Goal: Entertainment & Leisure: Consume media (video, audio)

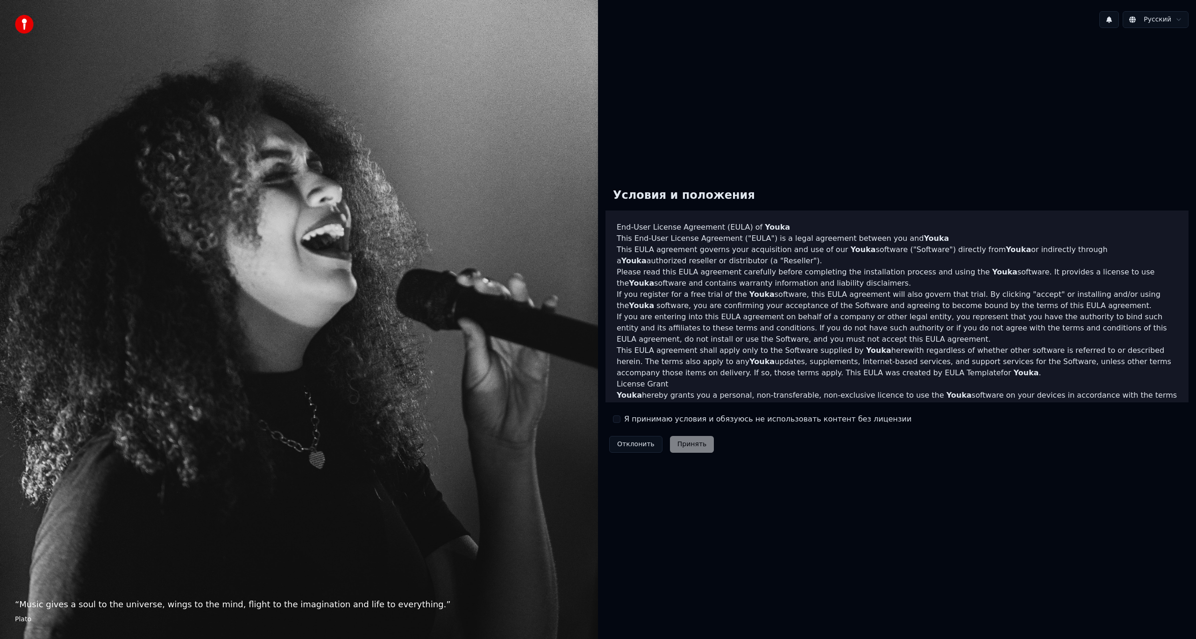
click at [661, 418] on label "Я принимаю условия и обязуюсь не использовать контент без лицензии" at bounding box center [767, 419] width 287 height 11
click at [620, 418] on button "Я принимаю условия и обязуюсь не использовать контент без лицензии" at bounding box center [616, 419] width 7 height 7
click at [682, 460] on div "Условия и положения End-User License Agreement ([PERSON_NAME]) of Youka This En…" at bounding box center [897, 318] width 598 height 291
click at [617, 422] on button "Я принимаю условия и обязуюсь не использовать контент без лицензии" at bounding box center [616, 419] width 7 height 7
click at [617, 418] on button "Я принимаю условия и обязуюсь не использовать контент без лицензии" at bounding box center [616, 419] width 7 height 7
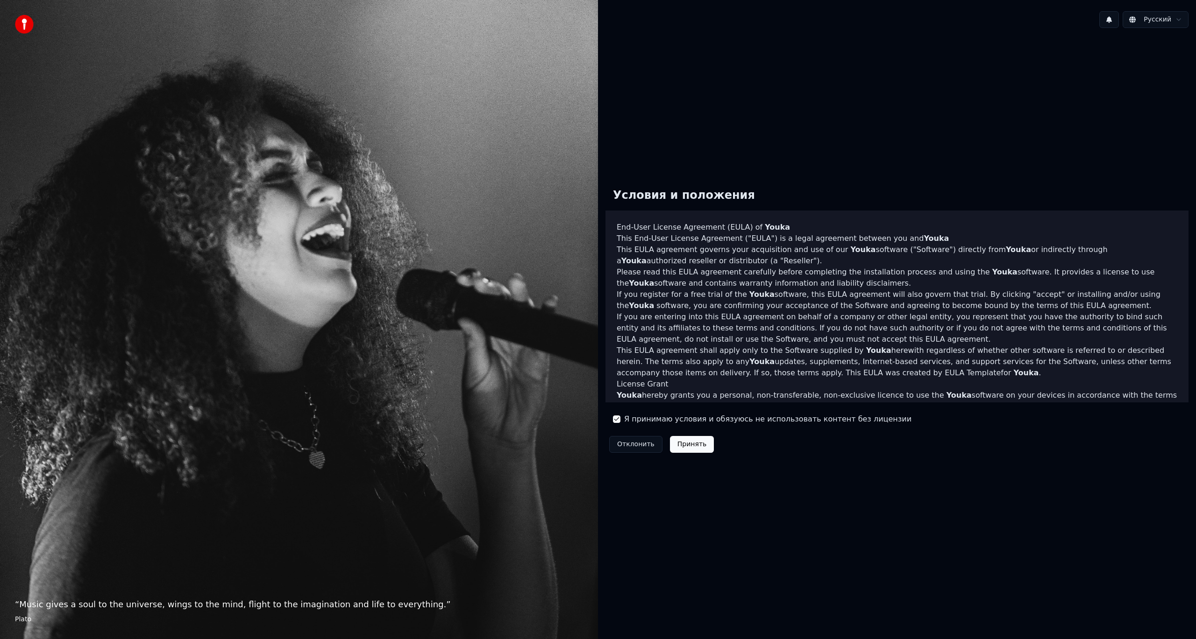
click at [683, 441] on button "Принять" at bounding box center [692, 444] width 44 height 17
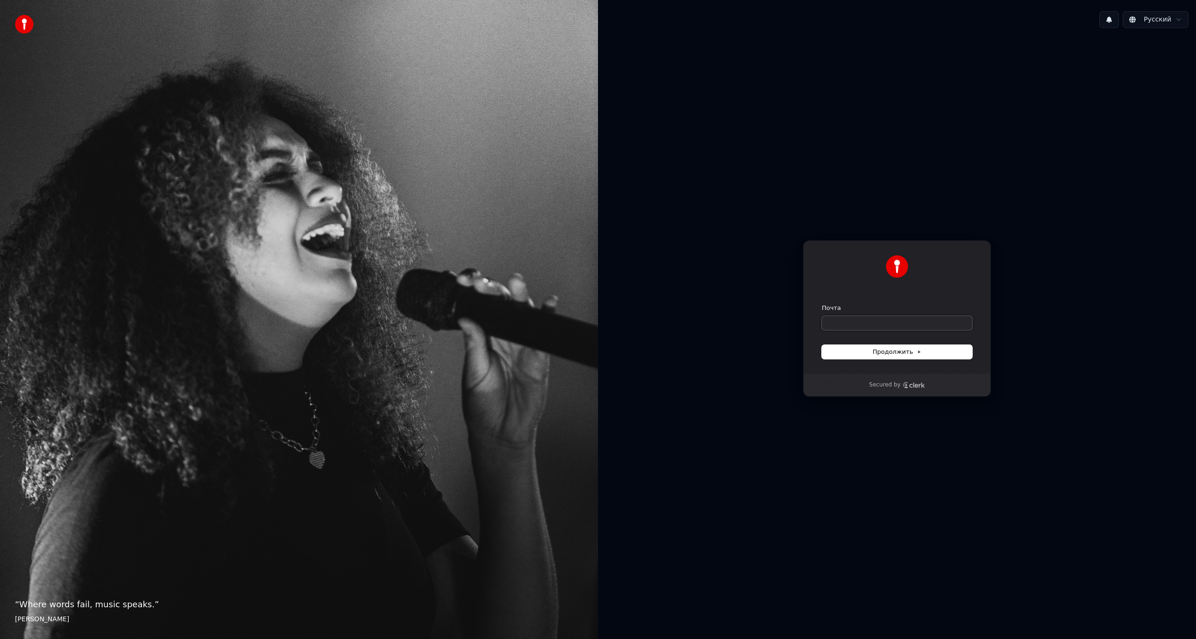
click at [880, 319] on input "Почта" at bounding box center [897, 323] width 150 height 14
click at [900, 321] on input "Почта" at bounding box center [897, 323] width 150 height 14
type input "*"
click at [908, 355] on span "Продолжить" at bounding box center [896, 352] width 49 height 8
type input "**********"
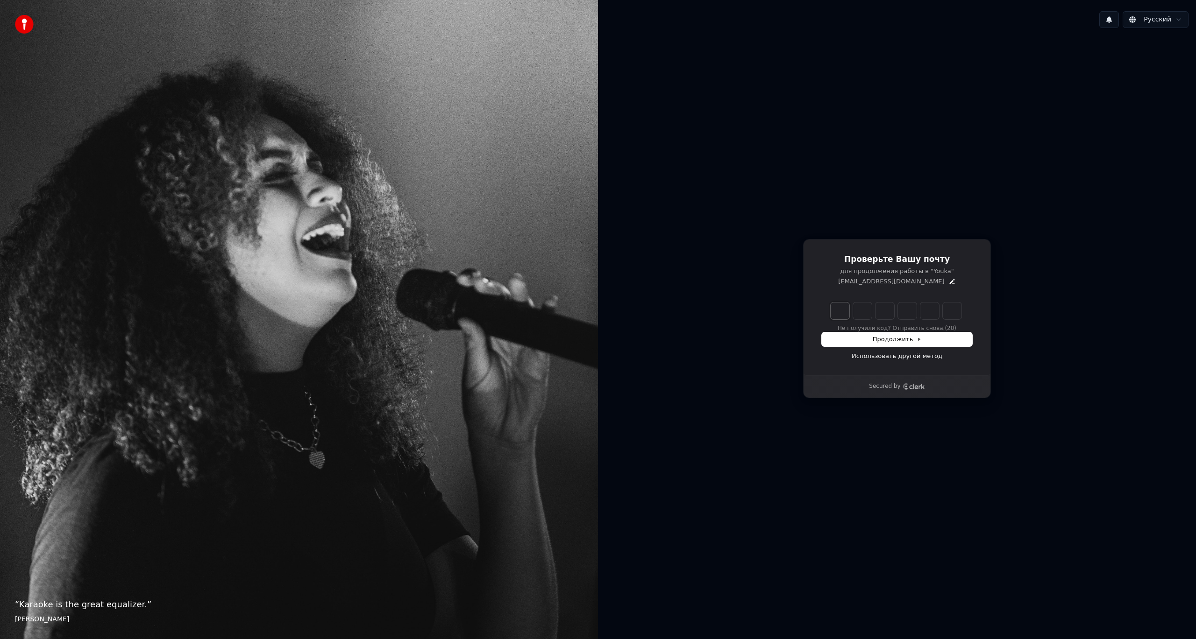
type input "*"
type input "**"
type input "*"
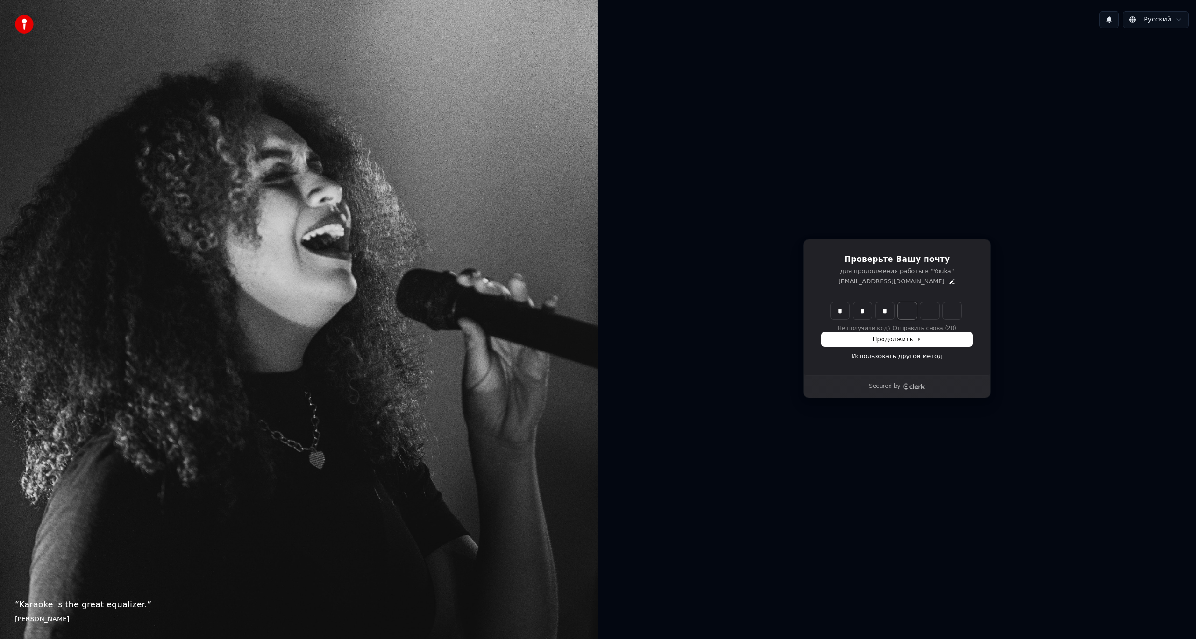
type input "***"
type input "*"
type input "****"
type input "*"
type input "******"
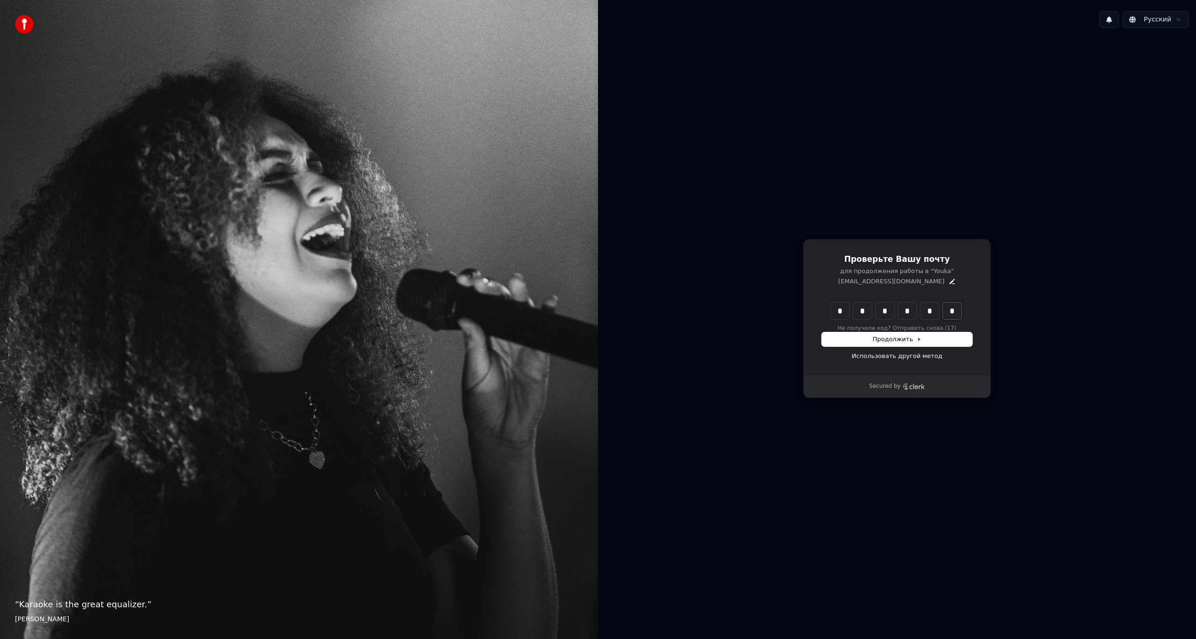
type input "*"
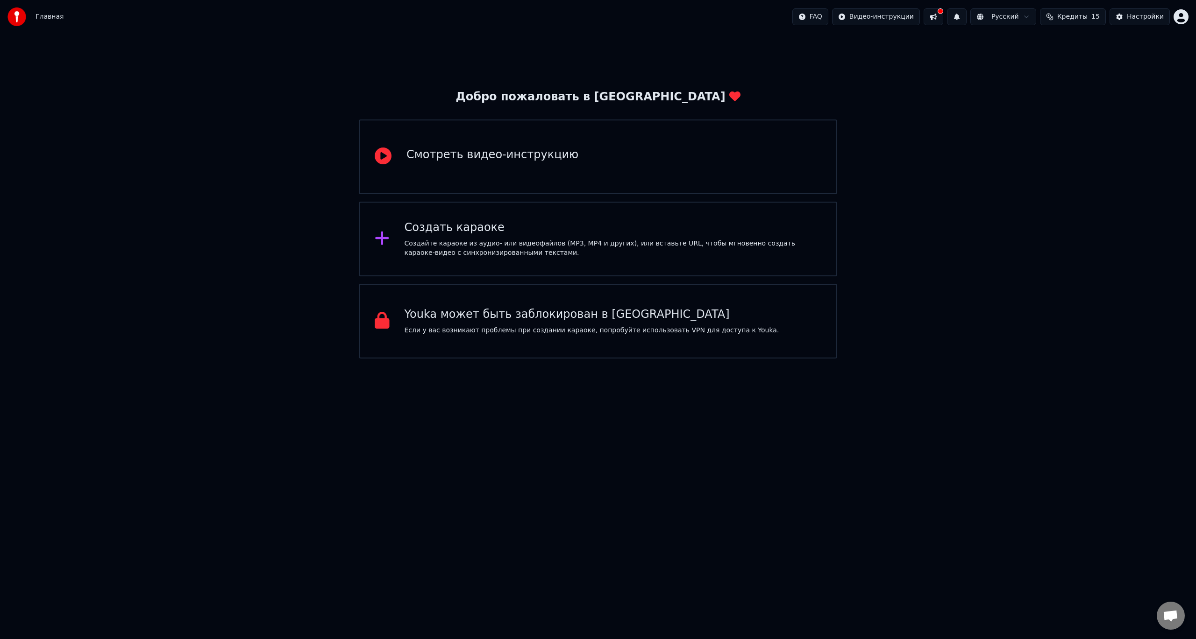
click at [609, 243] on div "Создайте караоке из аудио- или видеофайлов (MP3, MP4 и других), или вставьте UR…" at bounding box center [612, 248] width 417 height 19
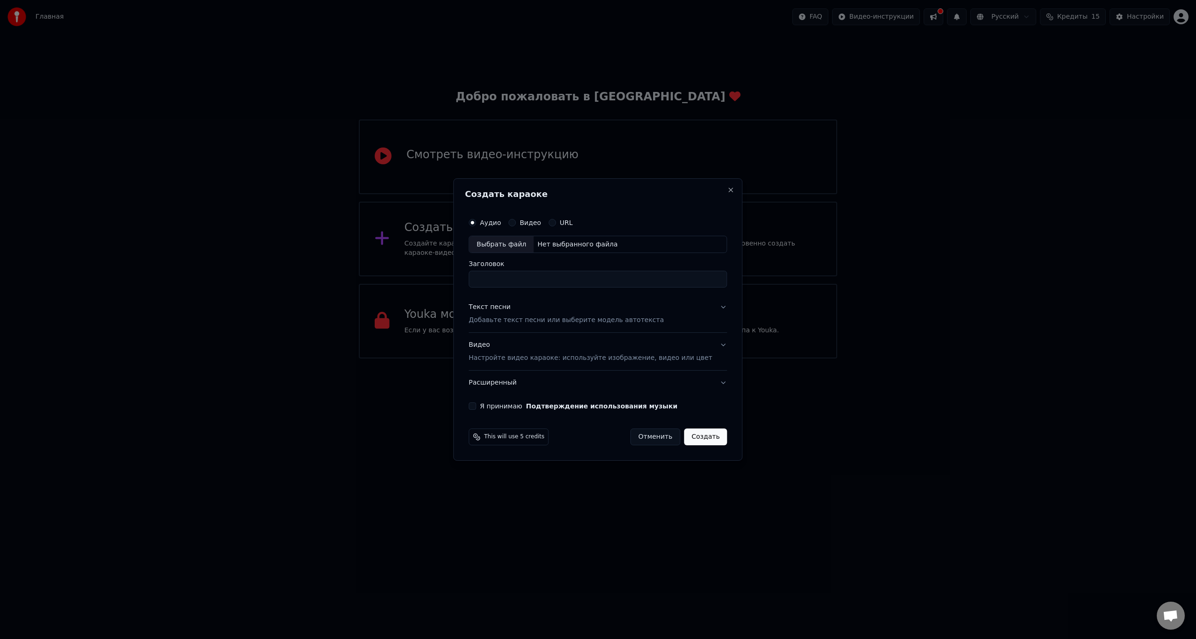
click at [521, 244] on div "Выбрать файл" at bounding box center [501, 244] width 64 height 17
click at [552, 275] on input "**********" at bounding box center [597, 279] width 258 height 17
paste input
type input "**********"
click at [526, 324] on p "Добавьте текст песни или выберите модель автотекста" at bounding box center [565, 320] width 195 height 9
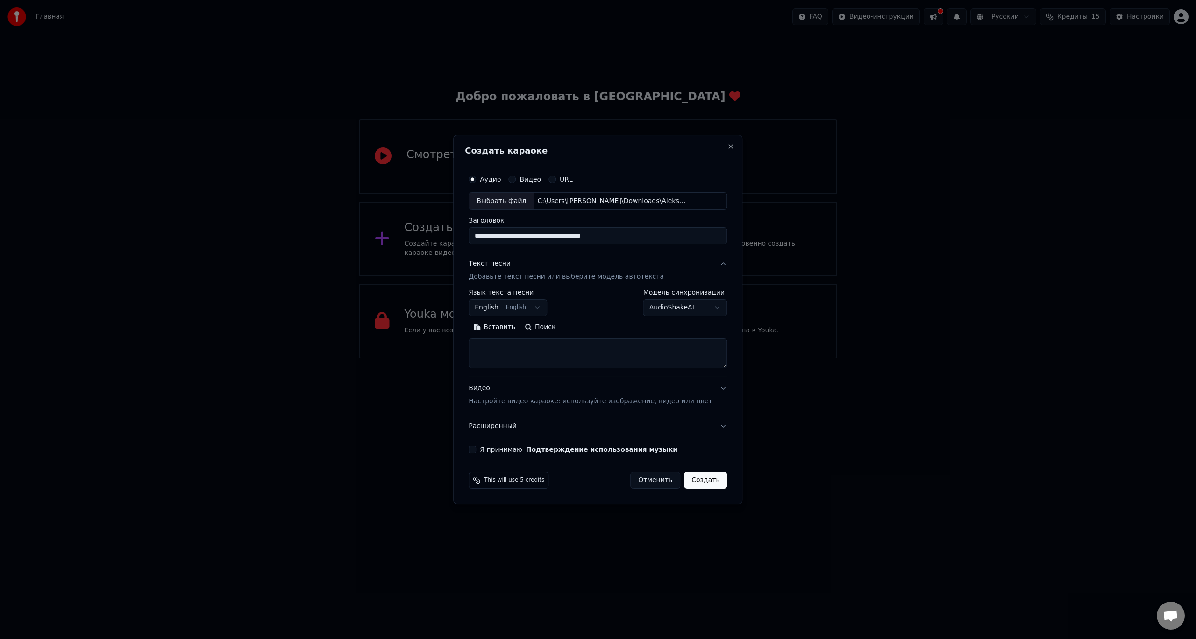
click at [536, 319] on div "**********" at bounding box center [597, 329] width 258 height 79
click at [530, 305] on body "**********" at bounding box center [598, 179] width 1196 height 359
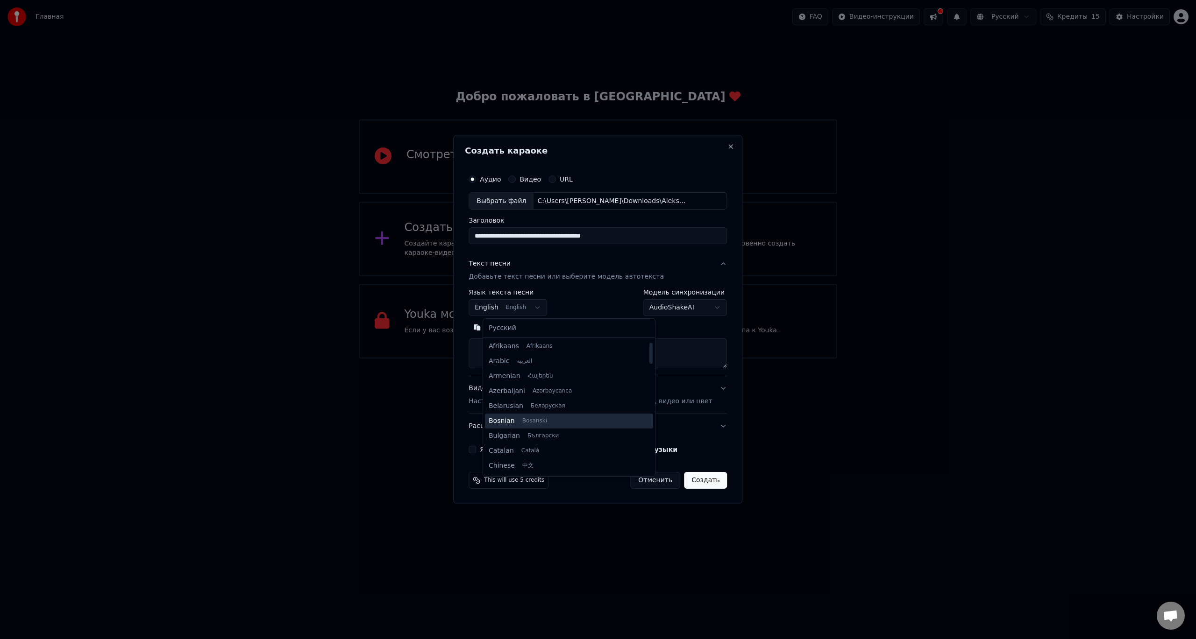
scroll to position [0, 0]
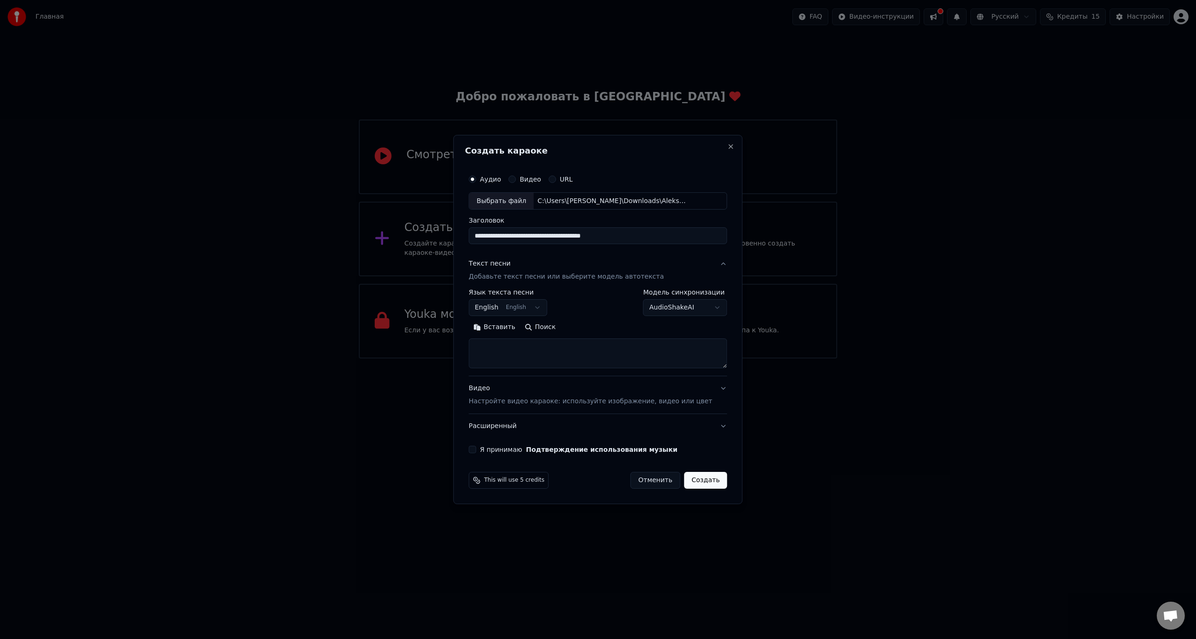
click at [587, 307] on body "**********" at bounding box center [598, 179] width 1196 height 359
click at [537, 309] on body "**********" at bounding box center [598, 179] width 1196 height 359
select select "**"
click at [523, 348] on textarea at bounding box center [597, 354] width 258 height 30
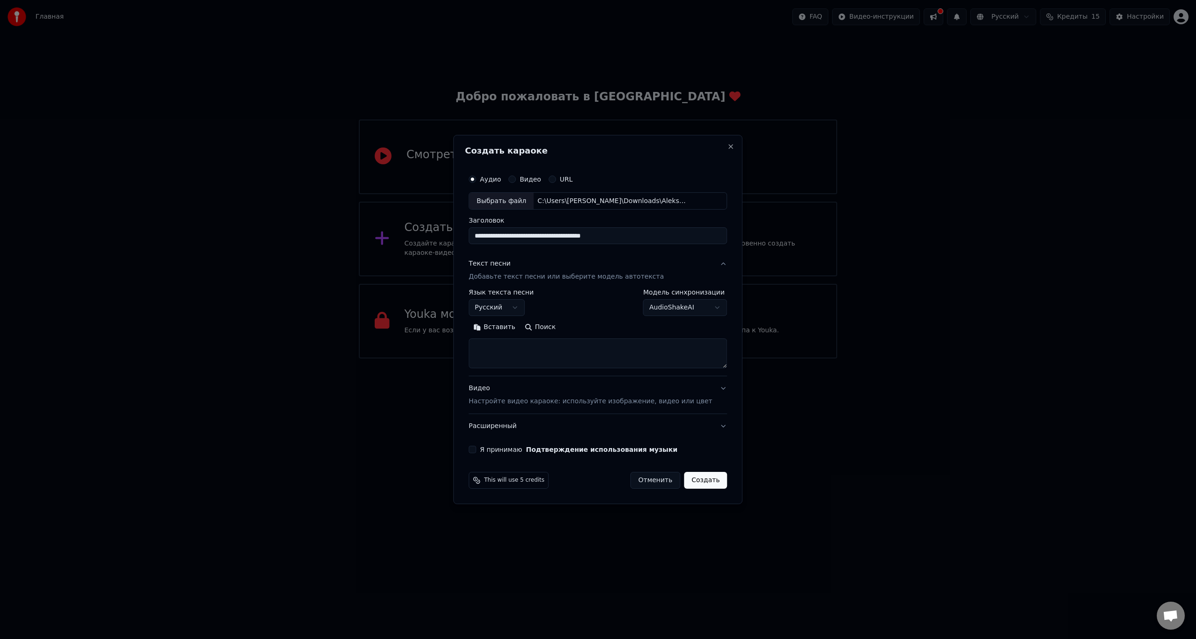
paste textarea "**********"
type textarea "**********"
click at [525, 403] on p "Настройте видео караоке: используйте изображение, видео или цвет" at bounding box center [589, 401] width 243 height 9
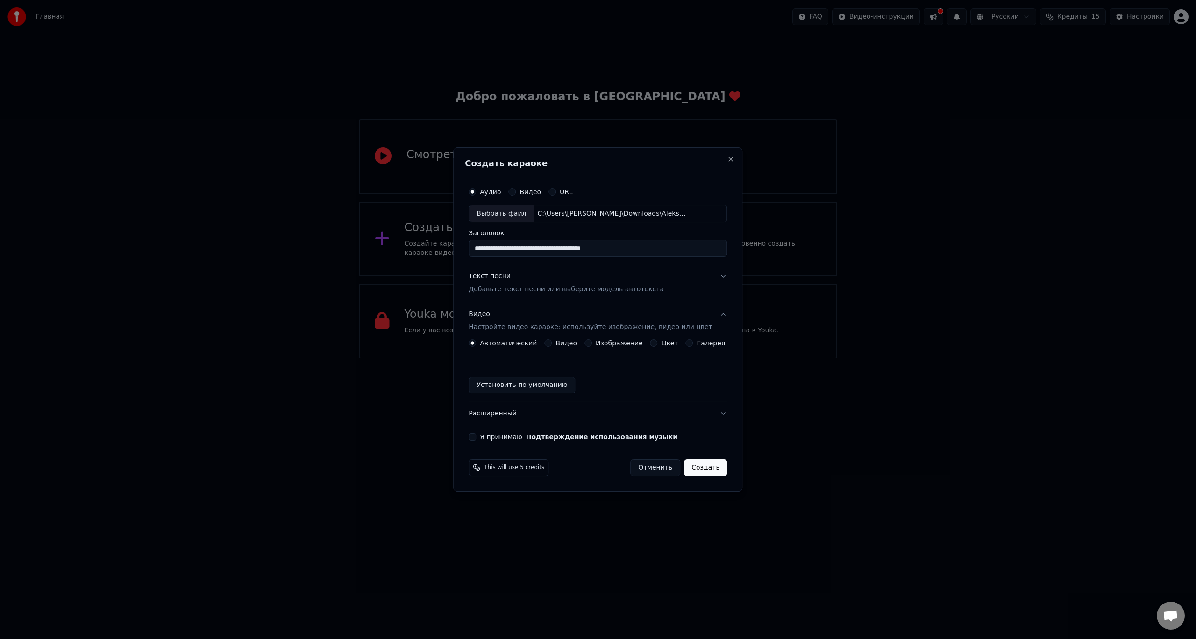
click at [571, 346] on label "Видео" at bounding box center [565, 343] width 21 height 7
click at [552, 346] on button "Видео" at bounding box center [547, 343] width 7 height 7
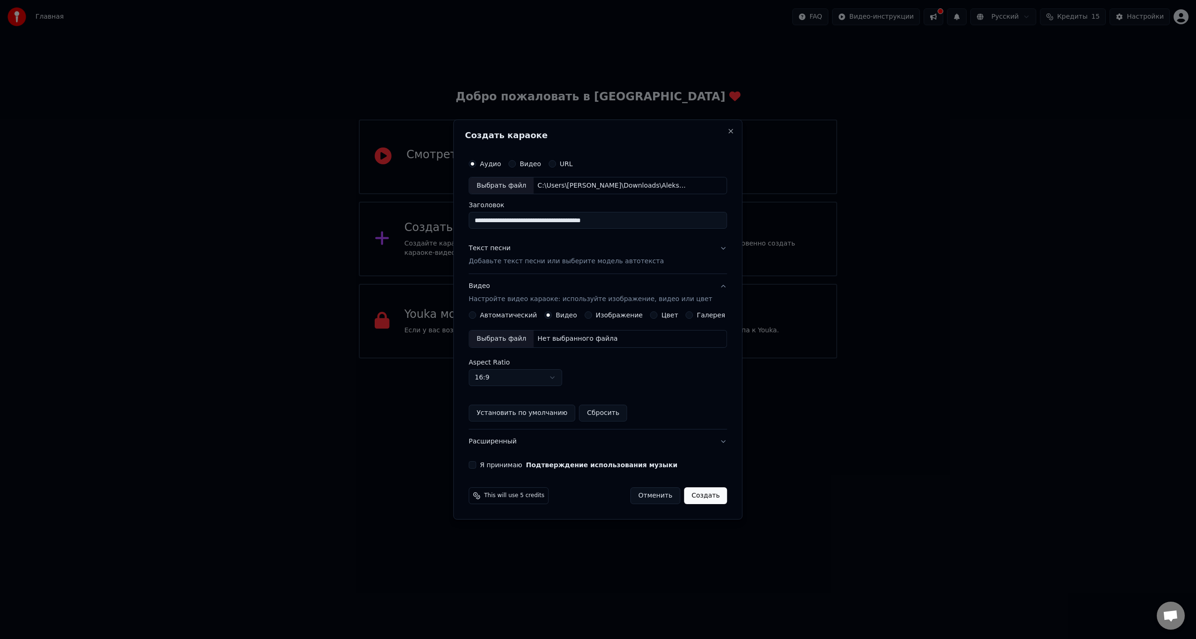
click at [620, 316] on label "Изображение" at bounding box center [619, 315] width 47 height 7
click at [592, 316] on button "Изображение" at bounding box center [587, 315] width 7 height 7
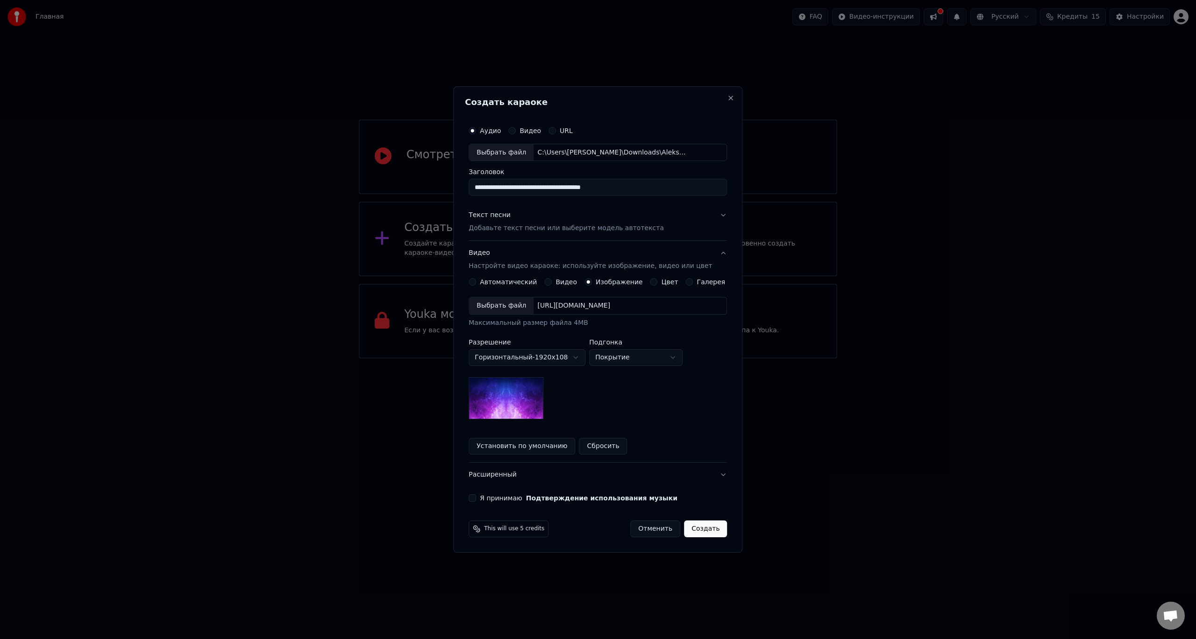
click at [671, 284] on label "Цвет" at bounding box center [669, 282] width 17 height 7
click at [658, 284] on button "Цвет" at bounding box center [653, 281] width 7 height 7
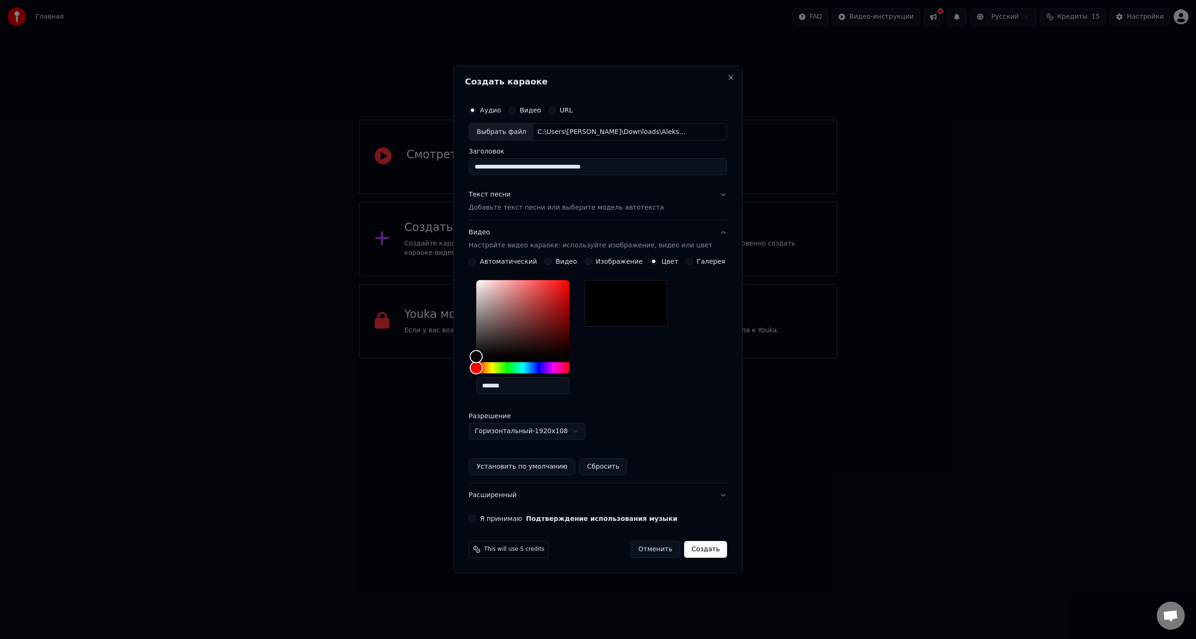
click at [476, 516] on button "Я принимаю Подтверждение использования музыки" at bounding box center [471, 518] width 7 height 7
click at [536, 107] on label "Видео" at bounding box center [529, 110] width 21 height 7
click at [516, 107] on button "Видео" at bounding box center [511, 109] width 7 height 7
click at [501, 112] on label "Аудио" at bounding box center [490, 110] width 21 height 7
click at [476, 112] on button "Аудио" at bounding box center [471, 109] width 7 height 7
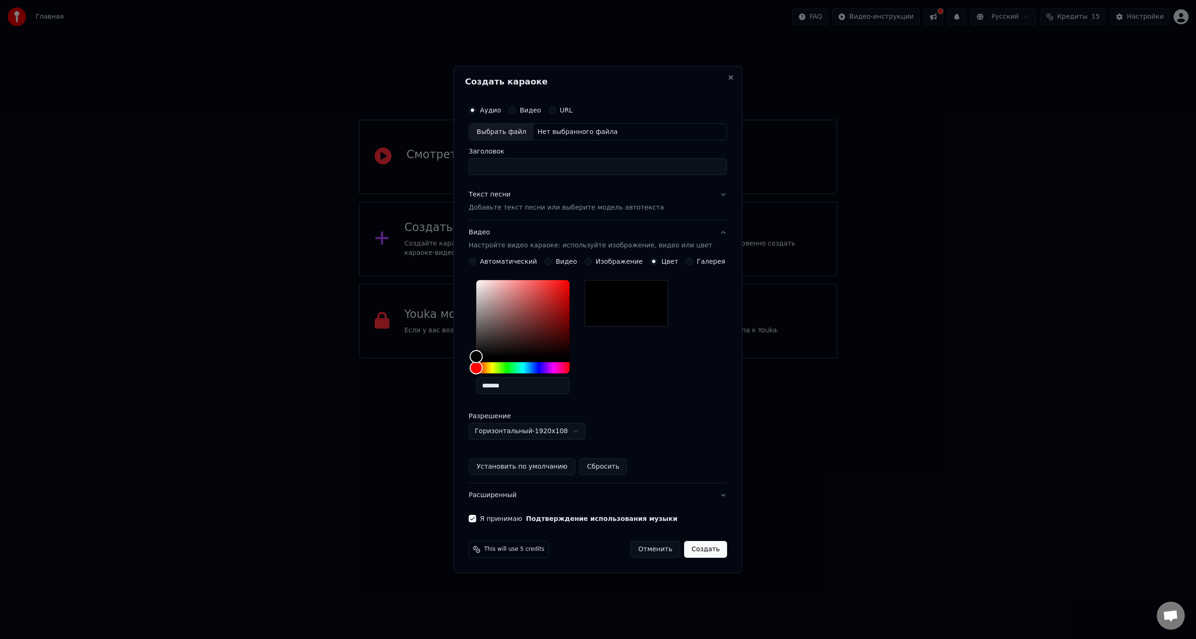
click at [517, 128] on div "Выбрать файл" at bounding box center [501, 132] width 64 height 17
type input "**********"
click at [534, 110] on label "Видео" at bounding box center [529, 110] width 21 height 7
click at [516, 110] on button "Видео" at bounding box center [511, 109] width 7 height 7
click at [522, 130] on div "Выбрать файл" at bounding box center [501, 132] width 64 height 17
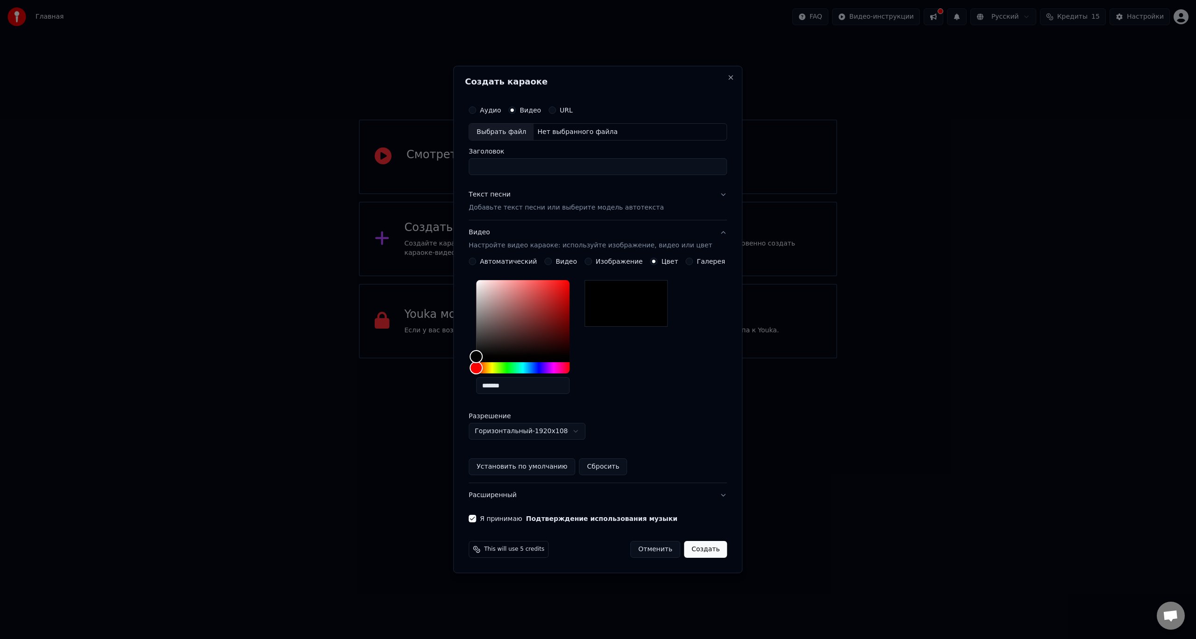
click at [496, 110] on label "Аудио" at bounding box center [490, 110] width 21 height 7
click at [476, 110] on button "Аудио" at bounding box center [471, 109] width 7 height 7
click at [507, 133] on div "Выбрать файл" at bounding box center [501, 132] width 64 height 17
click at [603, 169] on input "**********" at bounding box center [597, 167] width 258 height 17
paste input
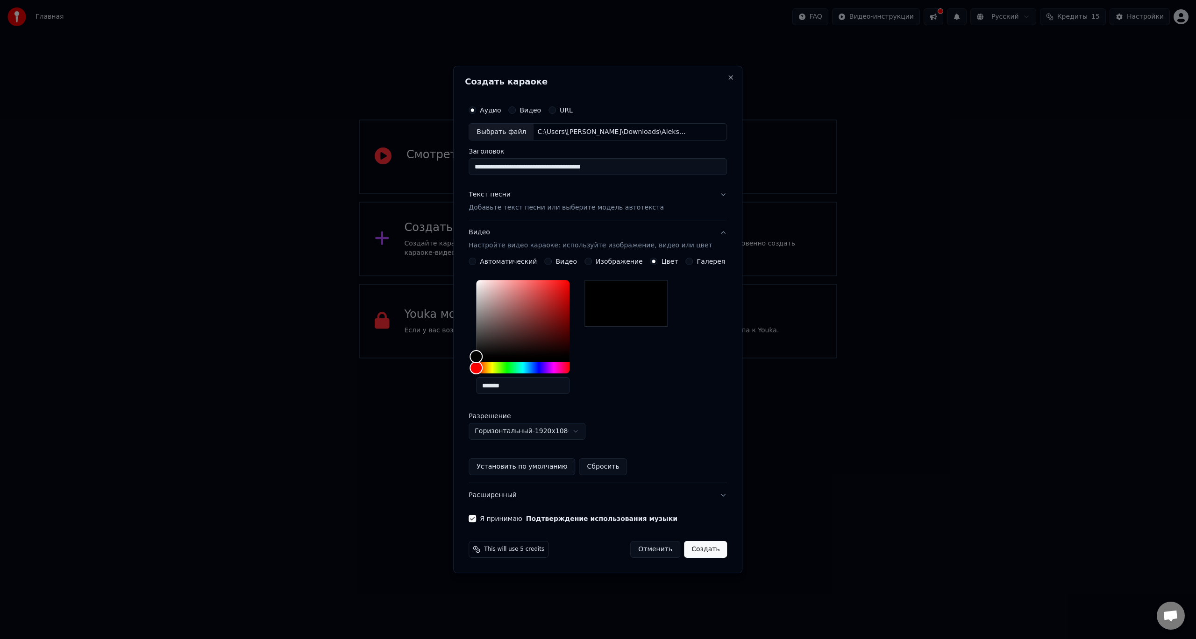
type input "**********"
click at [520, 209] on p "Добавьте текст песни или выберите модель автотекста" at bounding box center [565, 208] width 195 height 9
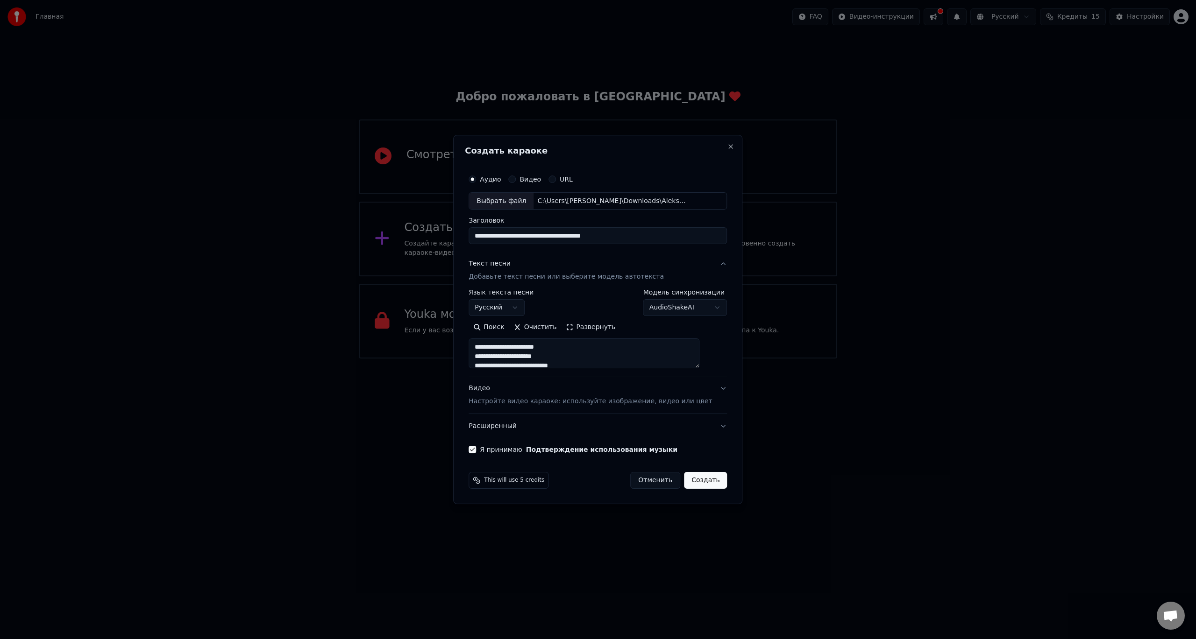
click at [553, 356] on textarea "**********" at bounding box center [583, 354] width 231 height 30
click at [574, 398] on p "Настройте видео караоке: используйте изображение, видео или цвет" at bounding box center [589, 401] width 243 height 9
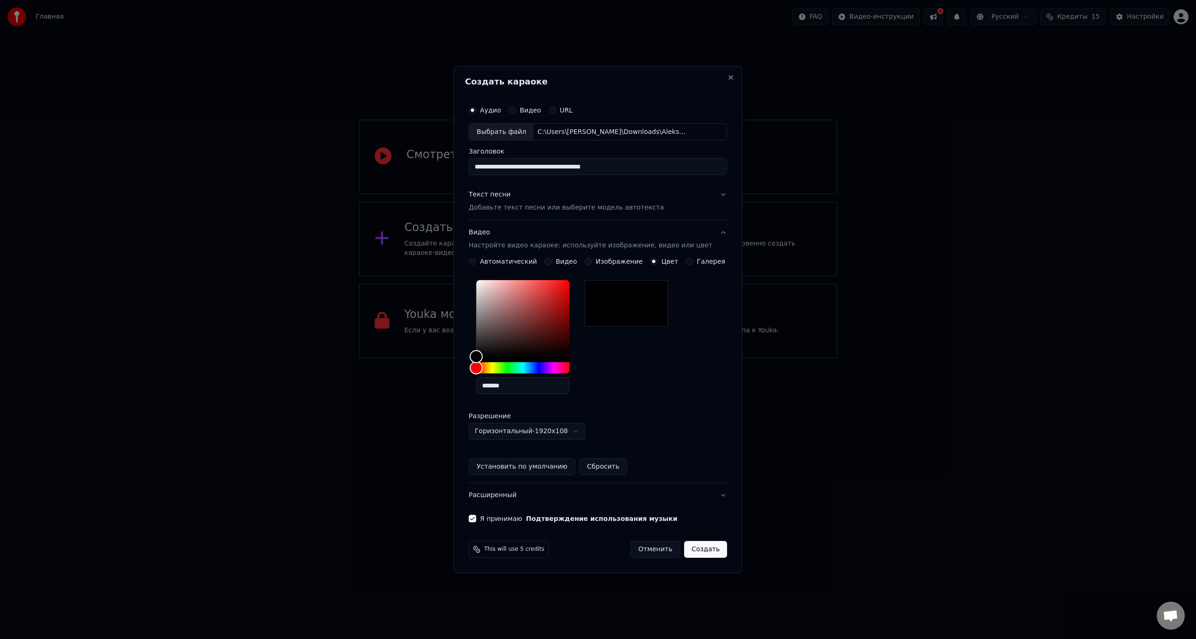
click at [700, 546] on button "Создать" at bounding box center [705, 549] width 43 height 17
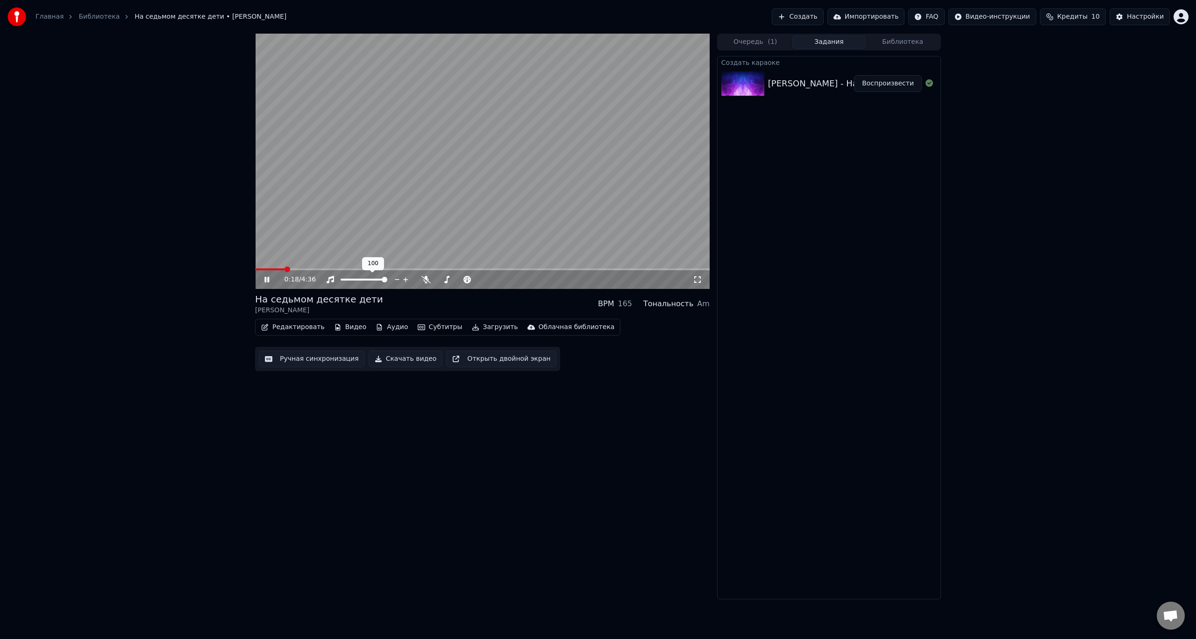
click at [285, 269] on span at bounding box center [482, 270] width 454 height 2
click at [299, 270] on span at bounding box center [482, 270] width 454 height 2
click at [405, 361] on button "Скачать видео" at bounding box center [406, 359] width 74 height 17
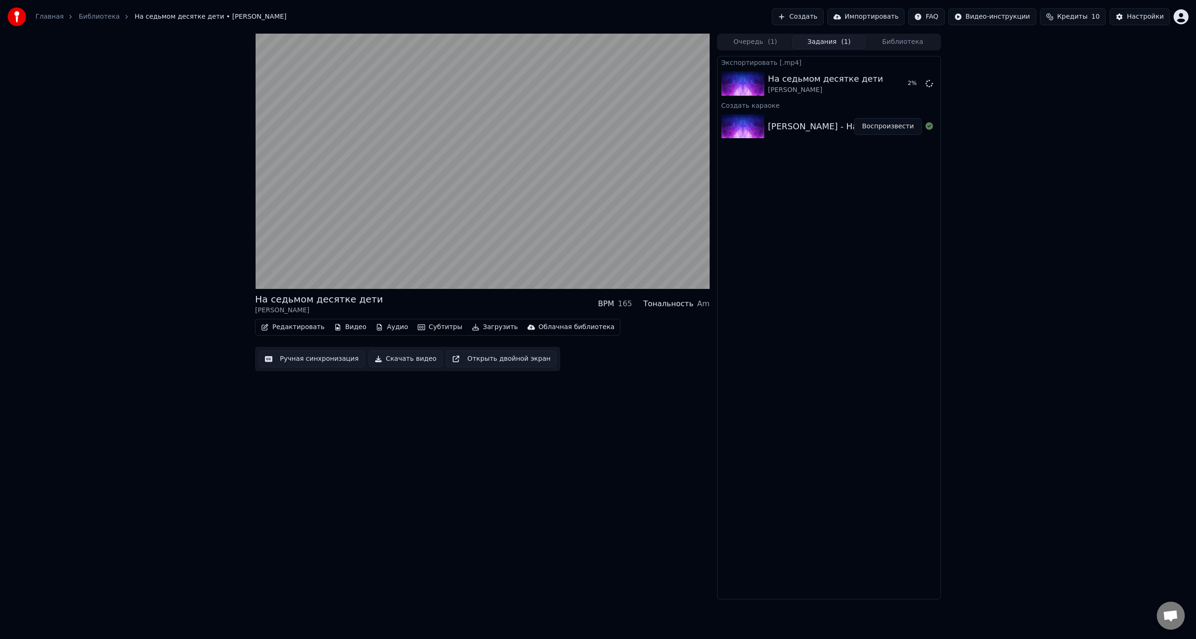
click at [479, 328] on button "Загрузить" at bounding box center [495, 327] width 54 height 13
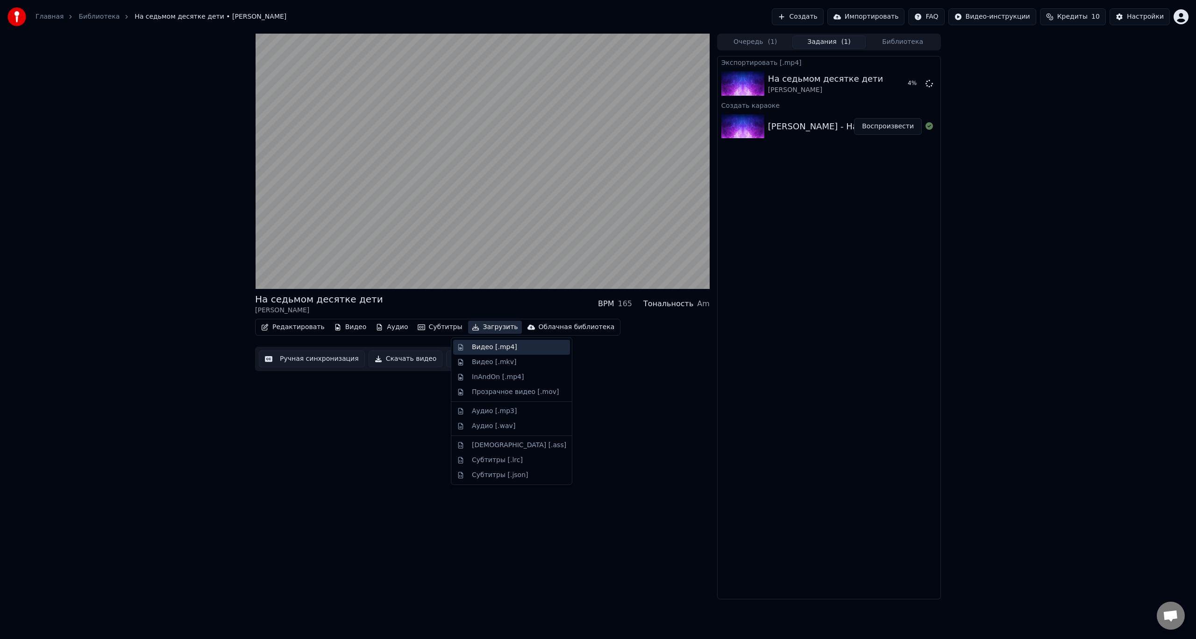
click at [518, 349] on div "Видео [.mp4]" at bounding box center [519, 347] width 94 height 9
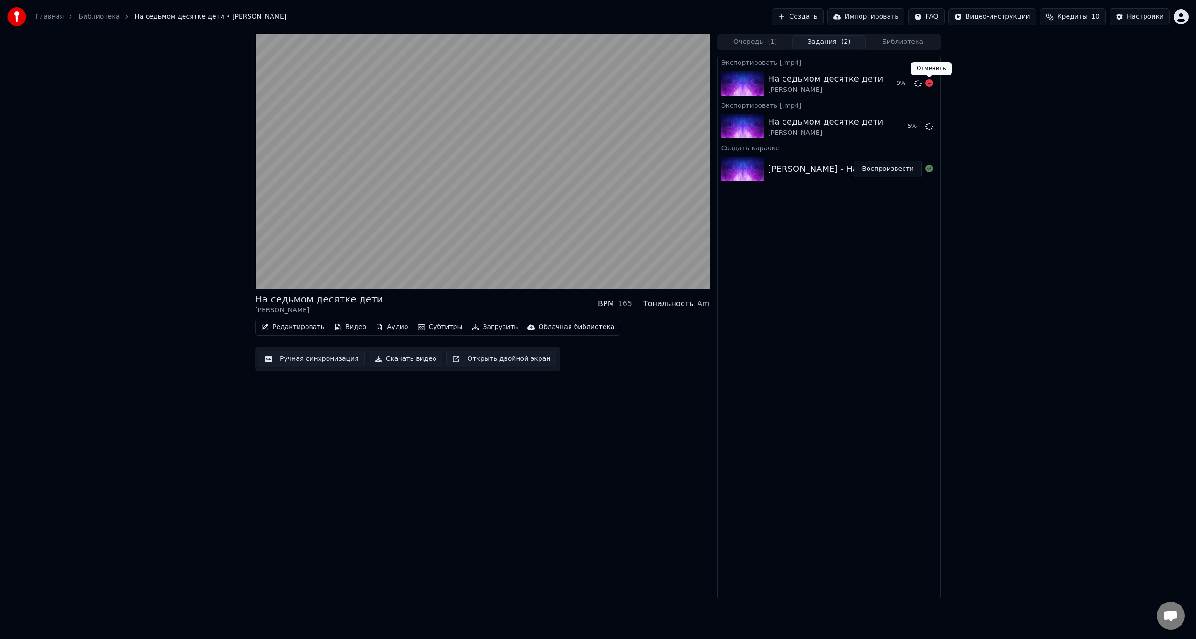
click at [930, 85] on icon at bounding box center [928, 82] width 7 height 7
click at [929, 84] on icon at bounding box center [928, 82] width 7 height 7
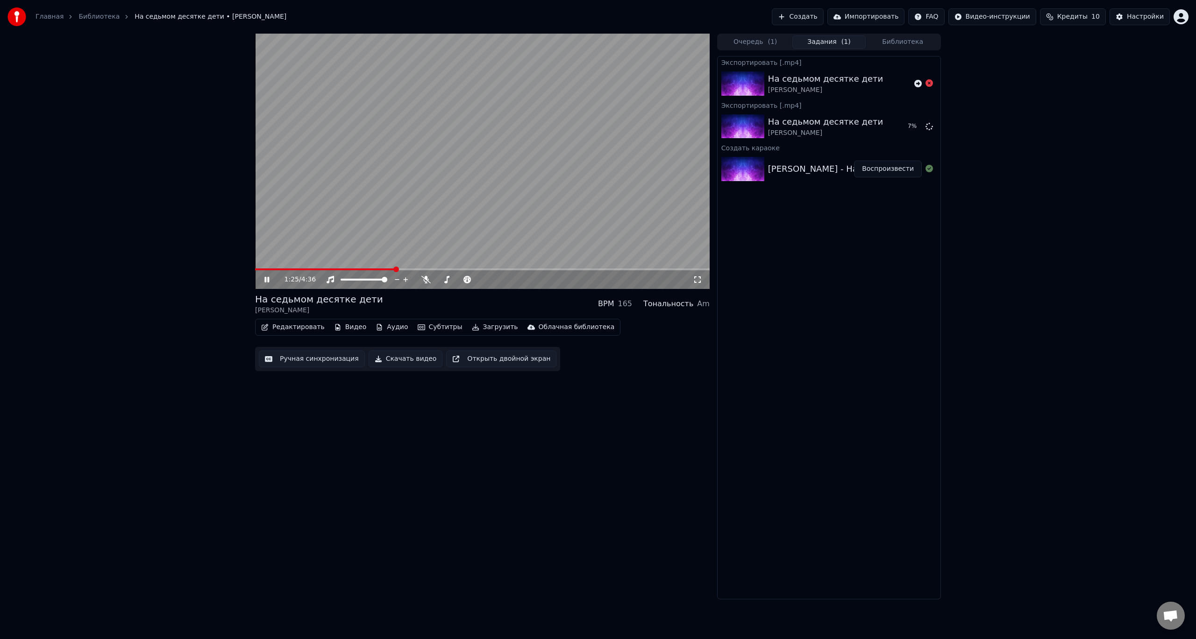
click at [694, 281] on icon at bounding box center [697, 279] width 9 height 7
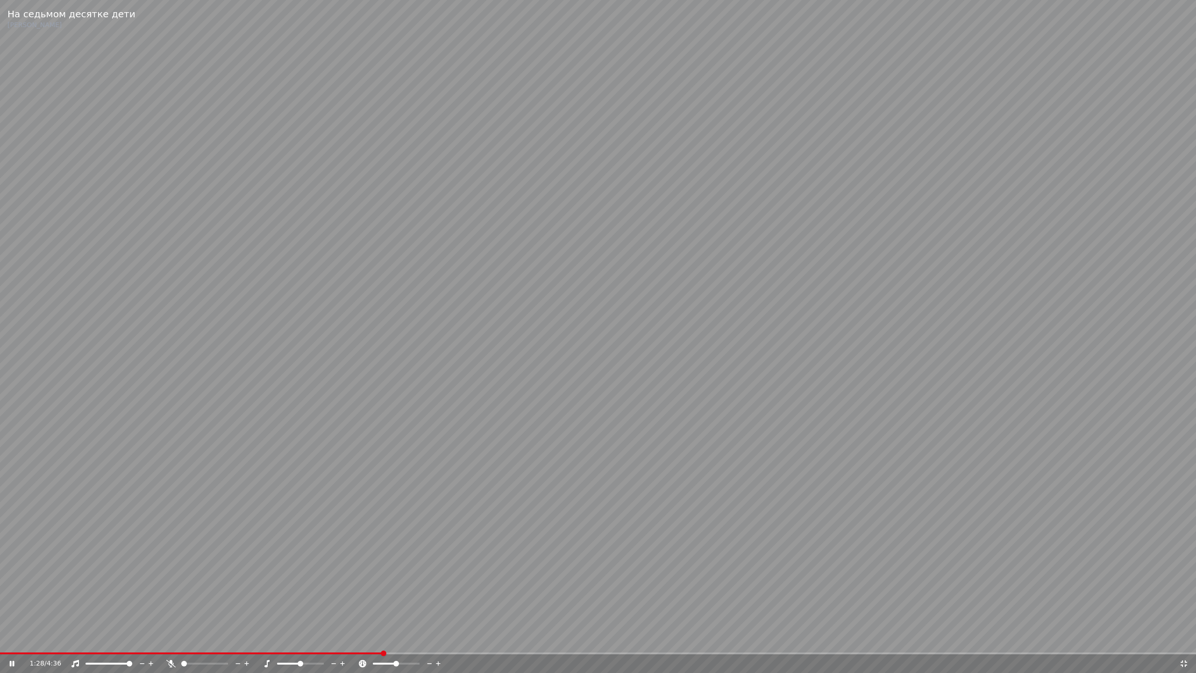
click at [1186, 639] on icon at bounding box center [1183, 663] width 7 height 7
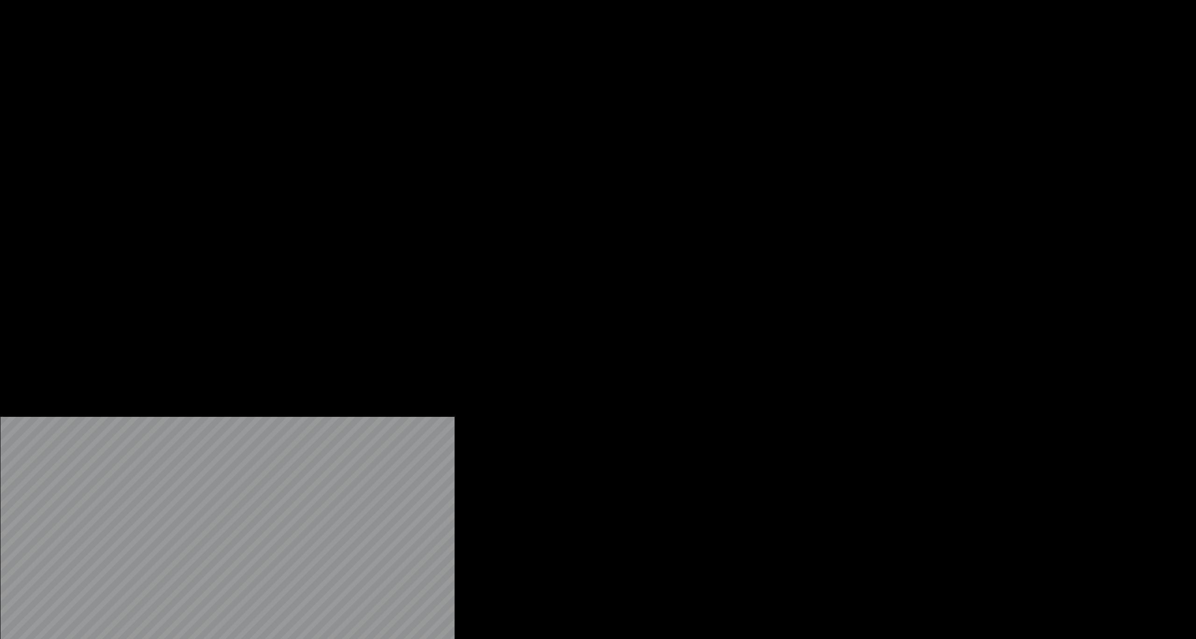
click at [434, 78] on button "Субтитры" at bounding box center [440, 71] width 52 height 13
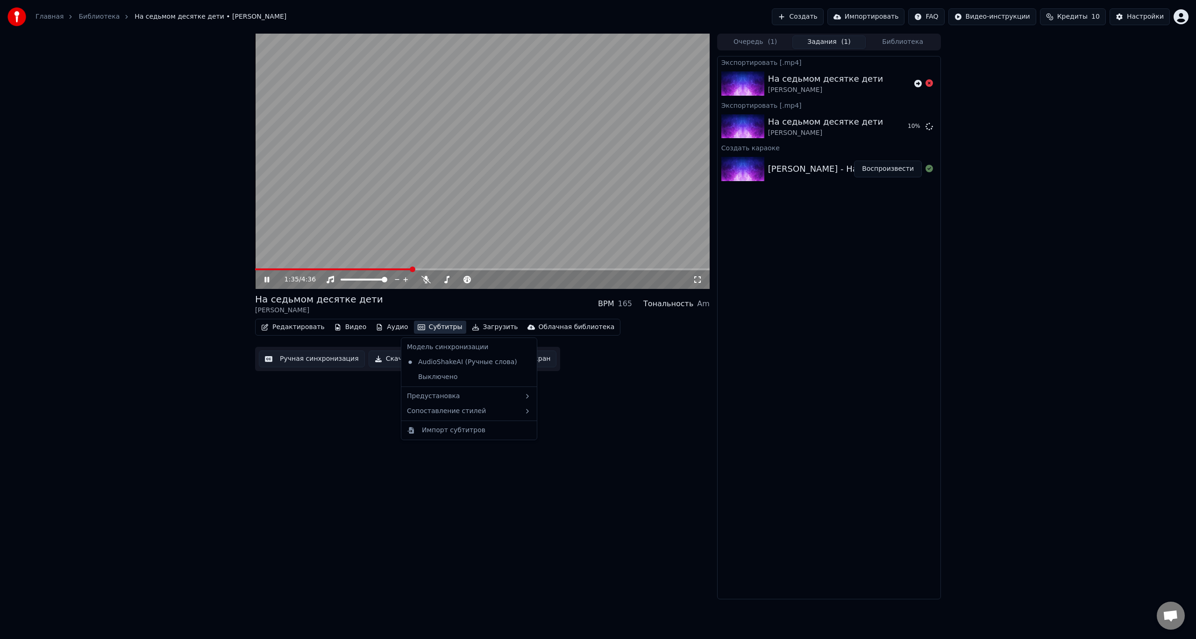
click at [365, 221] on video at bounding box center [482, 161] width 454 height 255
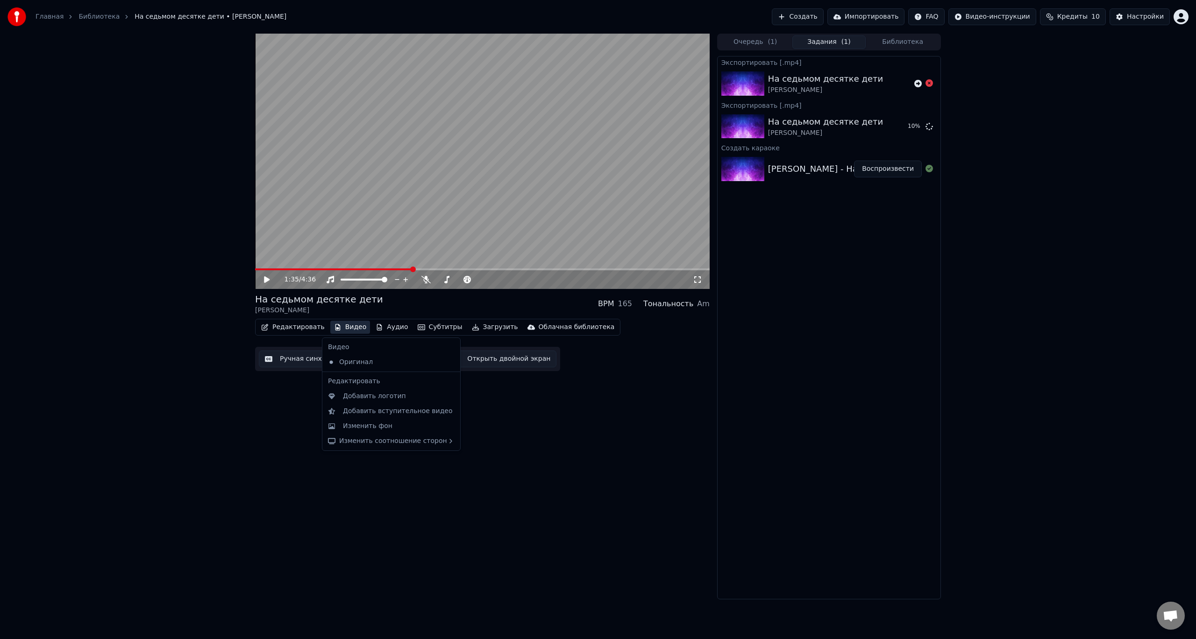
click at [357, 326] on button "Видео" at bounding box center [350, 327] width 40 height 13
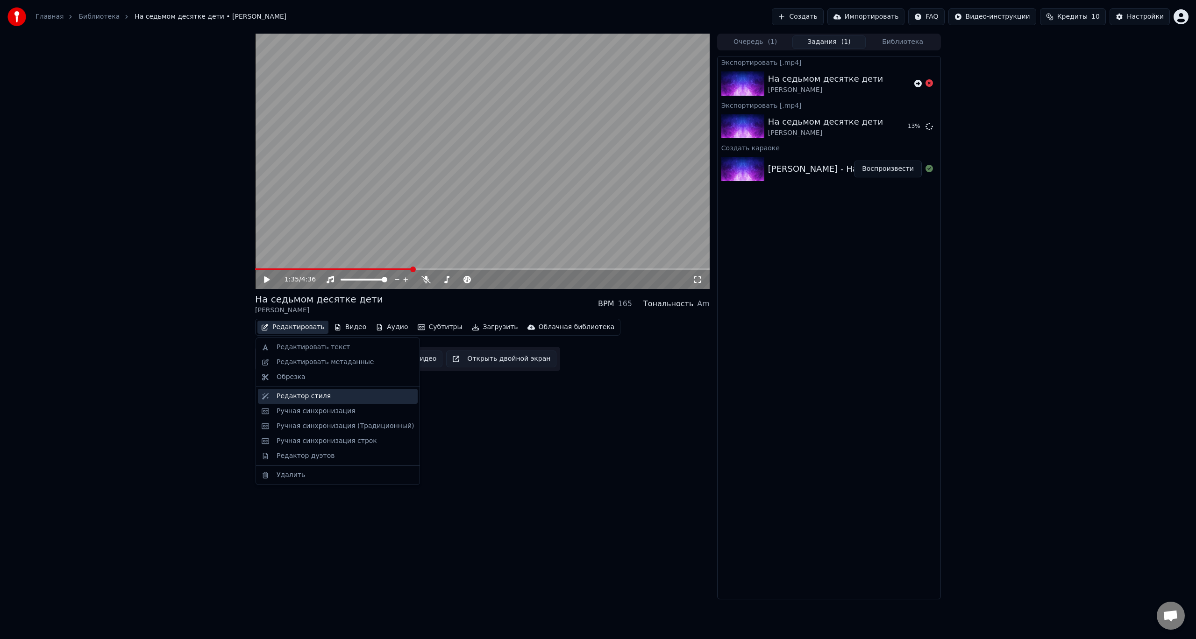
click at [324, 398] on div "Редактор стиля" at bounding box center [345, 396] width 137 height 9
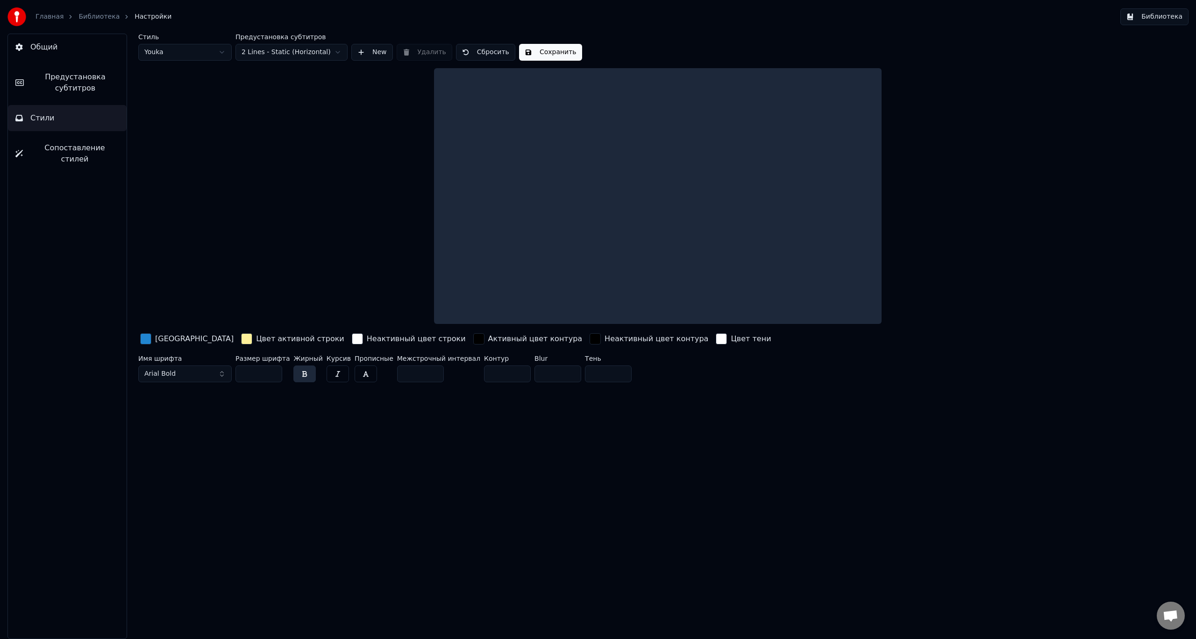
click at [83, 88] on span "Предустановка субтитров" at bounding box center [75, 82] width 88 height 22
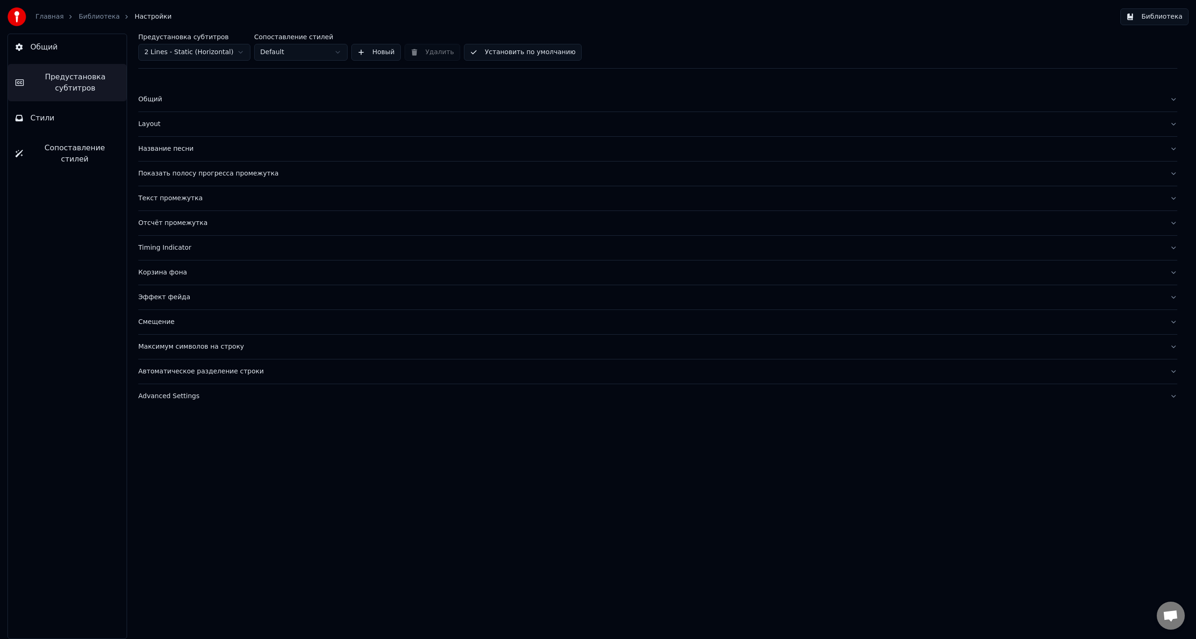
click at [184, 324] on div "Смещение" at bounding box center [650, 322] width 1024 height 9
click at [160, 99] on div "Общий" at bounding box center [650, 99] width 1024 height 9
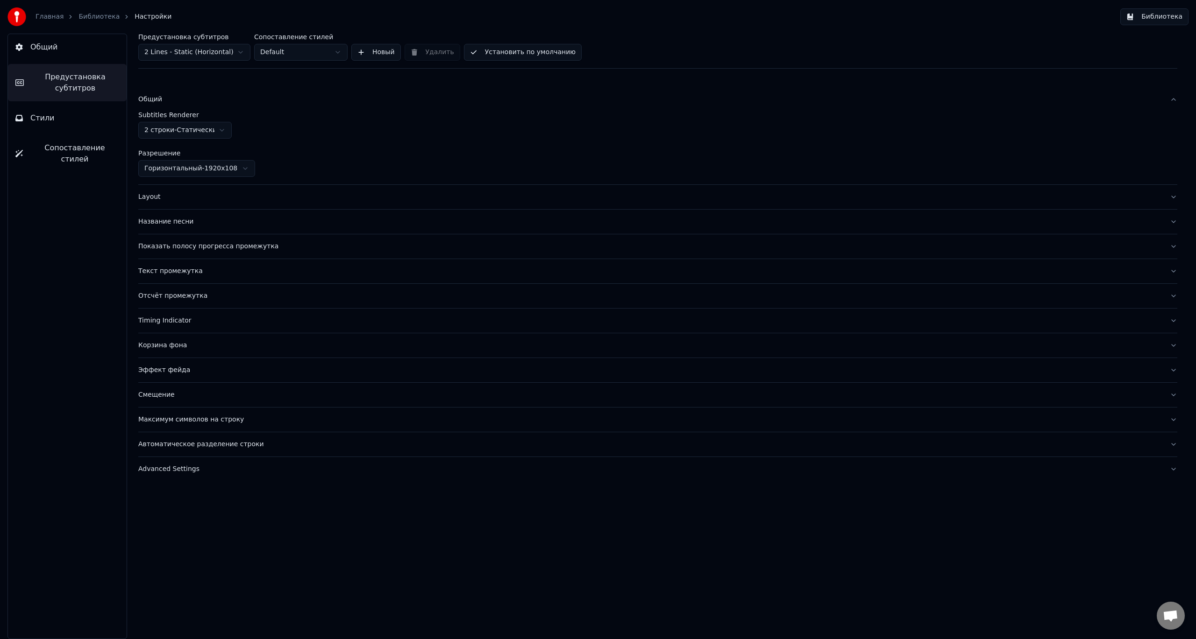
click at [179, 131] on html "Главная Библиотека Настройки Библиотека Общий Предустановка субтитров Стили Соп…" at bounding box center [598, 319] width 1196 height 639
click at [181, 128] on html "Главная Библиотека Настройки Библиотека Общий Предустановка субтитров Стили Соп…" at bounding box center [598, 319] width 1196 height 639
click at [170, 200] on div "Layout" at bounding box center [650, 196] width 1024 height 9
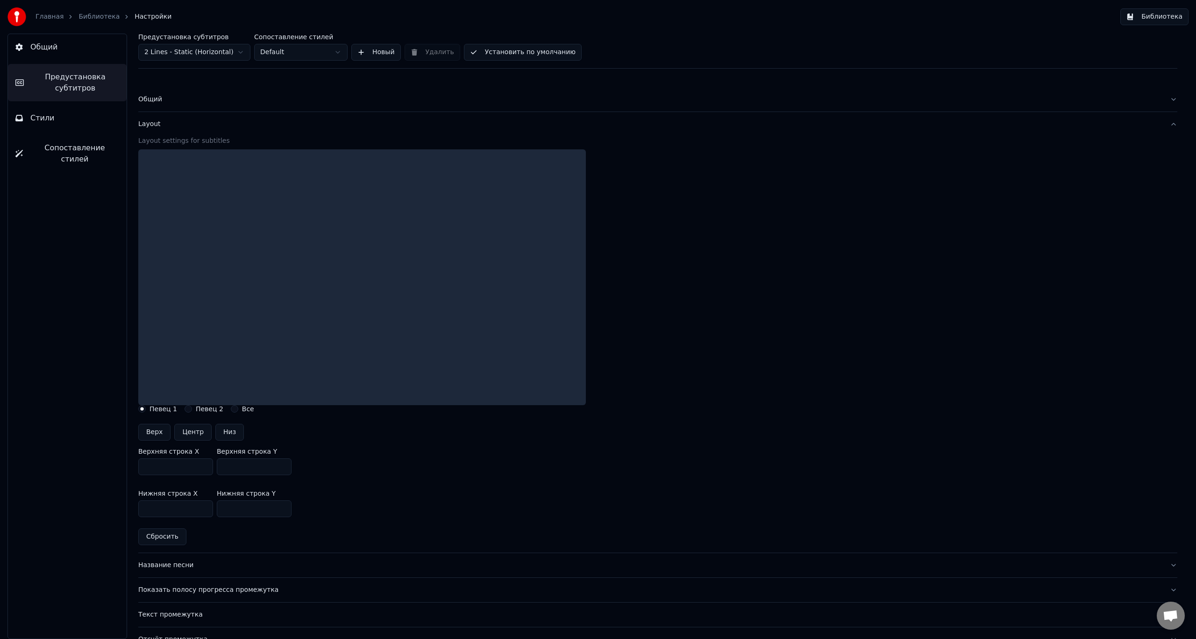
click at [189, 432] on button "Центр" at bounding box center [192, 432] width 37 height 17
type input "***"
click at [273, 346] on div at bounding box center [361, 277] width 447 height 256
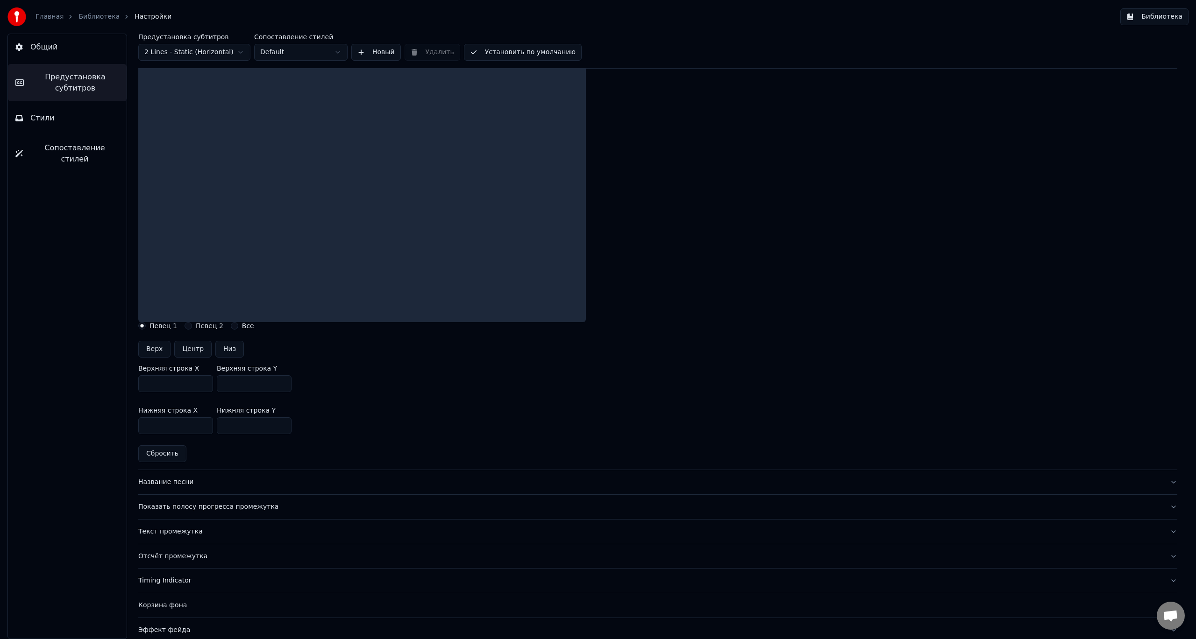
scroll to position [93, 0]
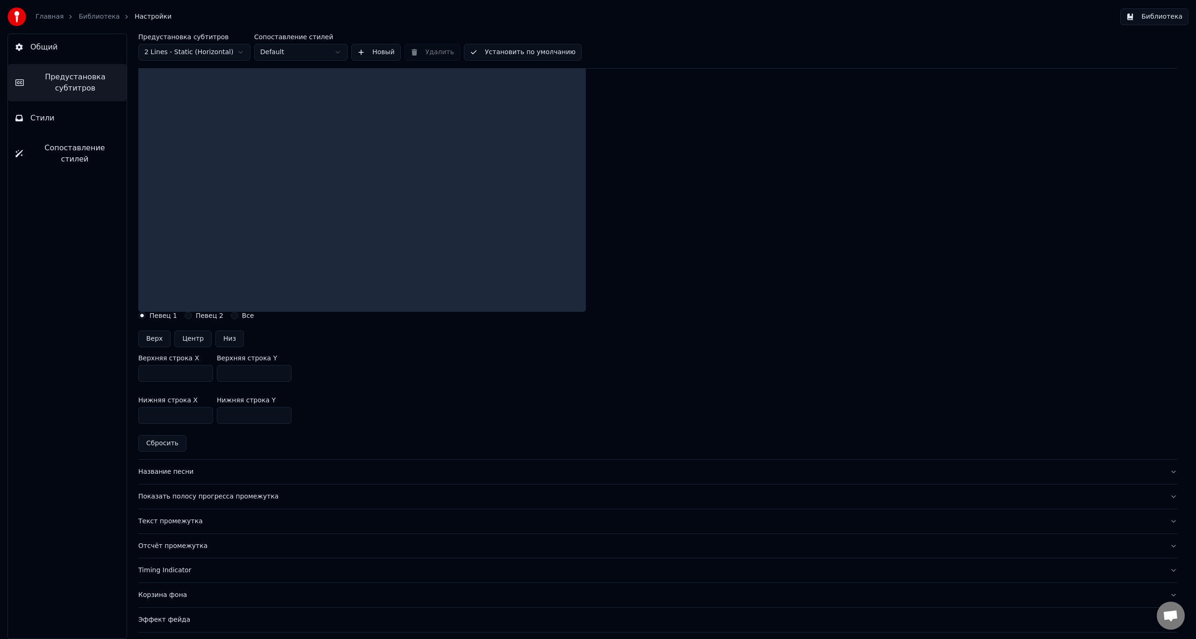
click at [234, 315] on div "Все" at bounding box center [242, 315] width 23 height 7
click at [231, 318] on button "Все" at bounding box center [234, 315] width 7 height 7
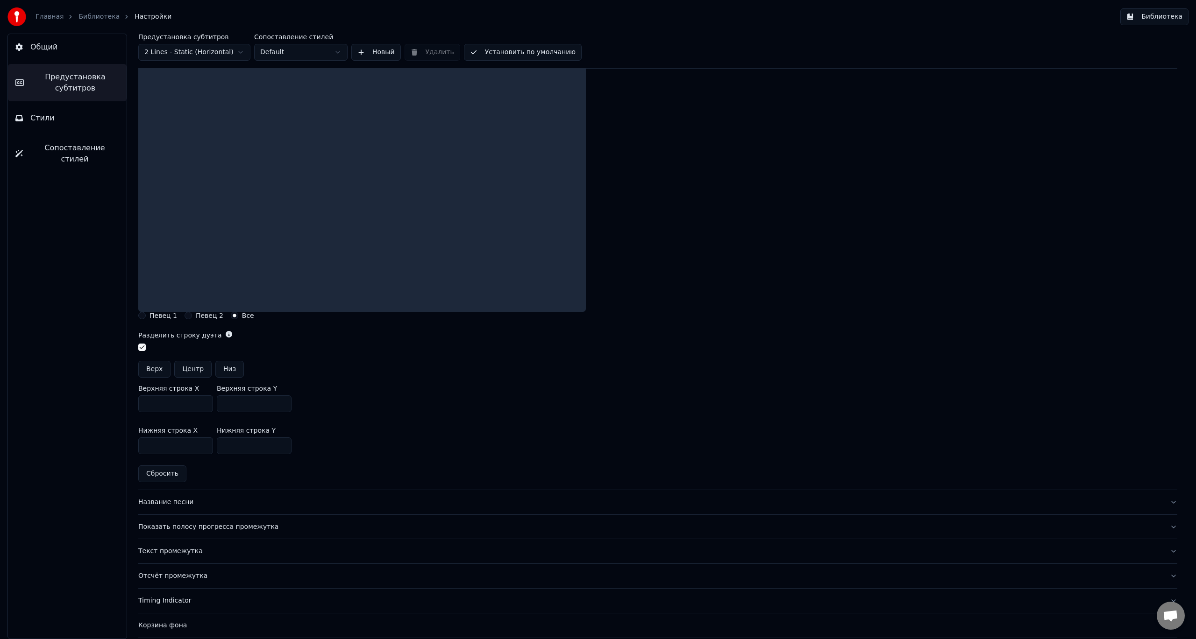
click at [189, 369] on button "Центр" at bounding box center [192, 369] width 37 height 17
click at [145, 319] on div "Layout settings for subtitles Певец 1 Певец 2 Все Разделить строку дуэта Верх Ц…" at bounding box center [657, 266] width 1039 height 447
click at [142, 317] on button "Певец 1" at bounding box center [141, 315] width 7 height 7
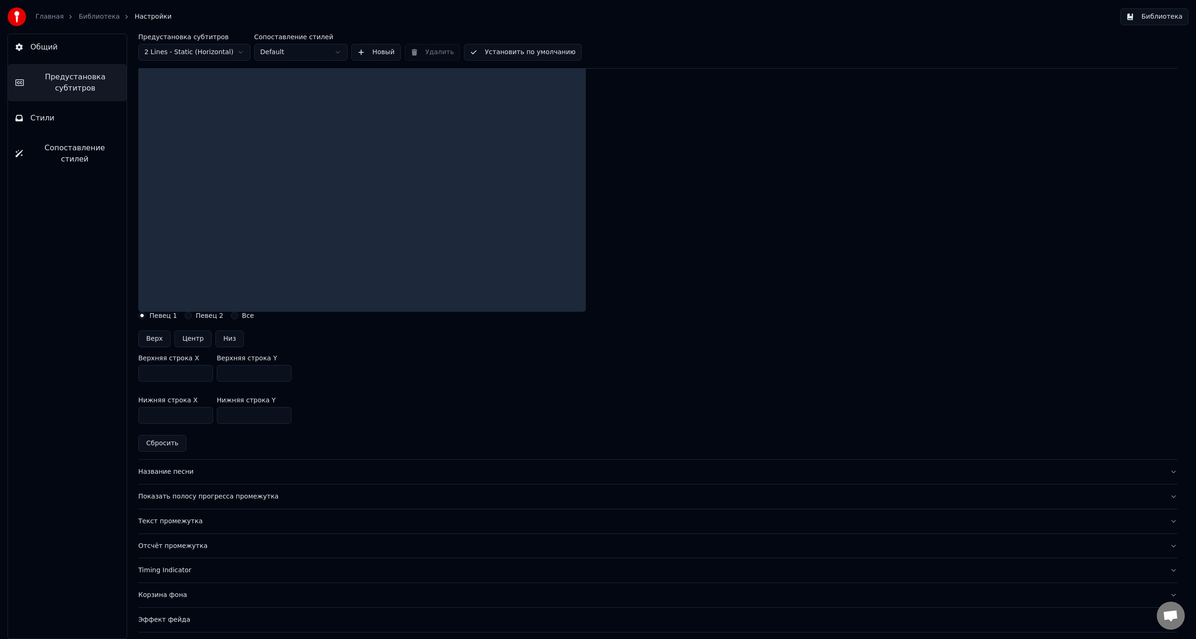
click at [191, 343] on button "Центр" at bounding box center [192, 339] width 37 height 17
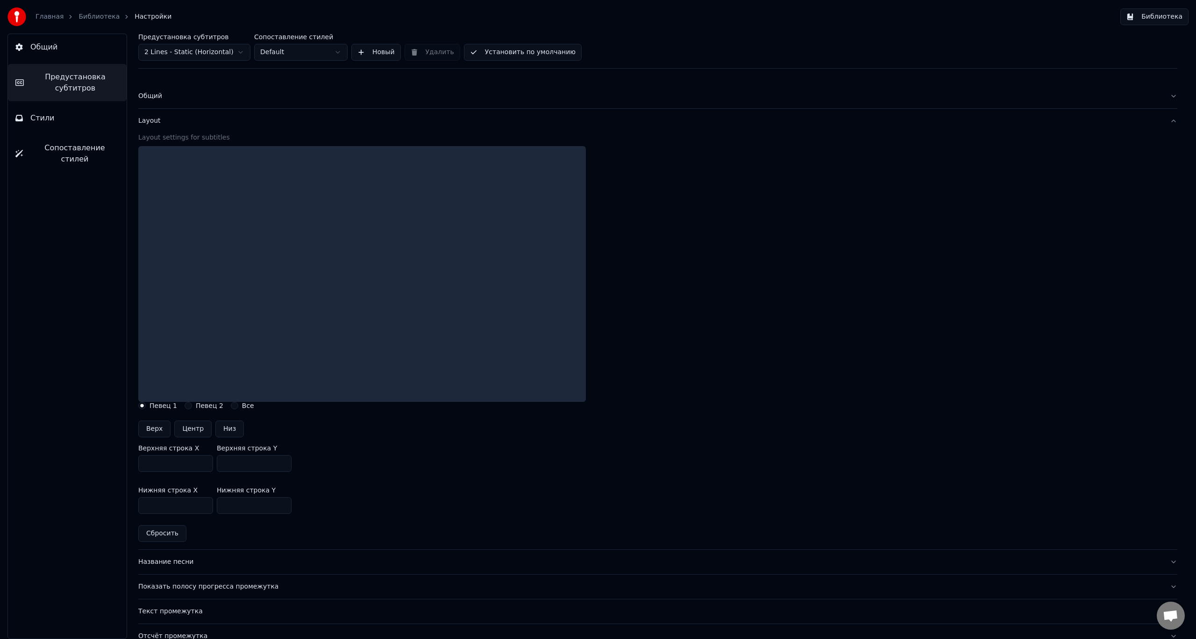
scroll to position [0, 0]
click at [234, 241] on div at bounding box center [361, 277] width 447 height 256
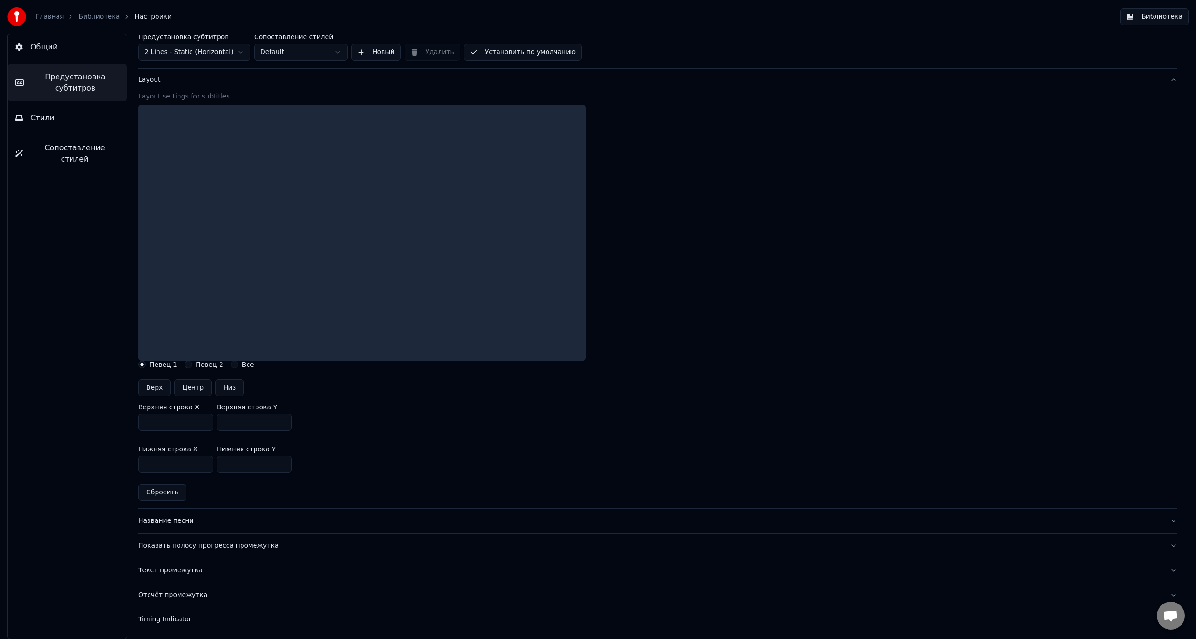
scroll to position [47, 0]
click at [56, 51] on button "Общий" at bounding box center [67, 47] width 119 height 26
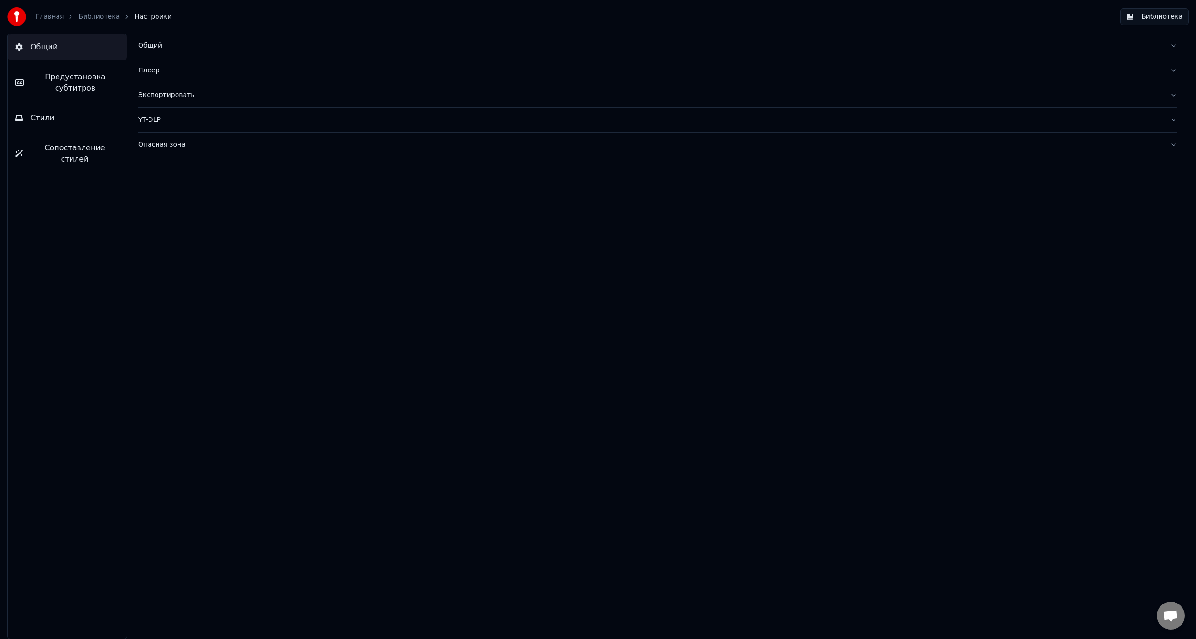
click at [52, 18] on link "Главная" at bounding box center [49, 16] width 28 height 9
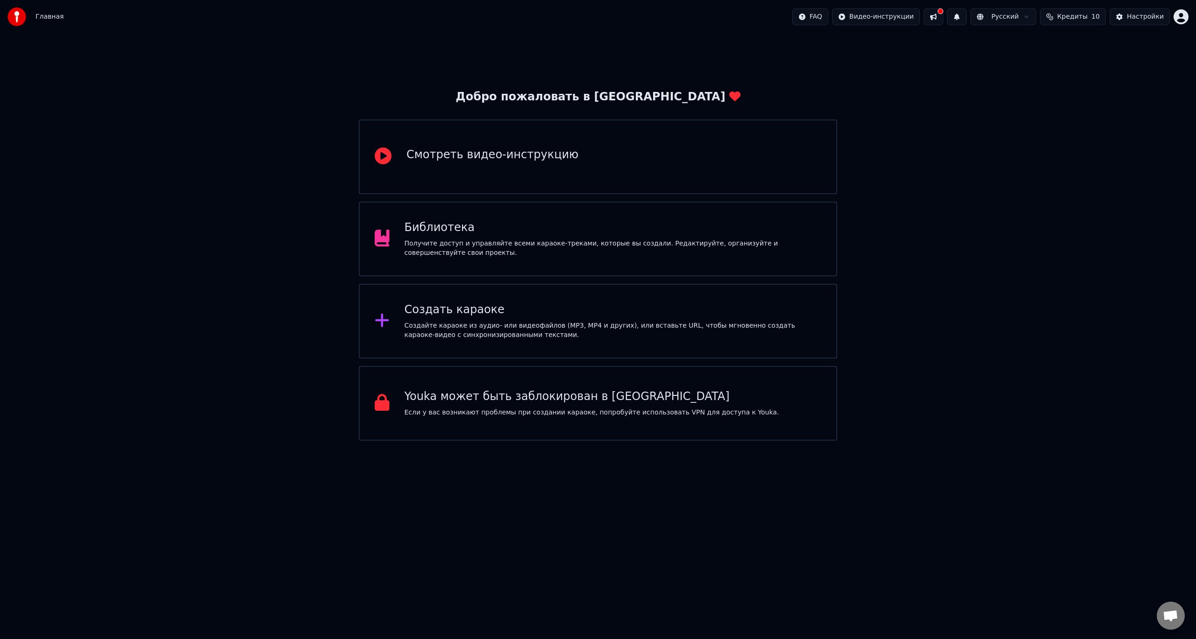
click at [943, 20] on button at bounding box center [933, 16] width 20 height 17
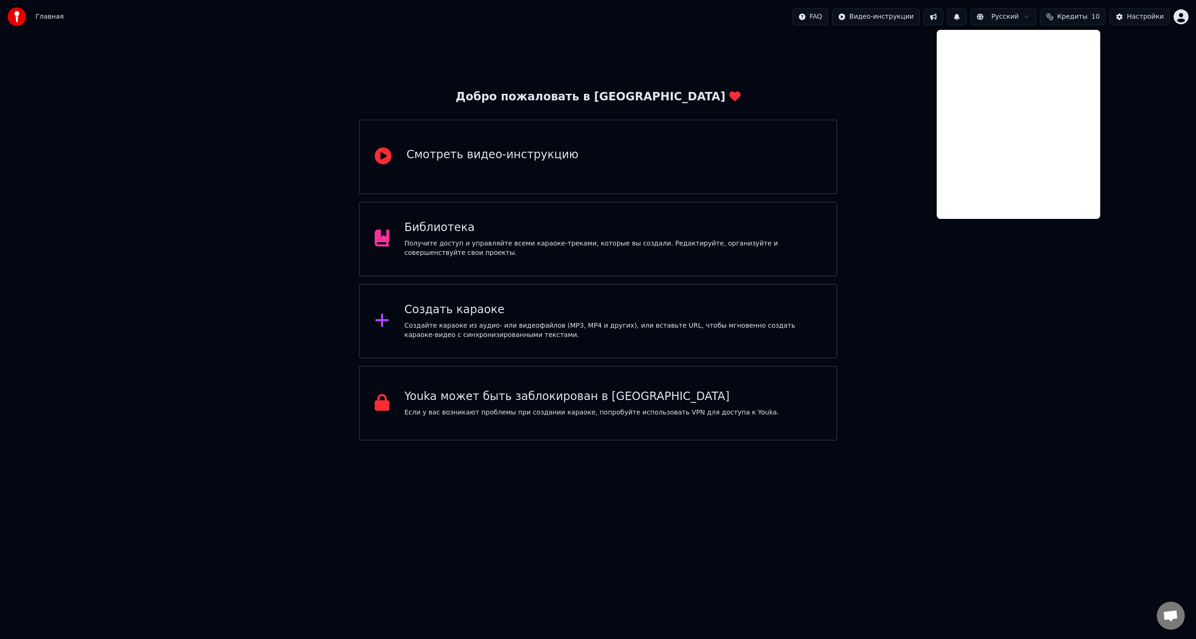
click at [943, 17] on button at bounding box center [933, 16] width 20 height 17
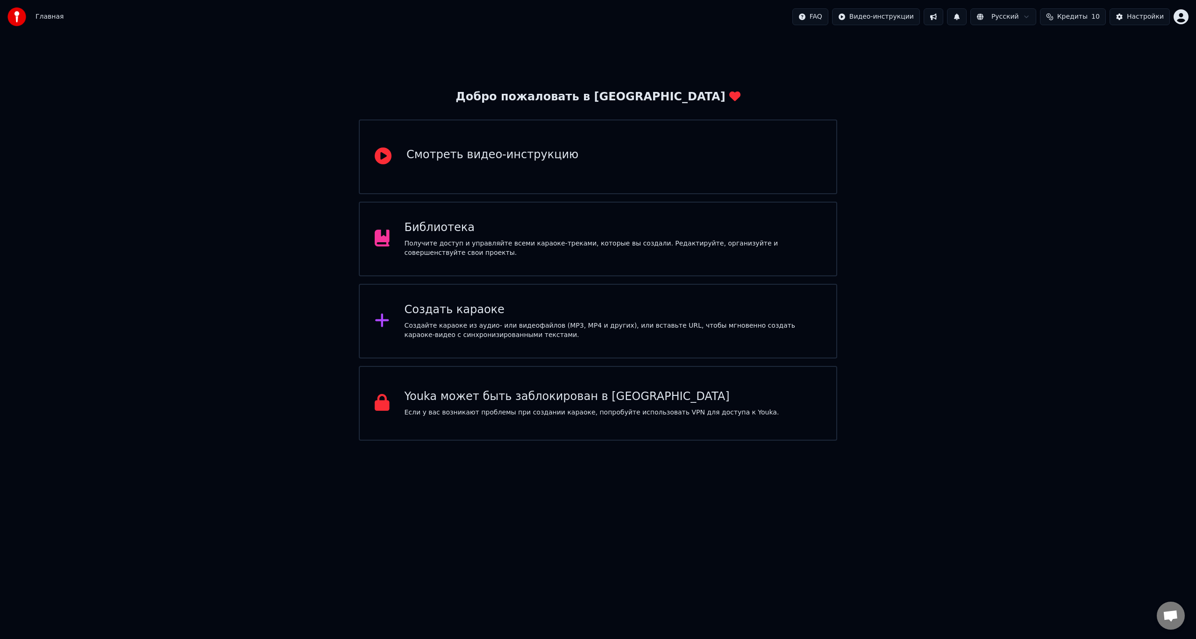
click at [966, 17] on button at bounding box center [957, 16] width 20 height 17
click at [1148, 20] on div "Настройки" at bounding box center [1145, 16] width 37 height 9
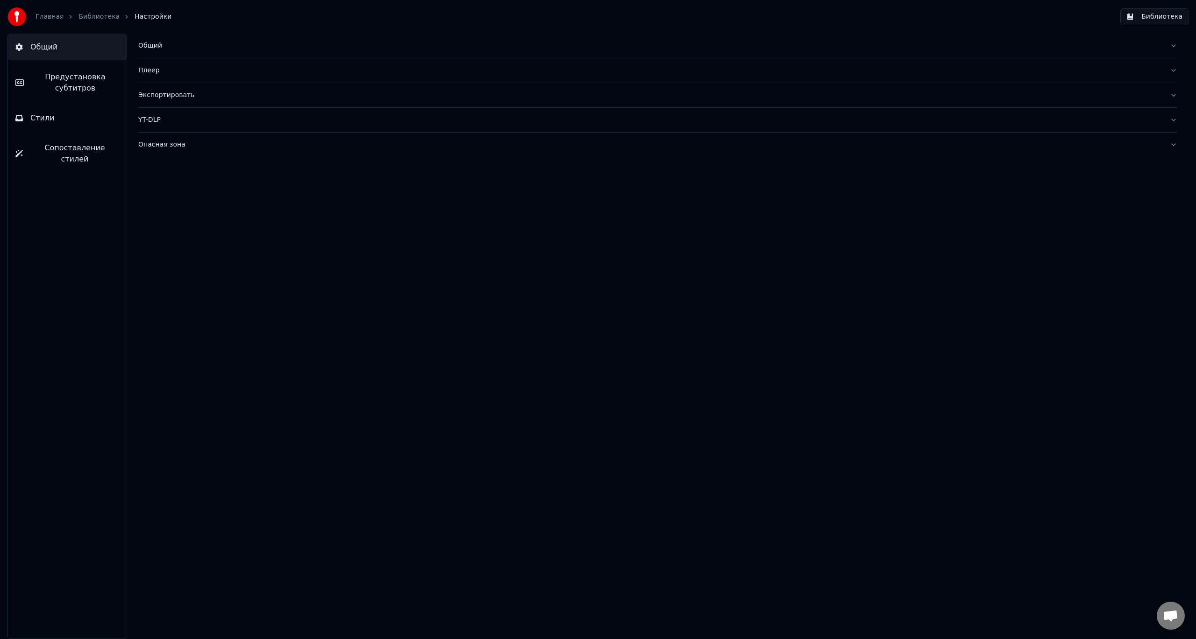
click at [161, 95] on div "Экспортировать" at bounding box center [650, 95] width 1024 height 9
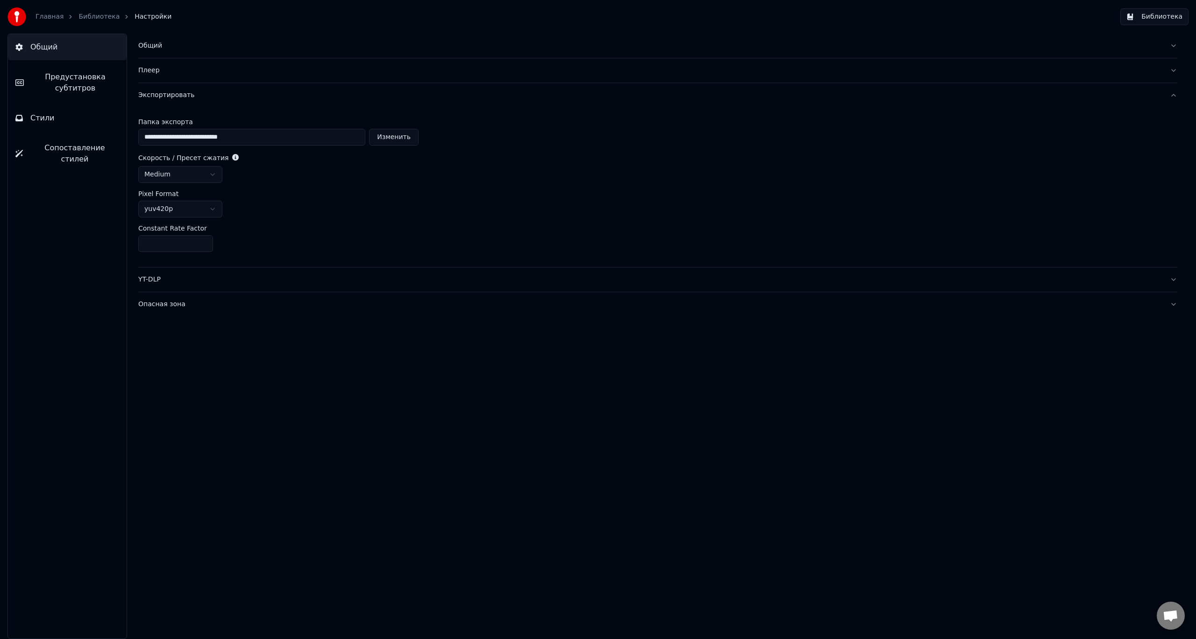
click at [78, 133] on div "Общий Предустановка субтитров Стили Сопоставление стилей" at bounding box center [67, 337] width 120 height 606
click at [81, 124] on button "Стили" at bounding box center [67, 118] width 119 height 26
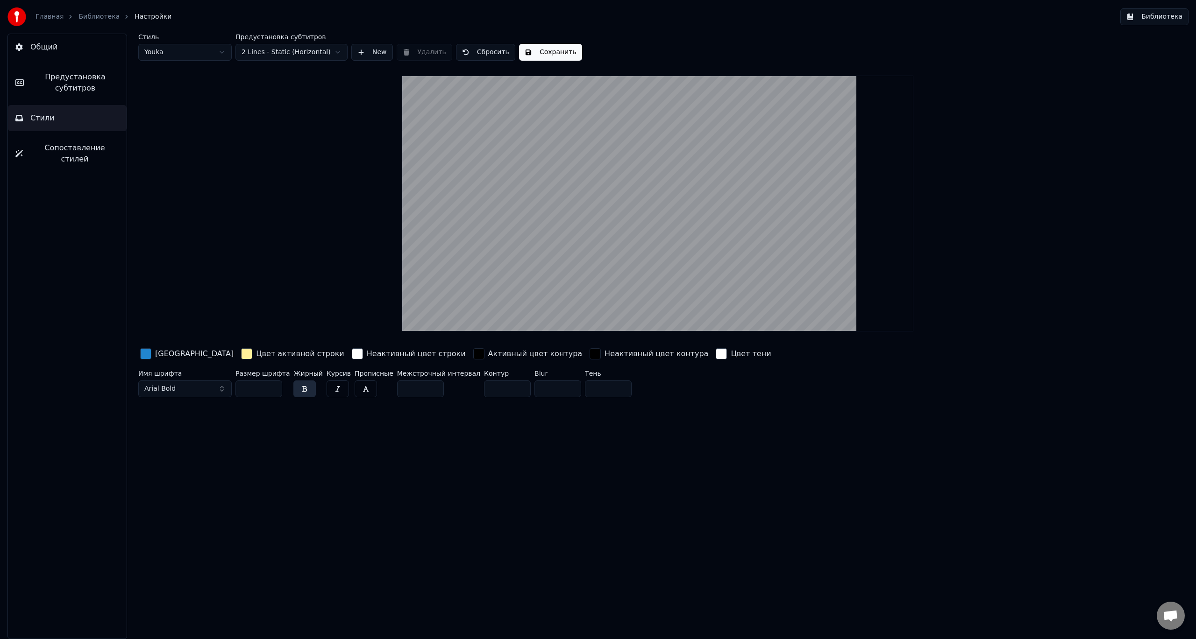
click at [87, 86] on span "Предустановка субтитров" at bounding box center [75, 82] width 88 height 22
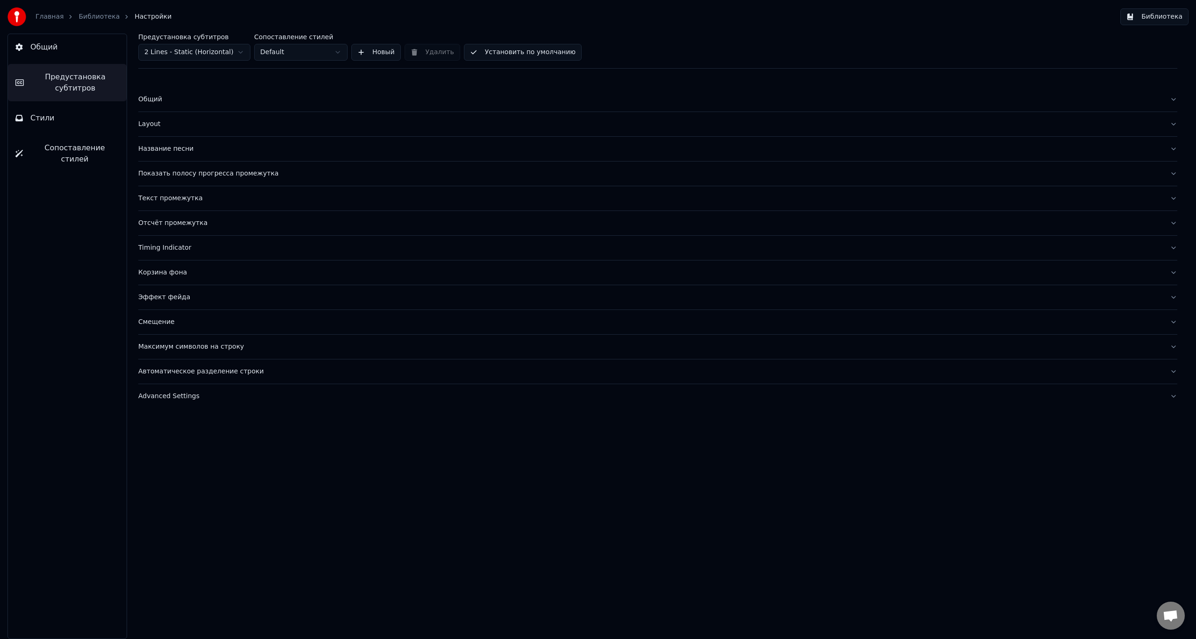
click at [70, 53] on button "Общий" at bounding box center [67, 47] width 119 height 26
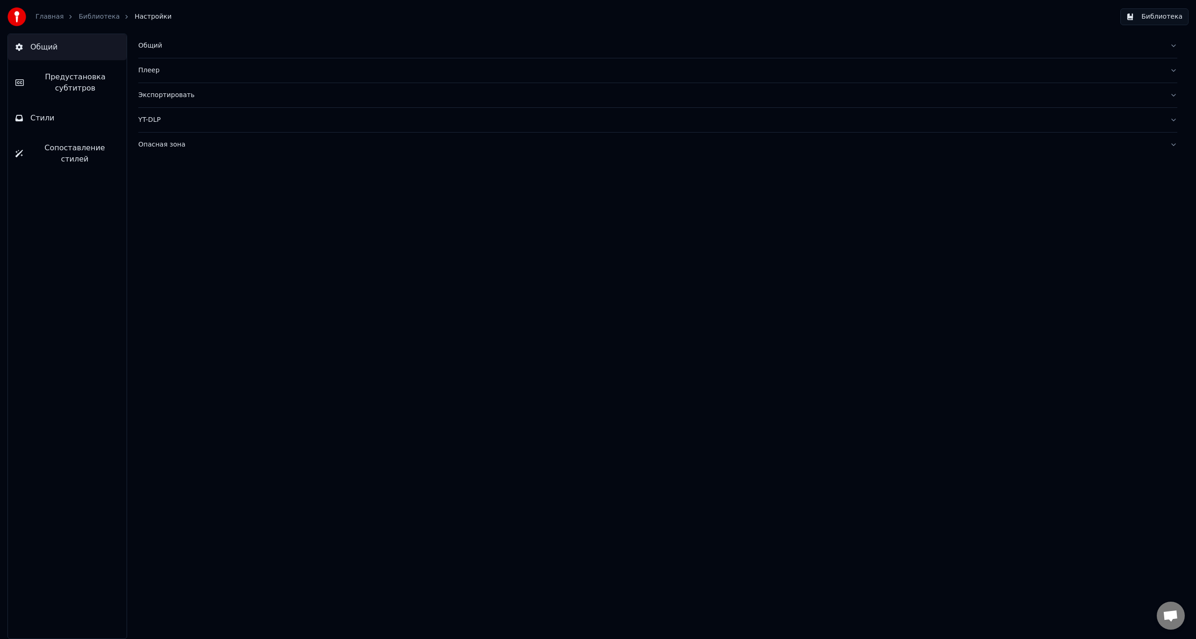
click at [43, 14] on link "Главная" at bounding box center [49, 16] width 28 height 9
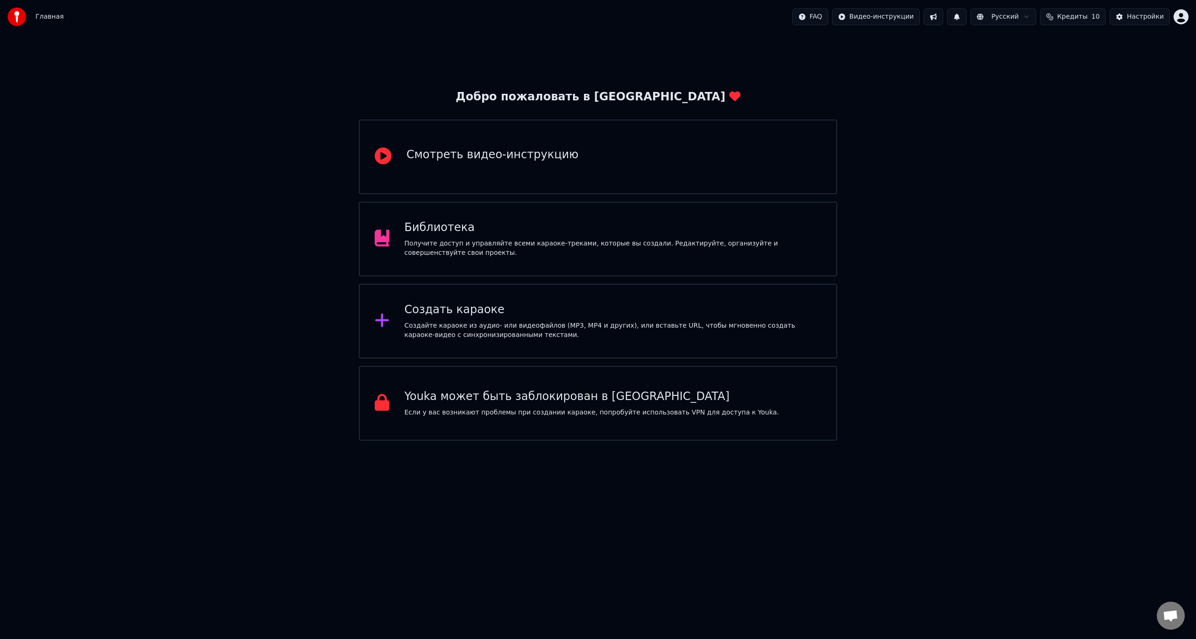
click at [447, 227] on div "Библиотека" at bounding box center [612, 227] width 417 height 15
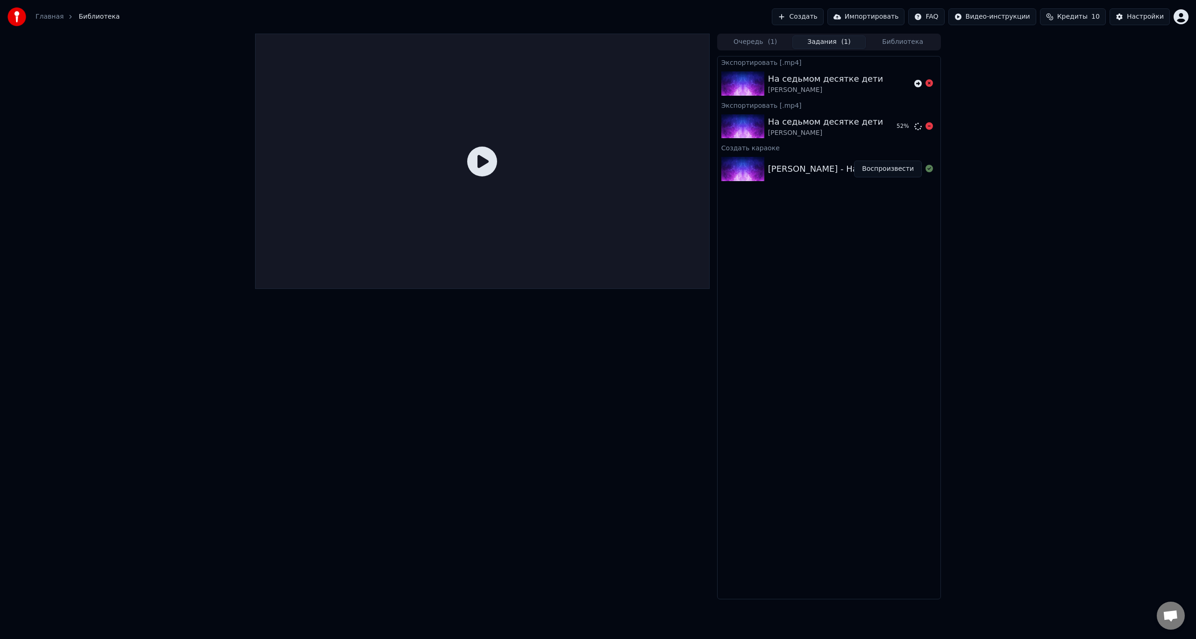
click at [817, 126] on div "На седьмом десятке дети" at bounding box center [825, 121] width 115 height 13
click at [819, 165] on div "Александр Розенбаум - На седьмом десятке дети" at bounding box center [864, 169] width 193 height 13
click at [793, 166] on div "Александр Розенбаум - На седьмом десятке дети" at bounding box center [864, 169] width 193 height 13
click at [836, 170] on div "Александр Розенбаум - На седьмом десятке дети" at bounding box center [864, 169] width 193 height 13
click at [801, 164] on div "Александр Розенбаум - На седьмом десятке дети" at bounding box center [864, 169] width 193 height 13
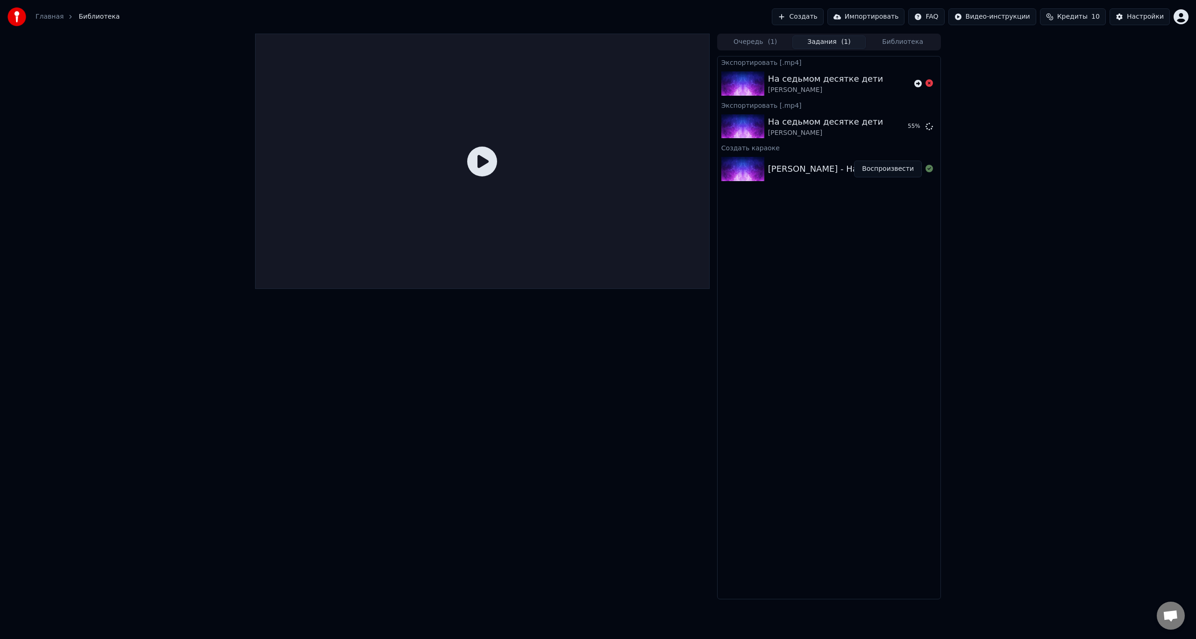
click at [794, 169] on div "Александр Розенбаум - На седьмом десятке дети" at bounding box center [864, 169] width 193 height 13
click at [865, 163] on button "Воспроизвести" at bounding box center [888, 169] width 68 height 17
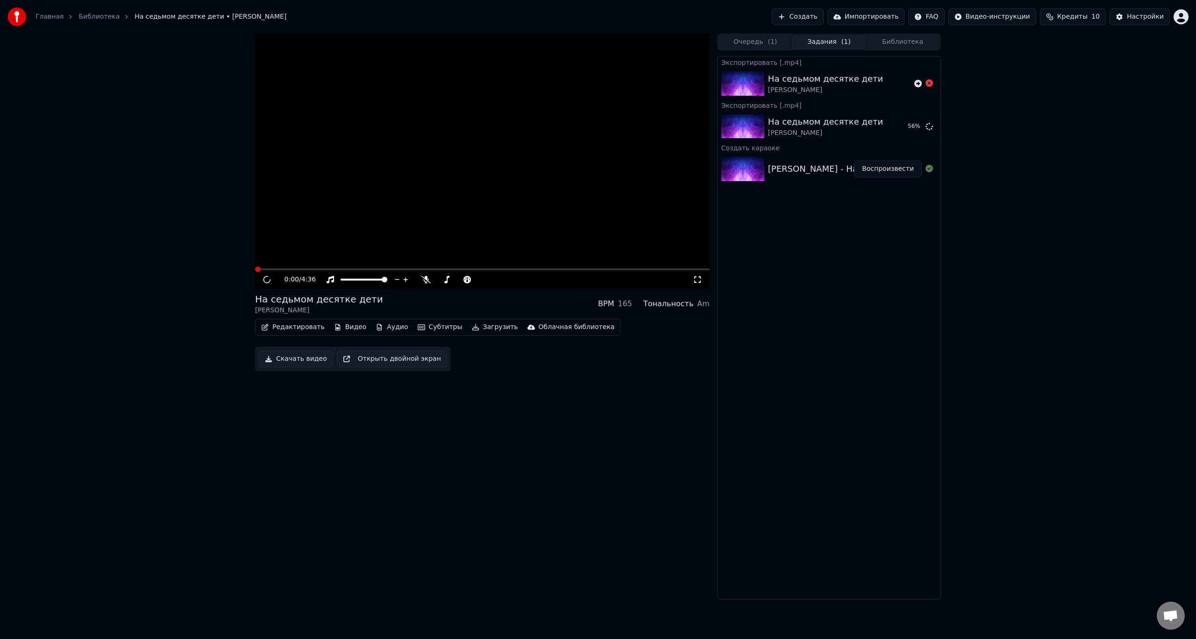
click at [874, 168] on button "Воспроизвести" at bounding box center [888, 169] width 68 height 17
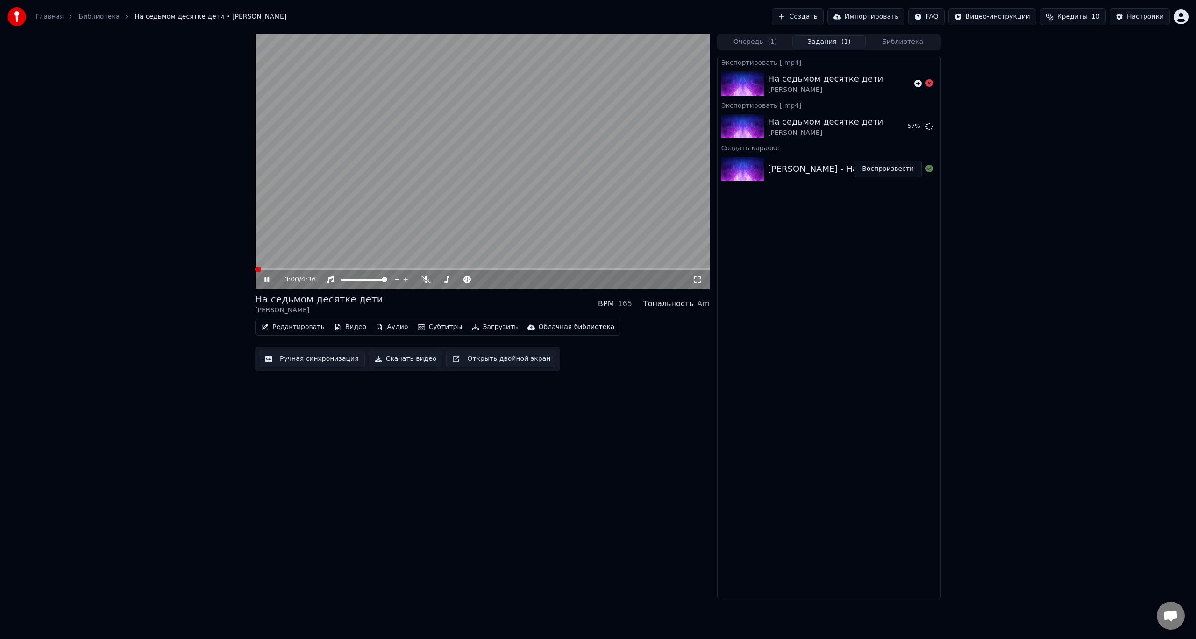
click at [269, 279] on icon at bounding box center [266, 280] width 5 height 6
click at [428, 327] on button "Субтитры" at bounding box center [440, 327] width 52 height 13
click at [299, 271] on div "0:00 / 4:36" at bounding box center [482, 279] width 454 height 19
click at [301, 270] on span at bounding box center [482, 270] width 454 height 2
click at [272, 280] on icon at bounding box center [273, 279] width 22 height 7
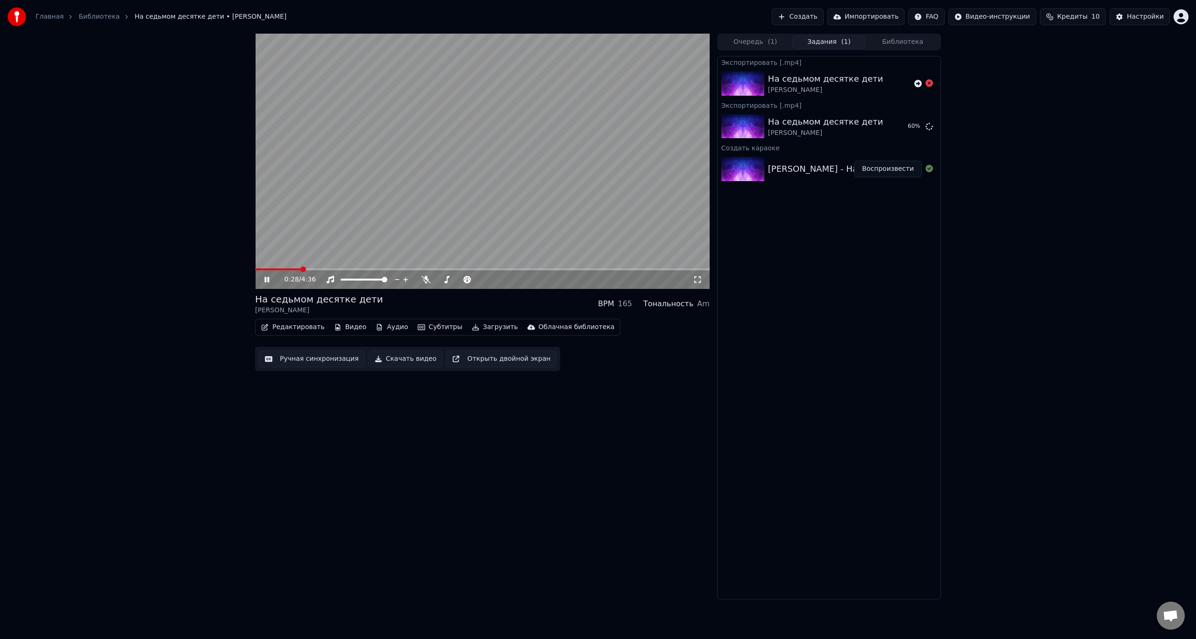
click at [347, 269] on span at bounding box center [482, 270] width 454 height 2
click at [388, 269] on span at bounding box center [482, 270] width 454 height 2
click at [272, 279] on icon at bounding box center [273, 279] width 22 height 7
click at [436, 327] on button "Субтитры" at bounding box center [440, 327] width 52 height 13
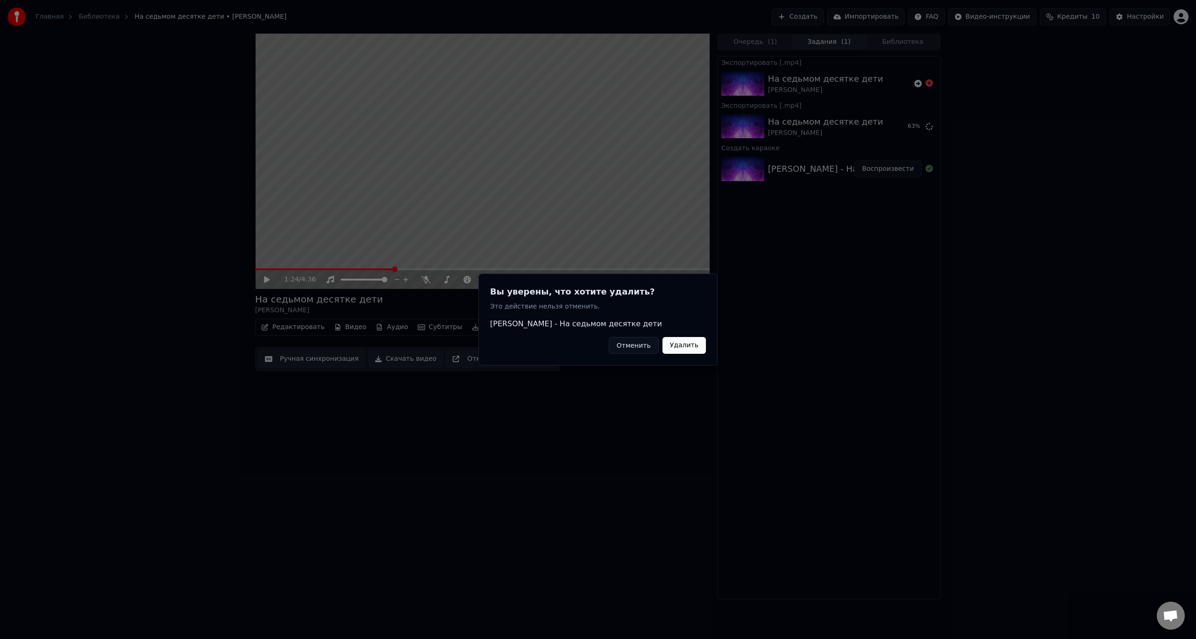
click at [932, 367] on div at bounding box center [598, 319] width 1196 height 639
click at [655, 297] on h2 "Вы уверены, что хотите удалить?" at bounding box center [598, 291] width 216 height 13
click at [650, 348] on button "Отменить" at bounding box center [634, 345] width 50 height 17
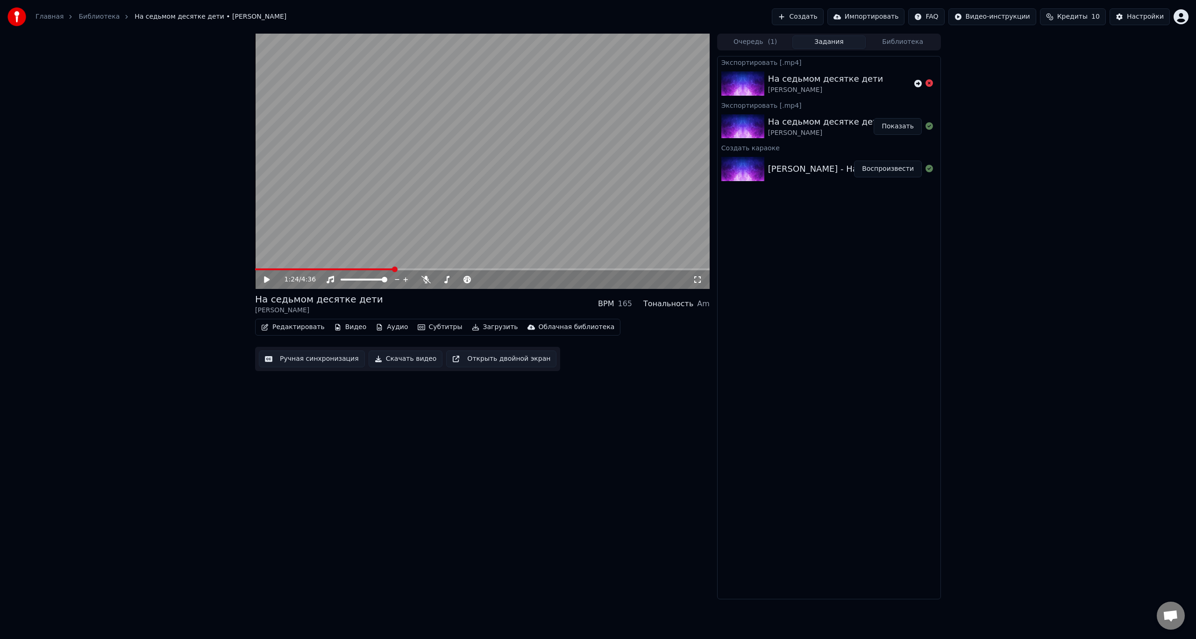
click at [903, 126] on button "Показать" at bounding box center [897, 126] width 48 height 17
click at [431, 326] on button "Субтитры" at bounding box center [440, 327] width 52 height 13
click at [538, 447] on div "1:24 / 4:36 На седьмом десятке дети Александр Розенбаум BPM 165 Тональность Am …" at bounding box center [482, 317] width 454 height 566
click at [349, 330] on button "Видео" at bounding box center [350, 327] width 40 height 13
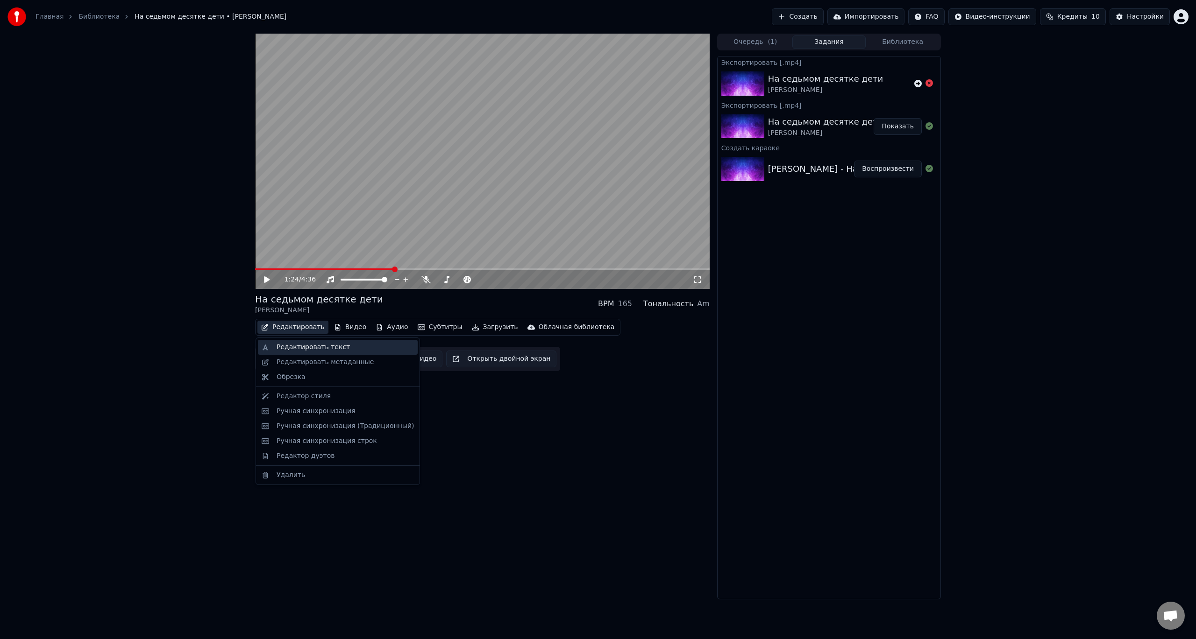
click at [320, 348] on div "Редактировать текст" at bounding box center [313, 347] width 73 height 9
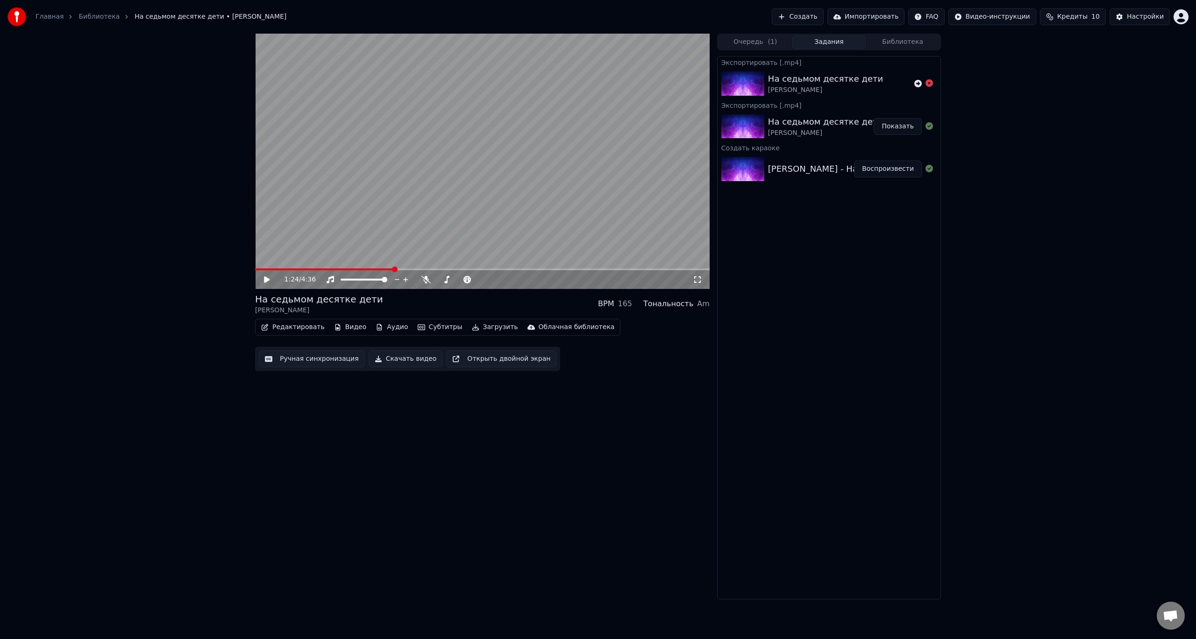
click at [295, 329] on button "Редактировать" at bounding box center [292, 327] width 71 height 13
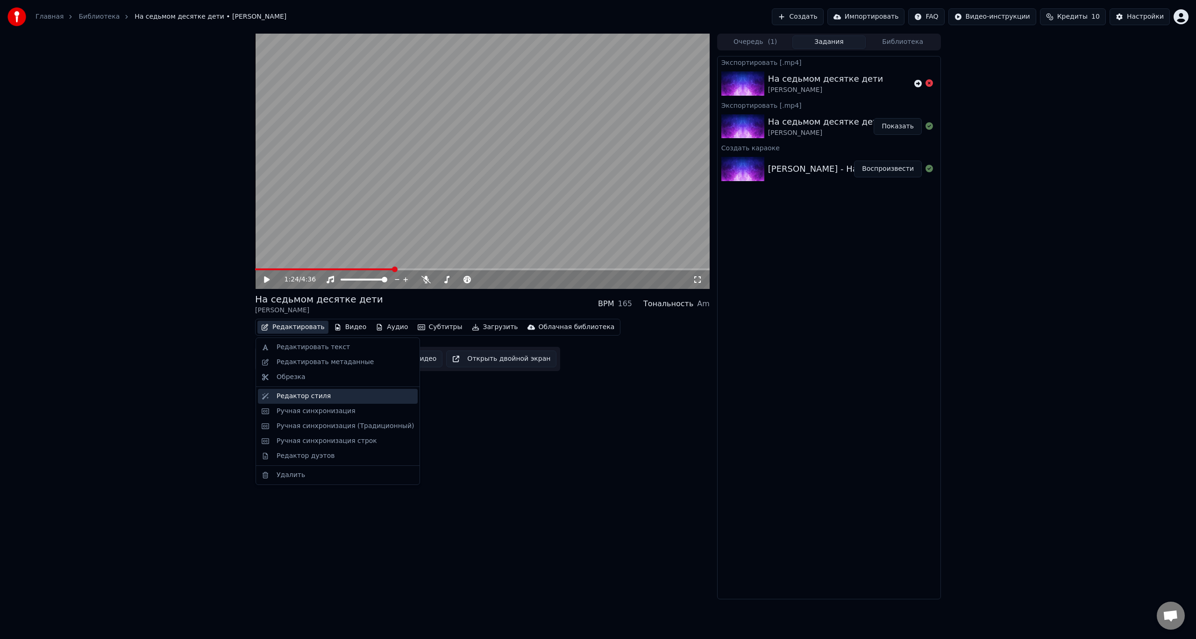
click at [328, 398] on div "Редактор стиля" at bounding box center [345, 396] width 137 height 9
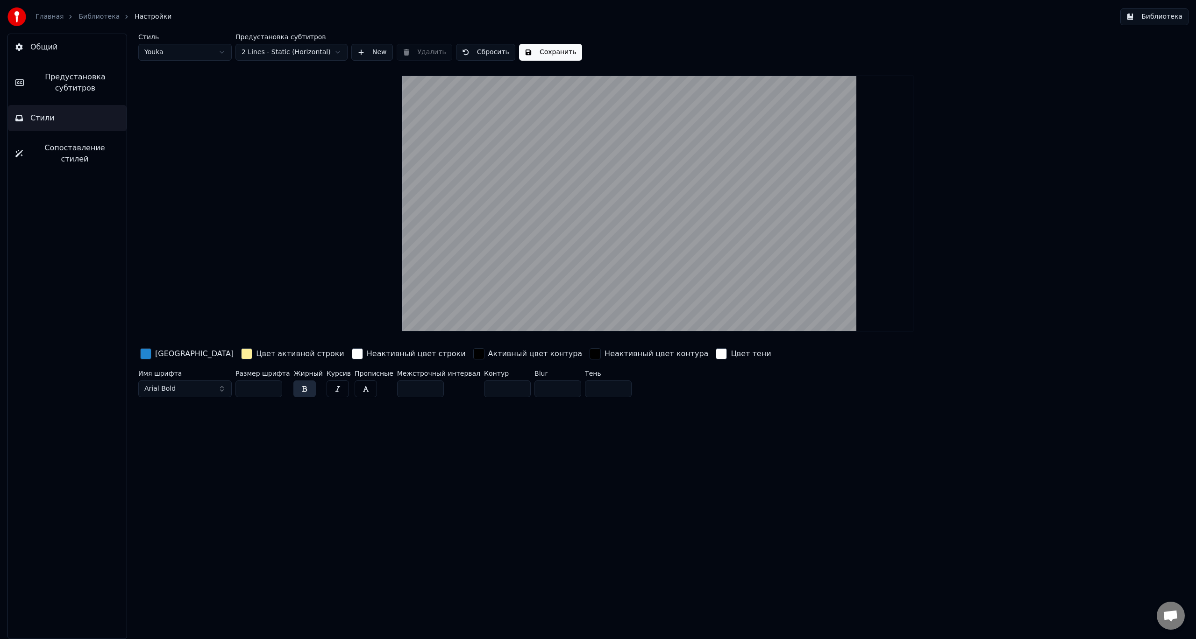
click at [273, 387] on input "**" at bounding box center [258, 389] width 47 height 17
click at [273, 387] on input "***" at bounding box center [258, 389] width 47 height 17
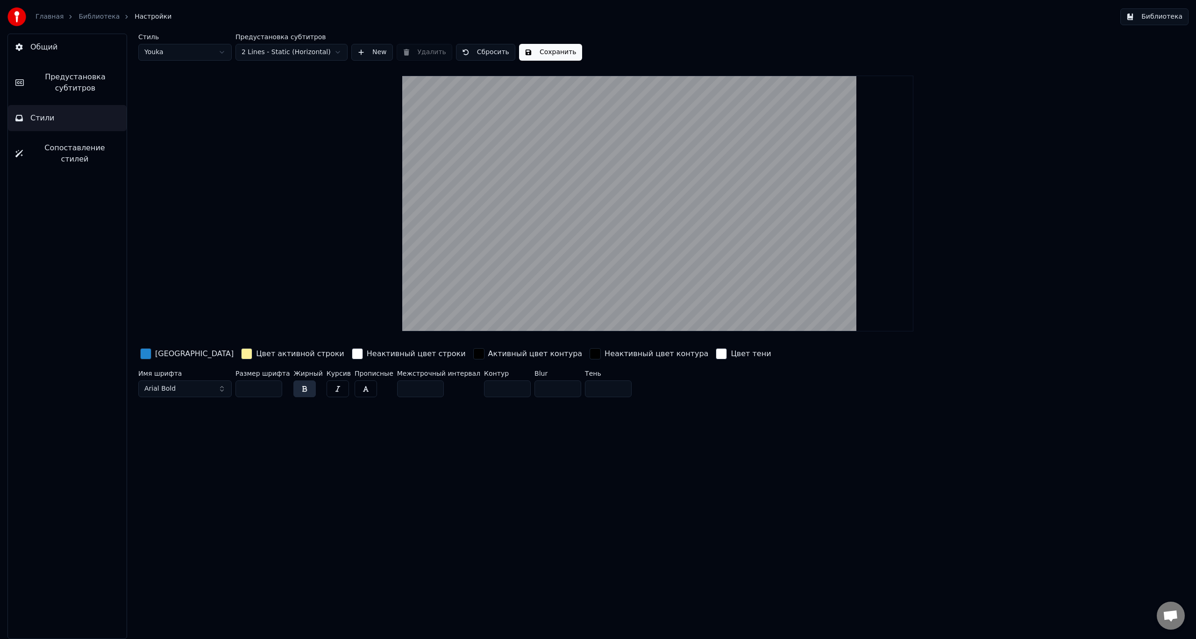
click at [273, 387] on input "***" at bounding box center [258, 389] width 47 height 17
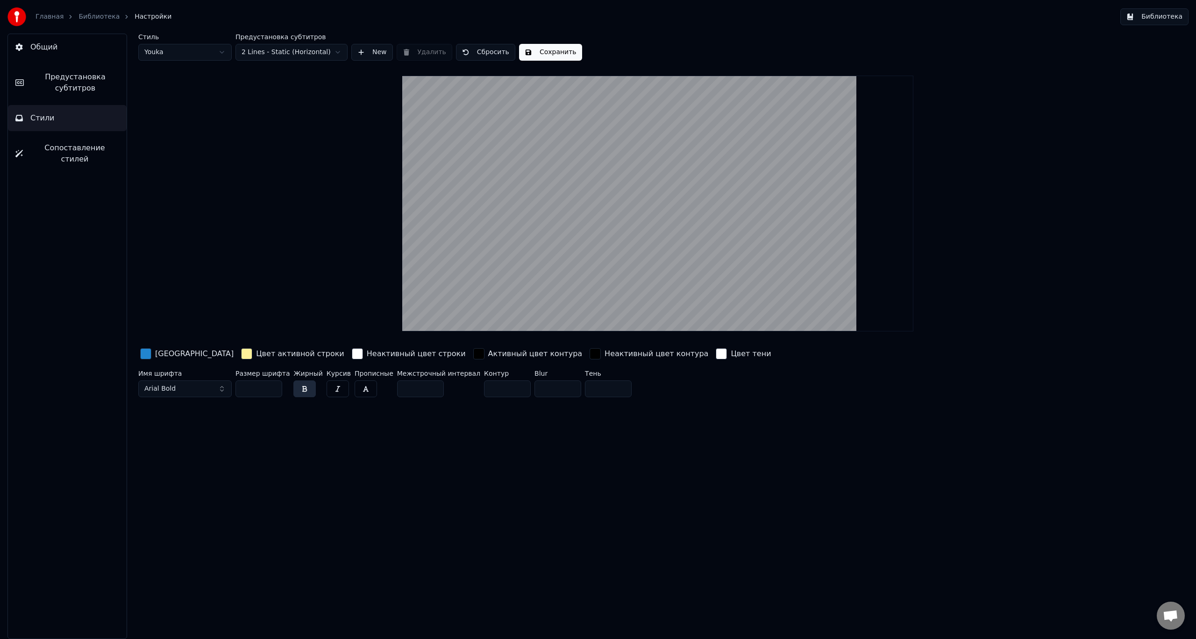
click at [273, 387] on input "***" at bounding box center [258, 389] width 47 height 17
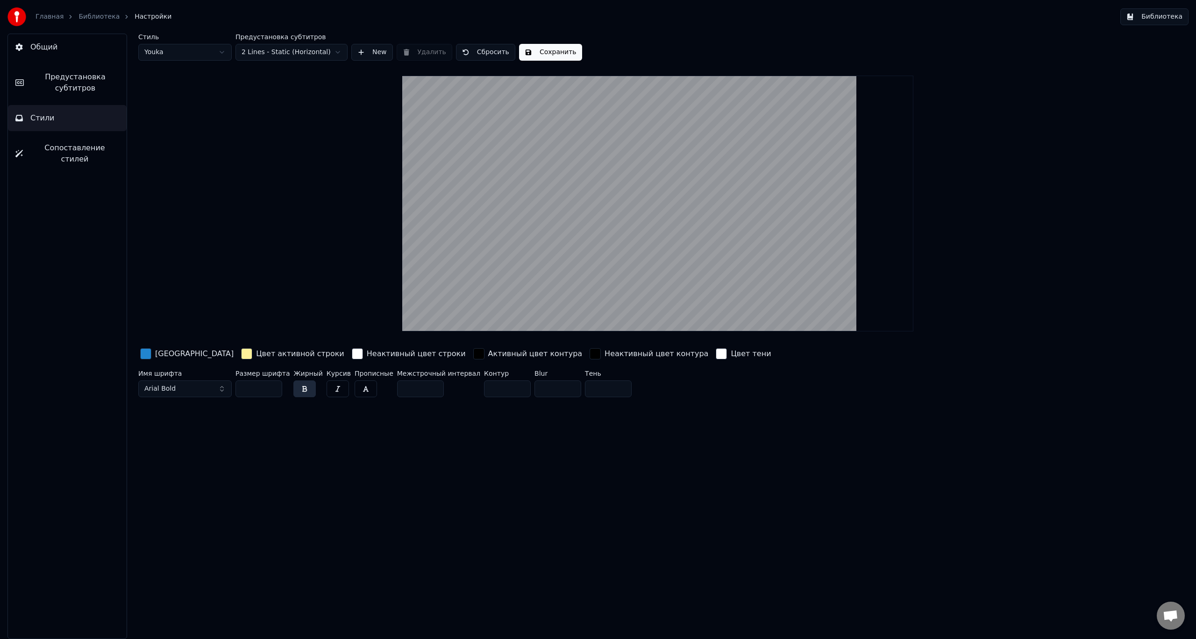
click at [273, 387] on input "***" at bounding box center [258, 389] width 47 height 17
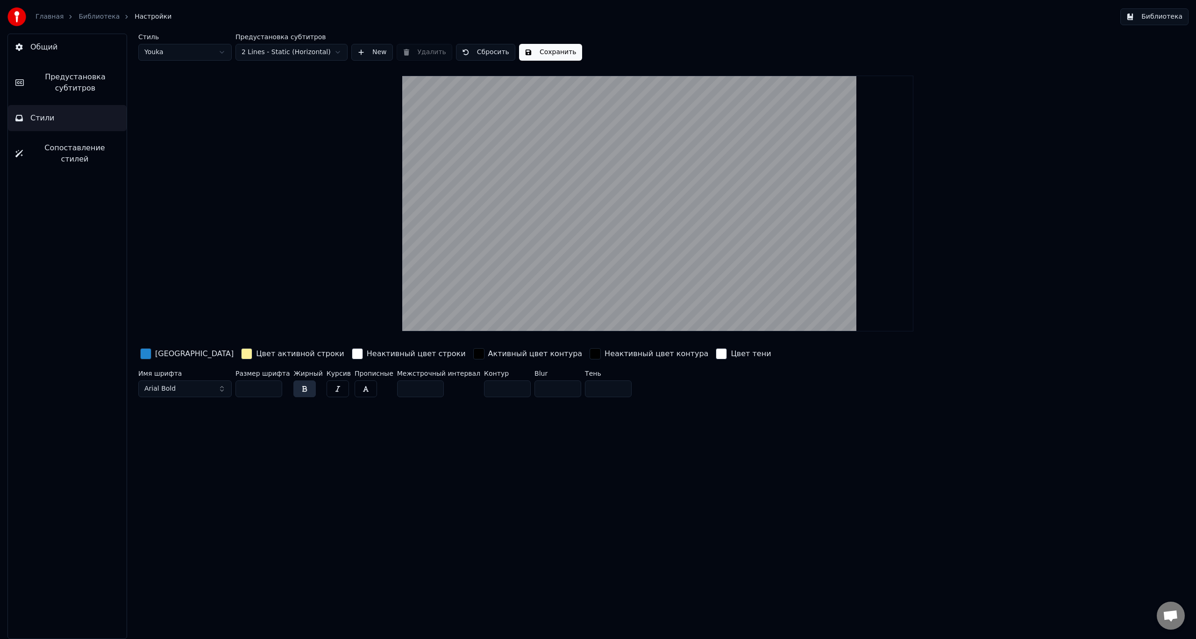
click at [273, 387] on input "***" at bounding box center [258, 389] width 47 height 17
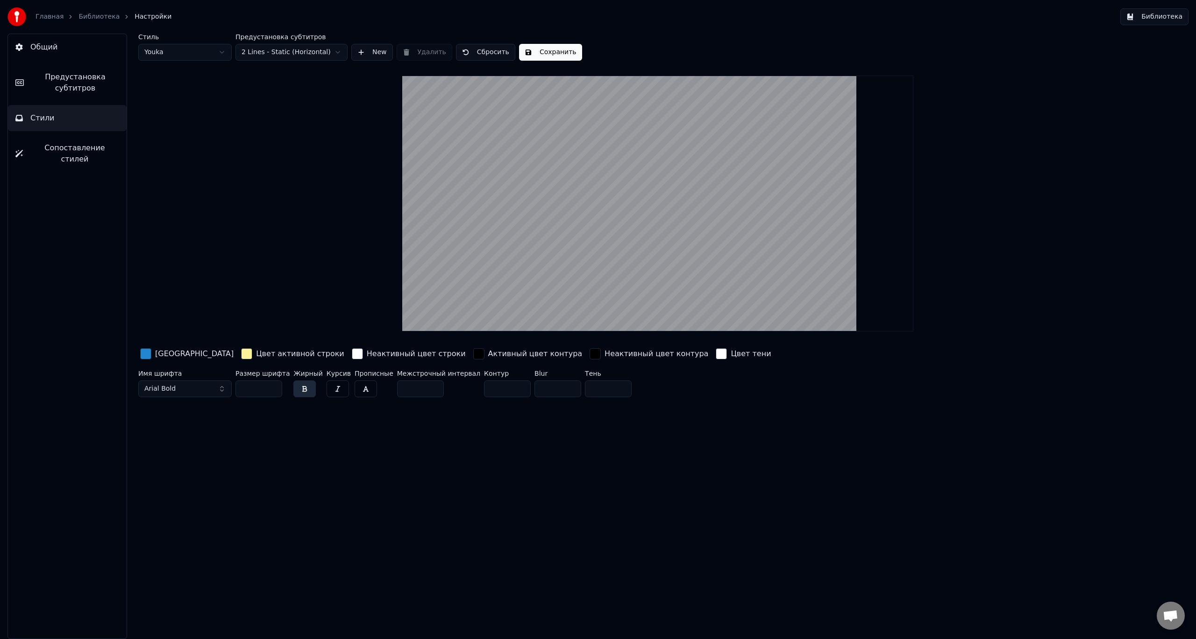
click at [273, 387] on input "***" at bounding box center [258, 389] width 47 height 17
type input "***"
click at [273, 387] on input "***" at bounding box center [258, 389] width 47 height 17
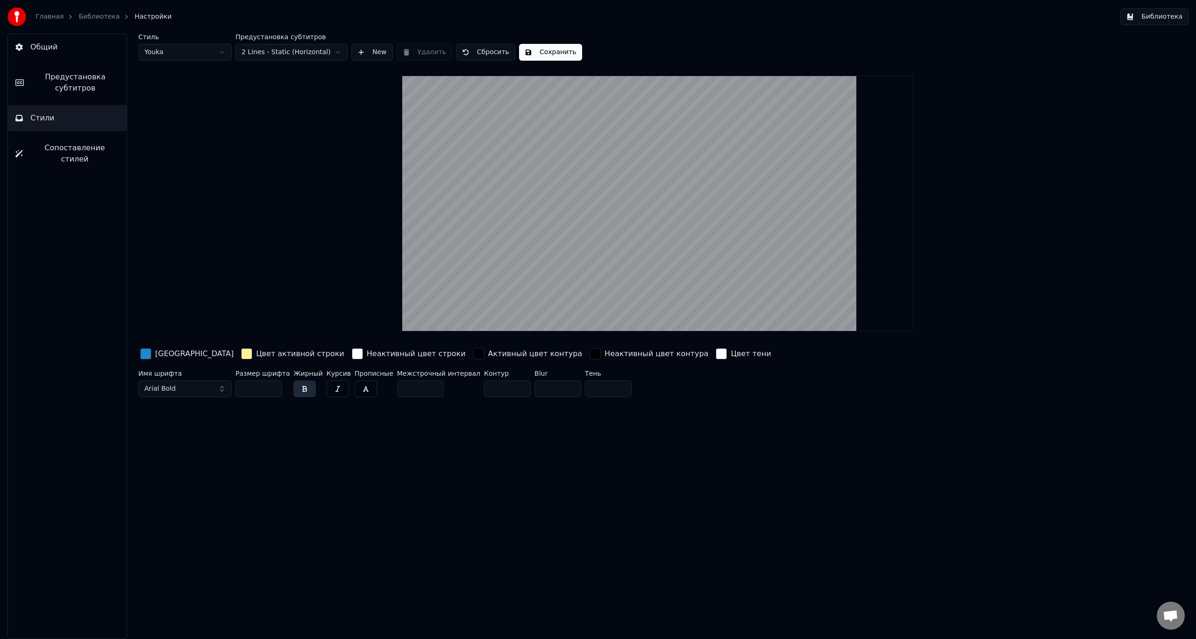
click at [172, 50] on html "Главная Библиотека Настройки Библиотека Общий Предустановка субтитров Стили Соп…" at bounding box center [598, 319] width 1196 height 639
click at [177, 50] on html "Главная Библиотека Настройки Библиотека Общий Предустановка субтитров Стили Соп…" at bounding box center [598, 319] width 1196 height 639
click at [202, 53] on html "Главная Библиотека Настройки Библиотека Общий Предустановка субтитров Стили Соп…" at bounding box center [598, 319] width 1196 height 639
click at [309, 54] on html "Главная Библиотека Настройки Библиотека Общий Предустановка субтитров Стили Соп…" at bounding box center [598, 319] width 1196 height 639
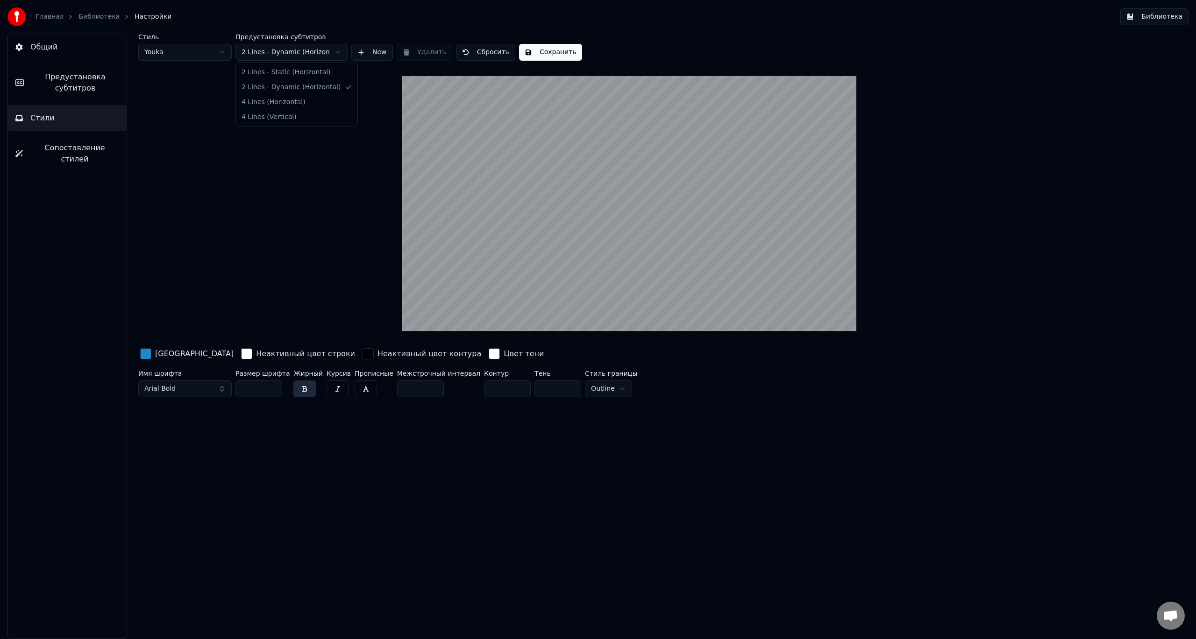
click at [295, 55] on html "Главная Библиотека Настройки Библиотека Общий Предустановка субтитров Стили Соп…" at bounding box center [598, 319] width 1196 height 639
click at [284, 51] on html "Главная Библиотека Настройки Библиотека Общий Предустановка субтитров Стили Соп…" at bounding box center [598, 319] width 1196 height 639
click at [285, 50] on html "Главная Библиотека Настройки Библиотека Общий Предустановка субтитров Стили Соп…" at bounding box center [598, 319] width 1196 height 639
click at [282, 56] on html "Главная Библиотека Настройки Библиотека Общий Предустановка субтитров Стили Соп…" at bounding box center [598, 319] width 1196 height 639
click at [304, 390] on button "button" at bounding box center [304, 389] width 22 height 17
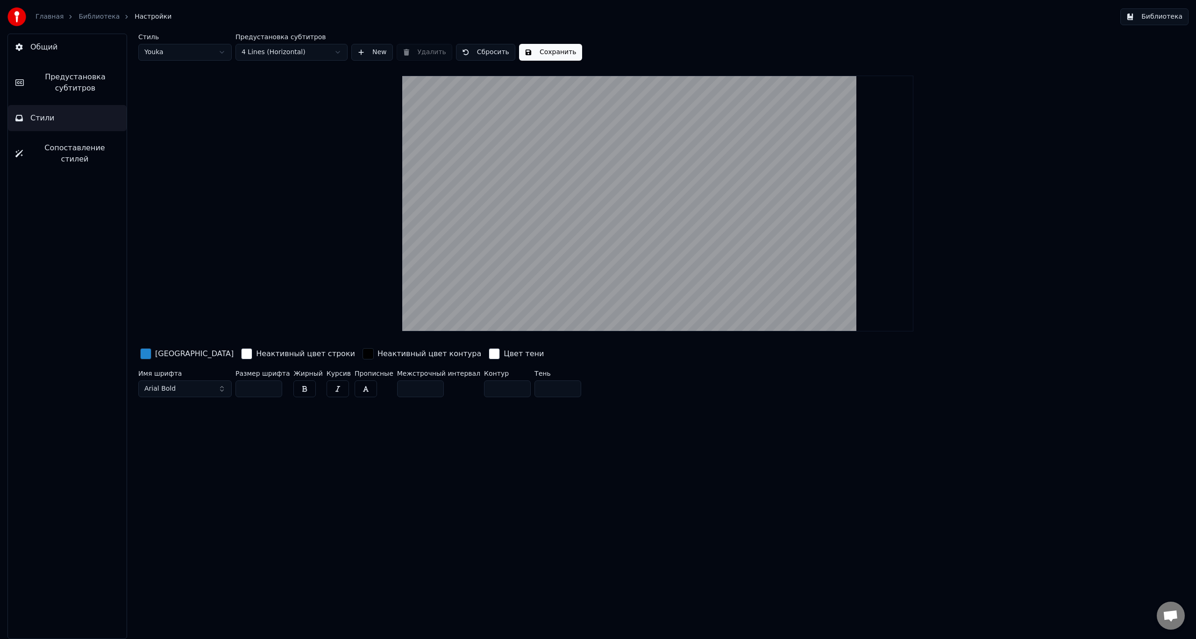
click at [303, 385] on button "button" at bounding box center [304, 389] width 22 height 17
click at [530, 51] on button "Сохранить" at bounding box center [550, 52] width 63 height 17
click at [1167, 14] on button "Библиотека" at bounding box center [1154, 16] width 68 height 17
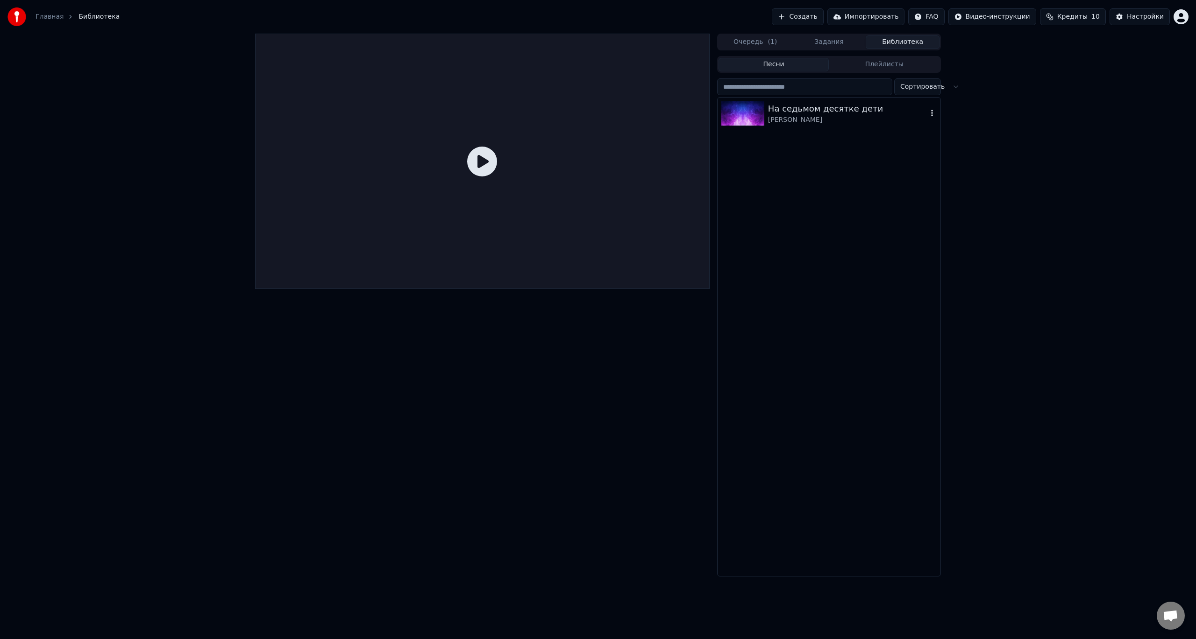
click at [868, 114] on div "На седьмом десятке дети" at bounding box center [847, 108] width 159 height 13
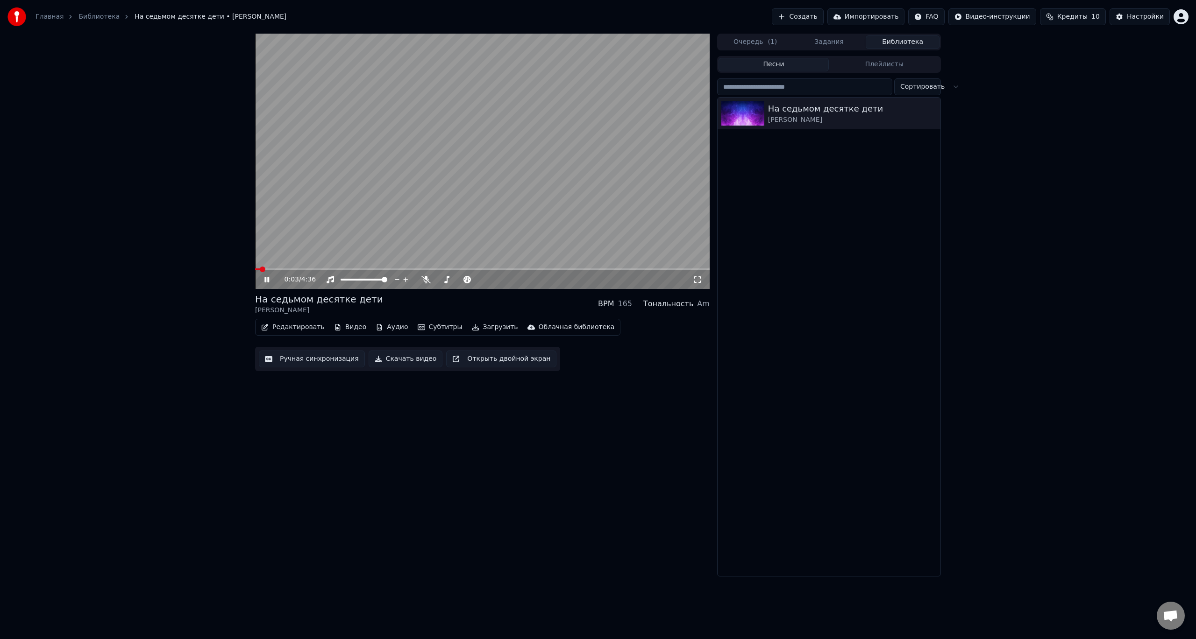
click at [298, 268] on video at bounding box center [482, 161] width 454 height 255
click at [365, 269] on span at bounding box center [482, 270] width 454 height 2
click at [418, 206] on video at bounding box center [482, 161] width 454 height 255
click at [438, 178] on video at bounding box center [482, 161] width 454 height 255
click at [472, 226] on video at bounding box center [482, 161] width 454 height 255
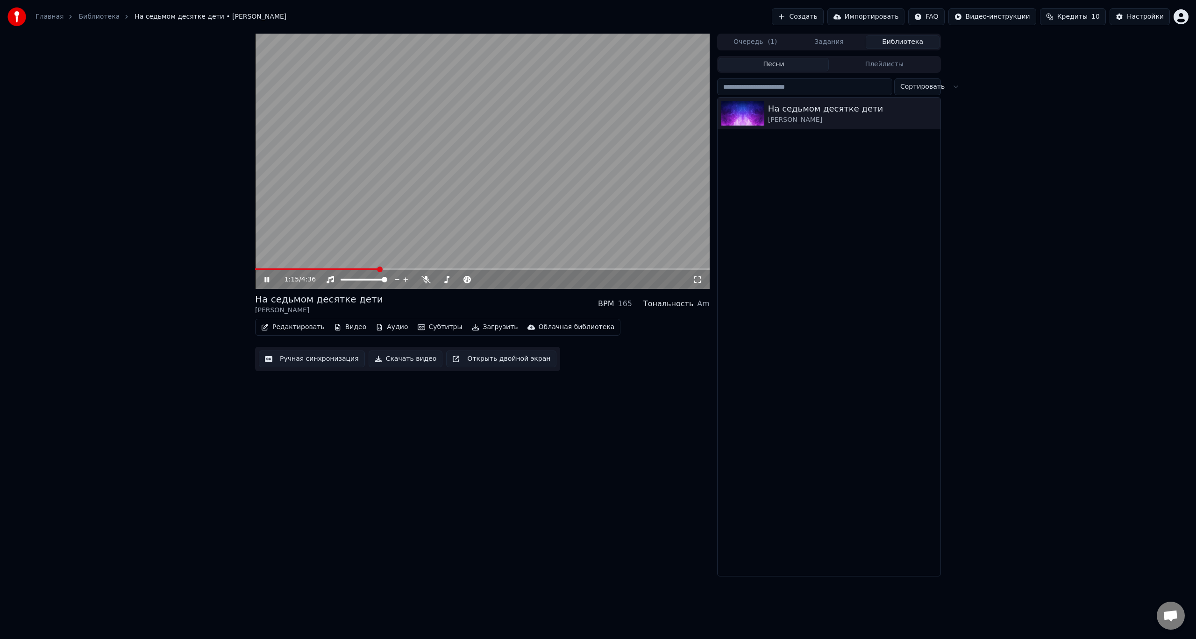
click at [454, 218] on video at bounding box center [482, 161] width 454 height 255
click at [424, 328] on button "Субтитры" at bounding box center [440, 327] width 52 height 13
click at [294, 430] on div "1:15 / 4:36 На седьмом десятке дети Александр Розенбаум BPM 165 Тональность Am …" at bounding box center [482, 305] width 454 height 543
click at [348, 325] on button "Видео" at bounding box center [350, 327] width 40 height 13
drag, startPoint x: 604, startPoint y: 536, endPoint x: 543, endPoint y: 464, distance: 94.4
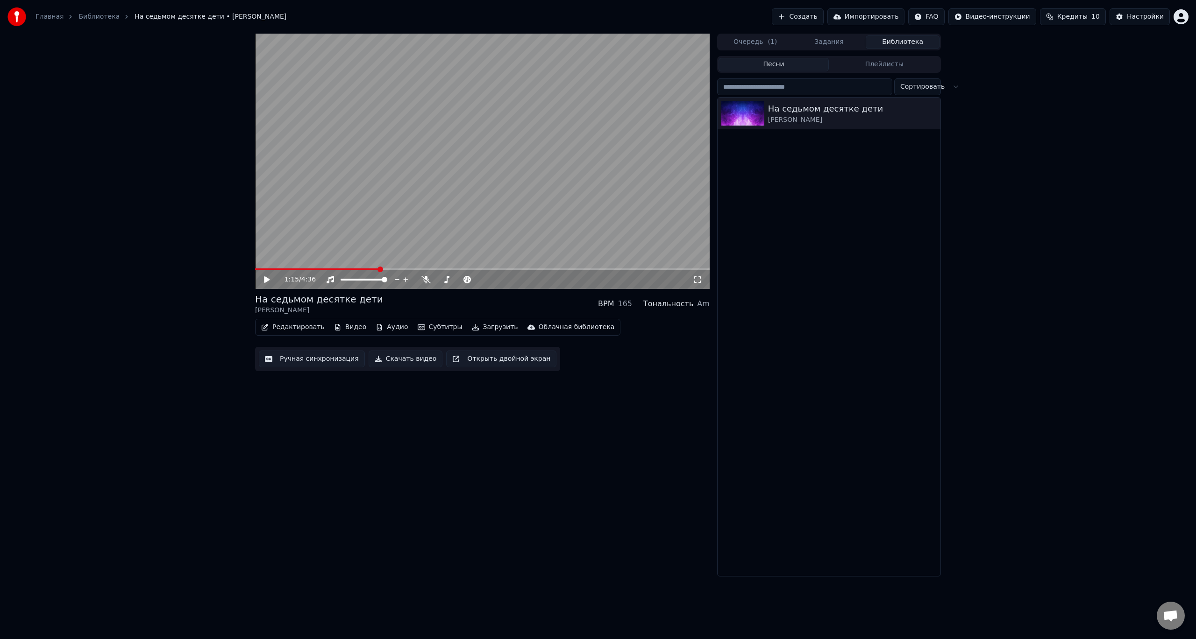
click at [603, 536] on div "1:15 / 4:36 На седьмом десятке дети Александр Розенбаум BPM 165 Тональность Am …" at bounding box center [482, 305] width 454 height 543
click at [288, 333] on button "Редактировать" at bounding box center [292, 327] width 71 height 13
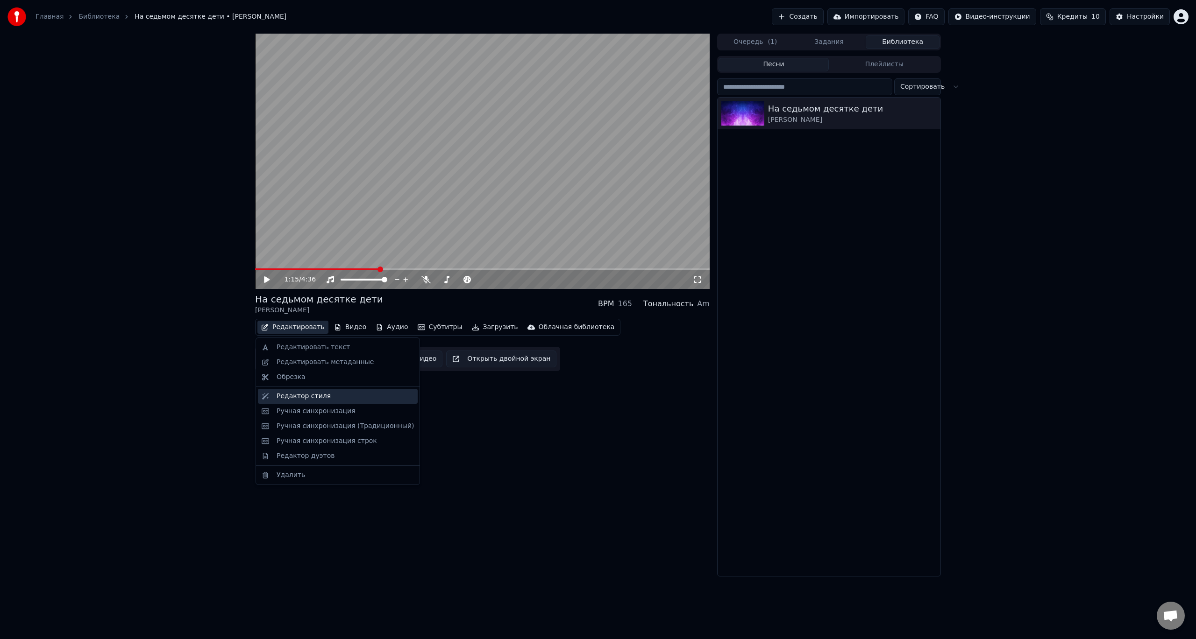
click at [331, 397] on div "Редактор стиля" at bounding box center [345, 396] width 137 height 9
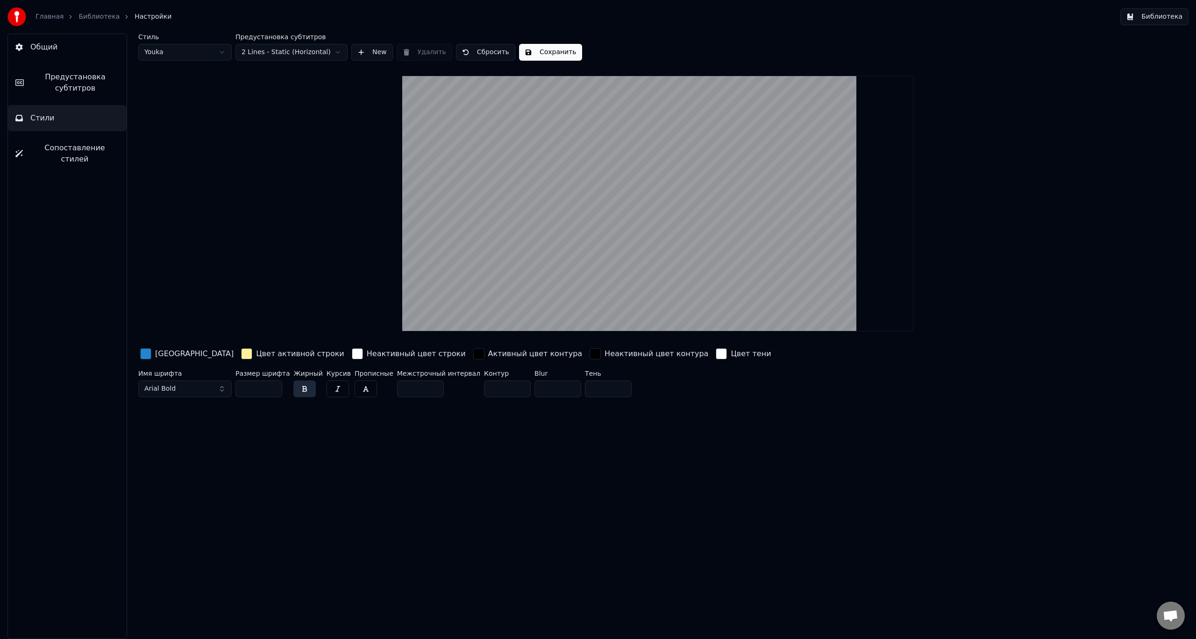
click at [313, 56] on html "Главная Библиотека Настройки Библиотека Общий Предустановка субтитров Стили Соп…" at bounding box center [598, 319] width 1196 height 639
click at [209, 55] on html "Главная Библиотека Настройки Библиотека Общий Предустановка субтитров Стили Соп…" at bounding box center [598, 319] width 1196 height 639
click at [197, 51] on html "Главная Библиотека Настройки Библиотека Общий Предустановка субтитров Стили Соп…" at bounding box center [598, 319] width 1196 height 639
click at [197, 52] on html "Главная Библиотека Настройки Библиотека Общий Предустановка субтитров Стили Соп…" at bounding box center [598, 319] width 1196 height 639
type input "***"
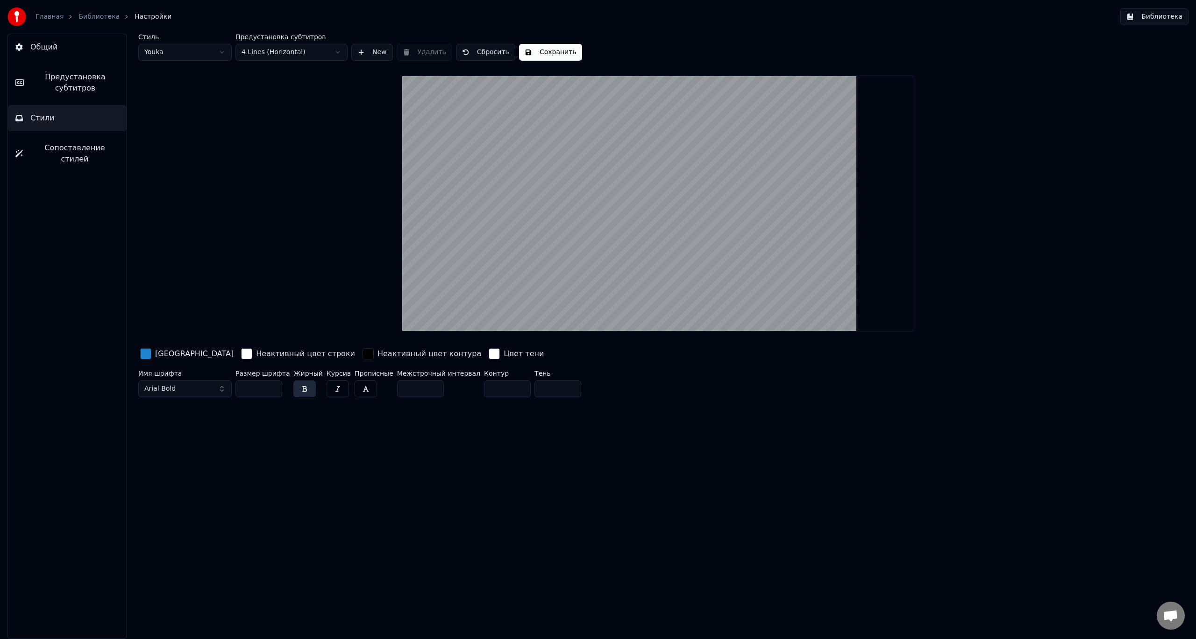
click at [291, 54] on html "Главная Библиотека Настройки Библиотека Общий Предустановка субтитров Стили Соп…" at bounding box center [598, 319] width 1196 height 639
click at [370, 52] on button "New" at bounding box center [372, 52] width 42 height 17
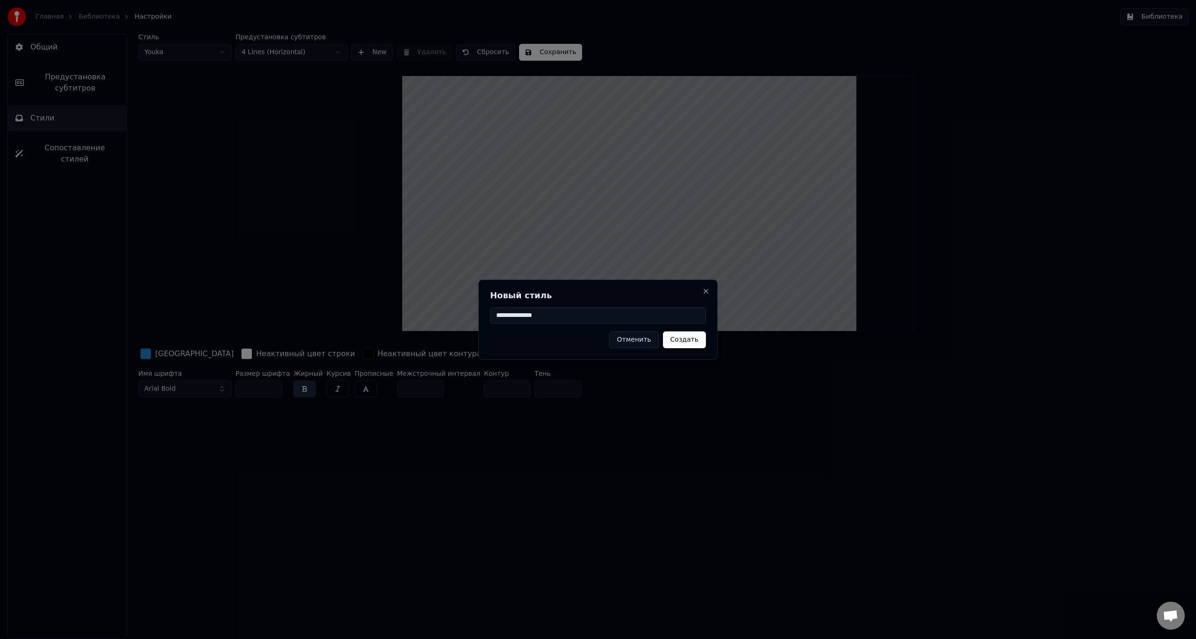
type input "**********"
click at [693, 342] on button "Создать" at bounding box center [684, 340] width 43 height 17
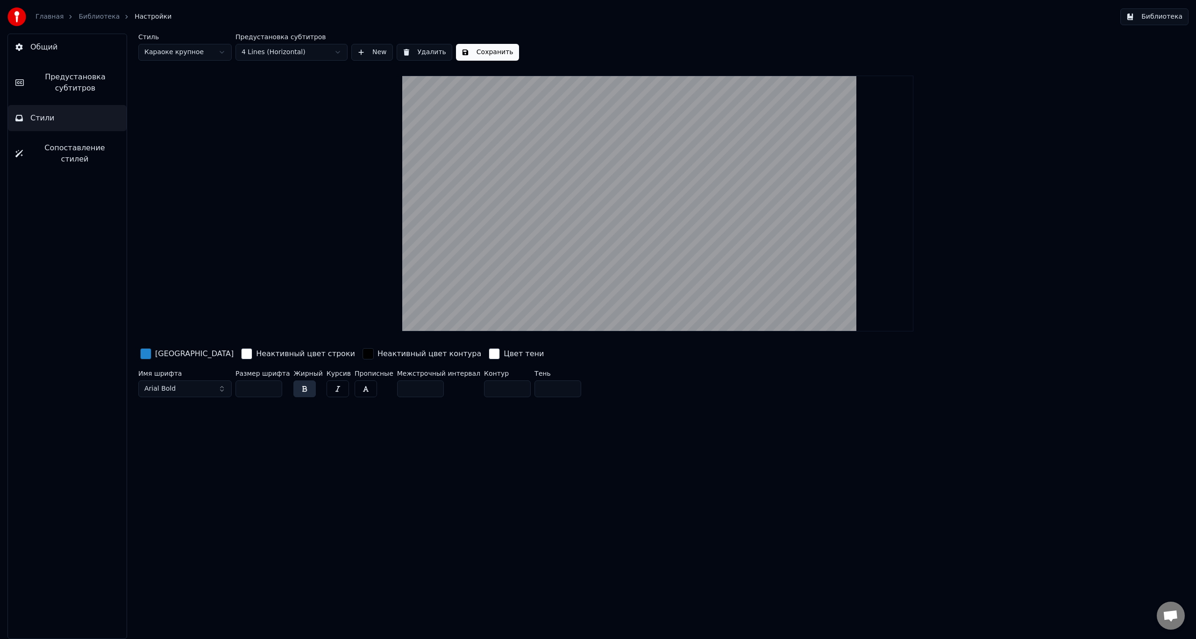
drag, startPoint x: 261, startPoint y: 387, endPoint x: 220, endPoint y: 386, distance: 40.6
click at [224, 386] on div "Имя шрифта Arial Bold Размер шрифта ** Жирный Курсив Прописные Межстрочный инте…" at bounding box center [556, 385] width 837 height 31
type input "***"
click at [331, 433] on div "Стиль Караоке крупное Предустановка субтитров 4 Lines (Horizontal) New Удалить …" at bounding box center [658, 337] width 1076 height 606
click at [479, 52] on button "Сохранить" at bounding box center [487, 52] width 63 height 17
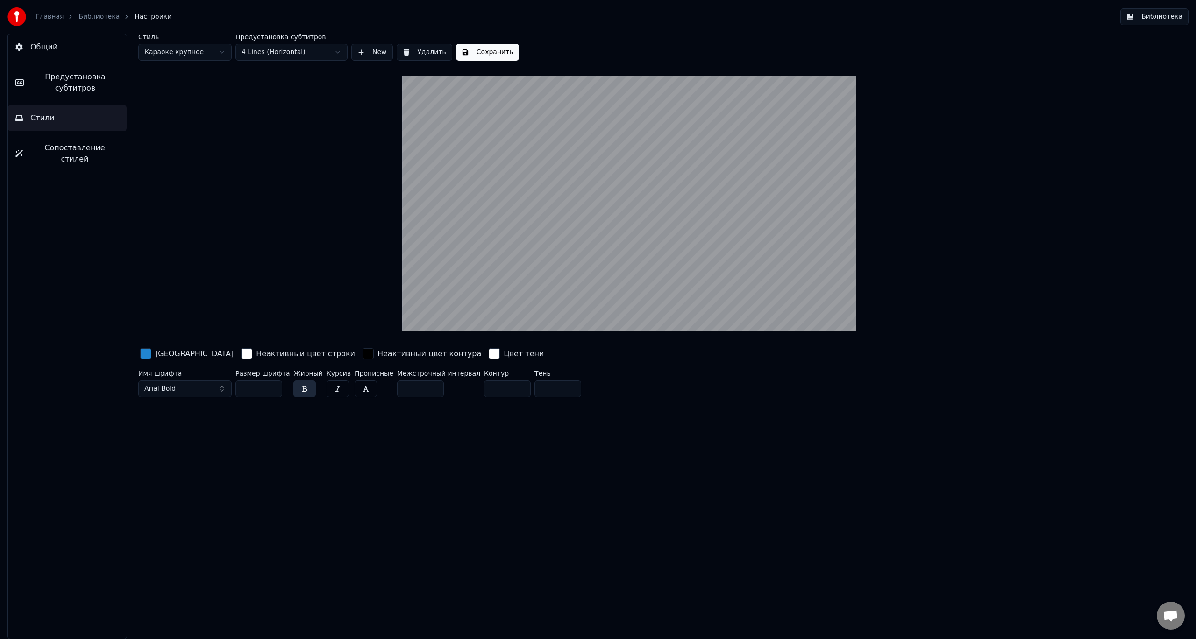
click at [67, 90] on span "Предустановка субтитров" at bounding box center [75, 82] width 88 height 22
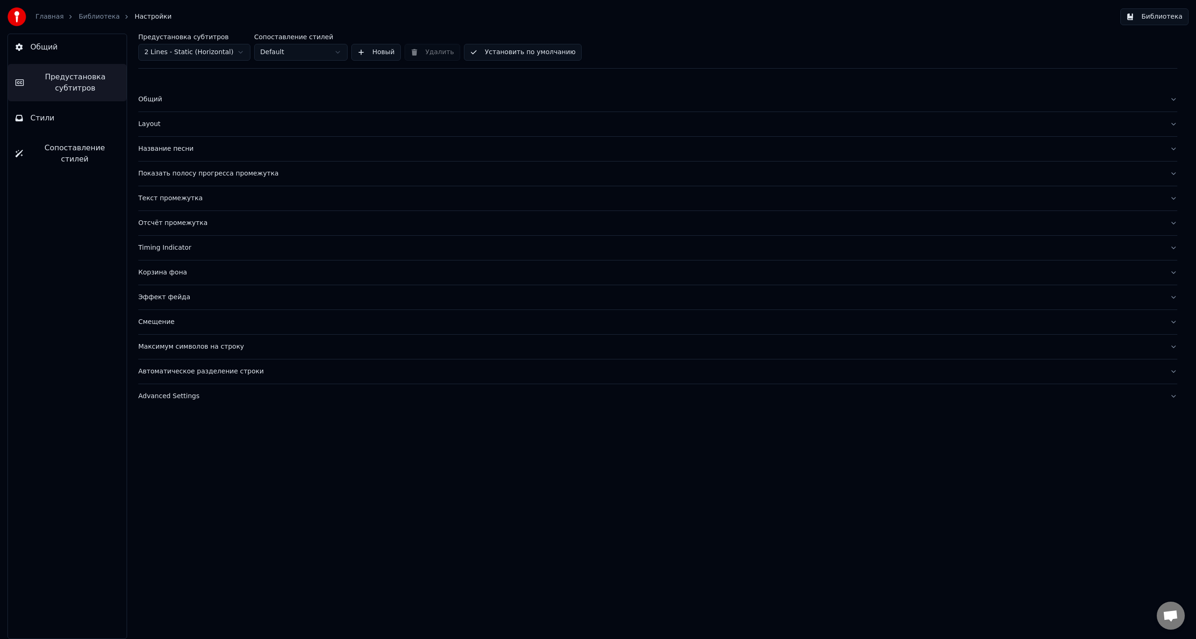
click at [73, 114] on button "Стили" at bounding box center [67, 118] width 119 height 26
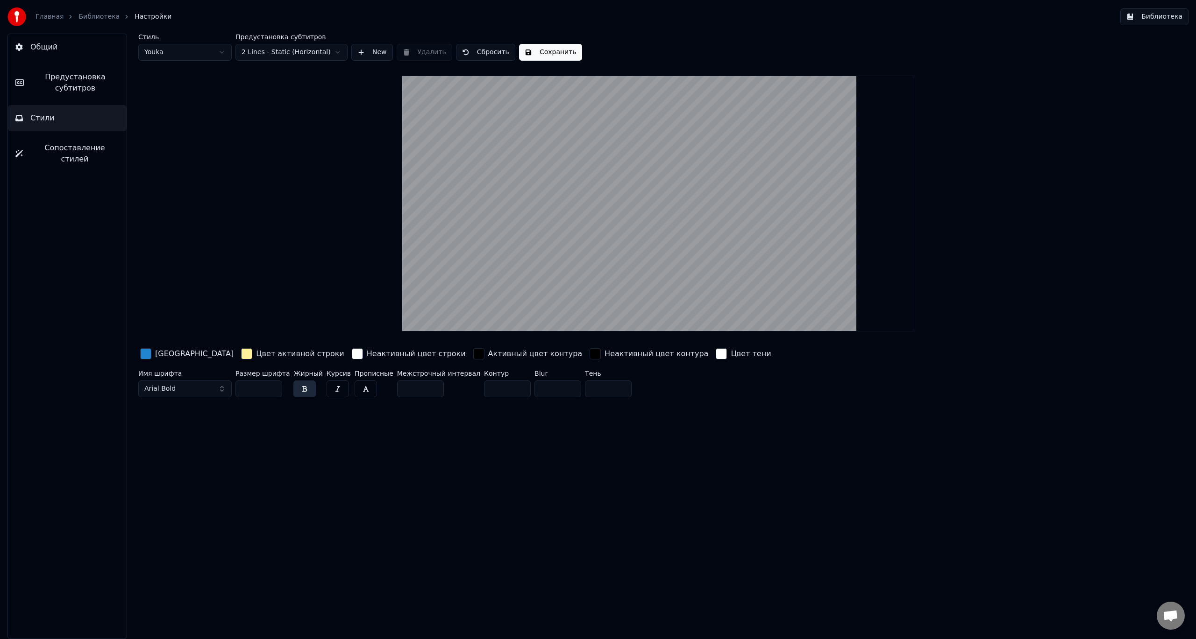
click at [1152, 18] on button "Библиотека" at bounding box center [1154, 16] width 68 height 17
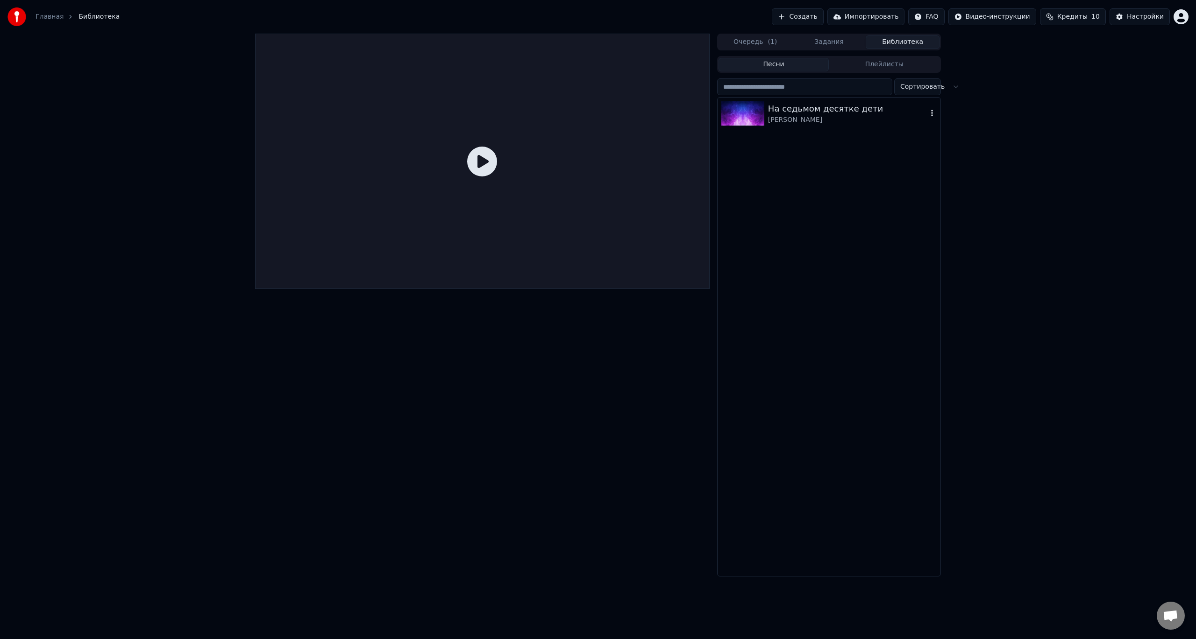
click at [801, 117] on div "Александр Розенбаум" at bounding box center [847, 119] width 159 height 9
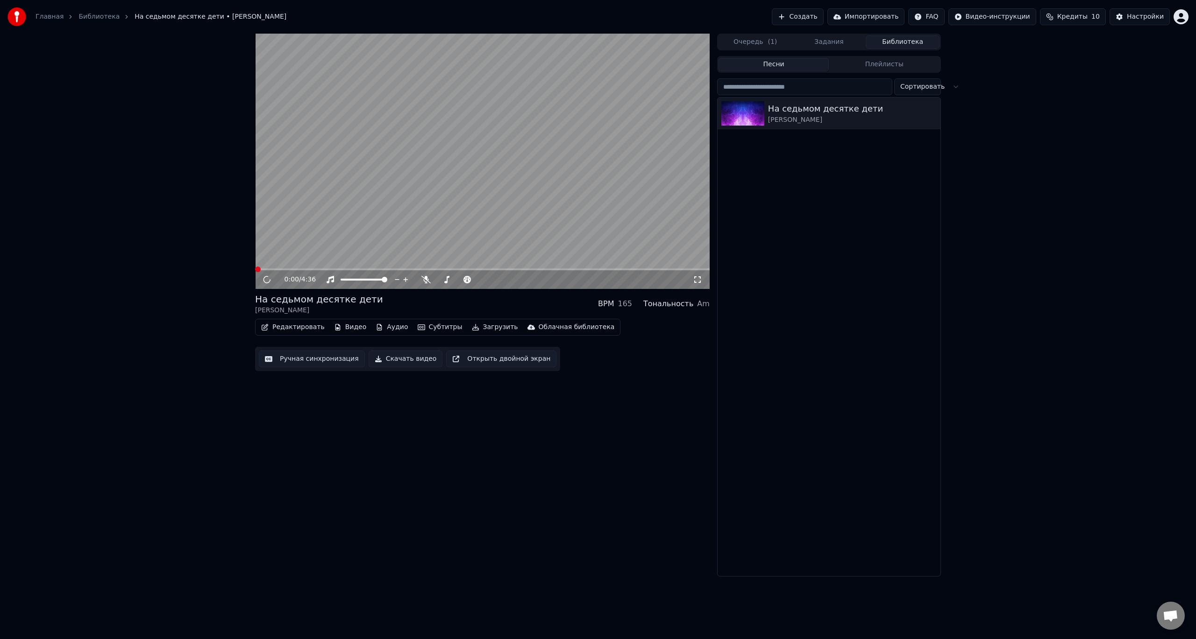
click at [419, 328] on button "Субтитры" at bounding box center [440, 327] width 52 height 13
click at [308, 271] on div "0:07 / 4:36" at bounding box center [482, 279] width 454 height 19
click at [314, 269] on span at bounding box center [482, 270] width 454 height 2
click at [382, 269] on span at bounding box center [482, 270] width 454 height 2
click at [420, 267] on video at bounding box center [482, 161] width 454 height 255
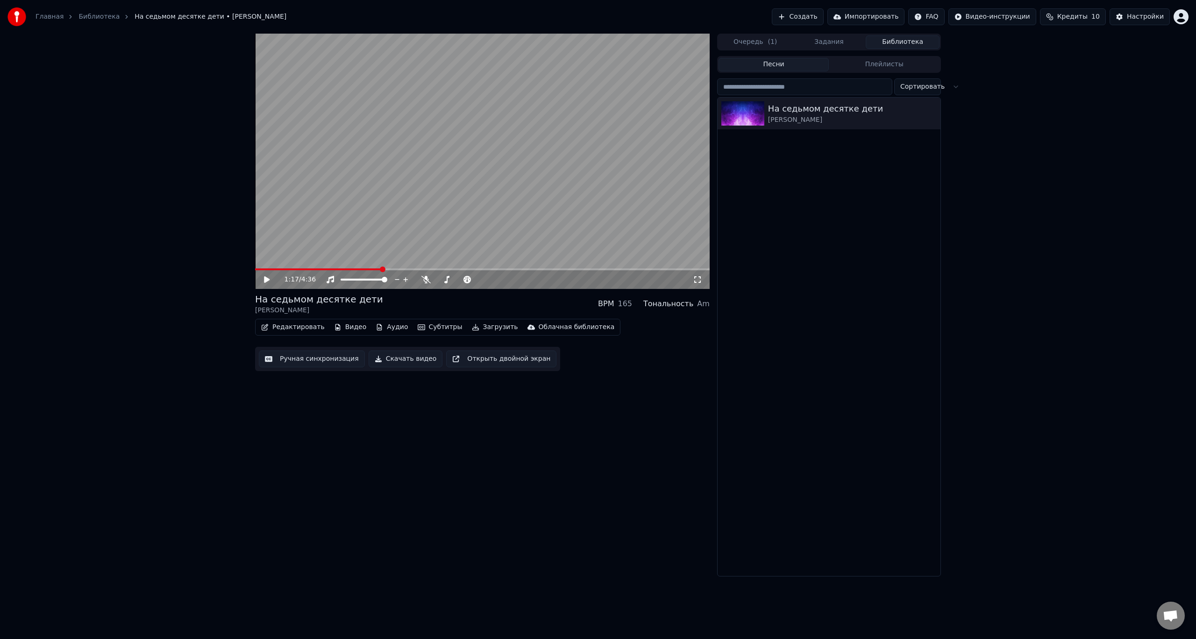
click at [423, 271] on div "1:17 / 4:36" at bounding box center [482, 279] width 454 height 19
click at [418, 206] on video at bounding box center [482, 161] width 454 height 255
click at [366, 185] on video at bounding box center [482, 161] width 454 height 255
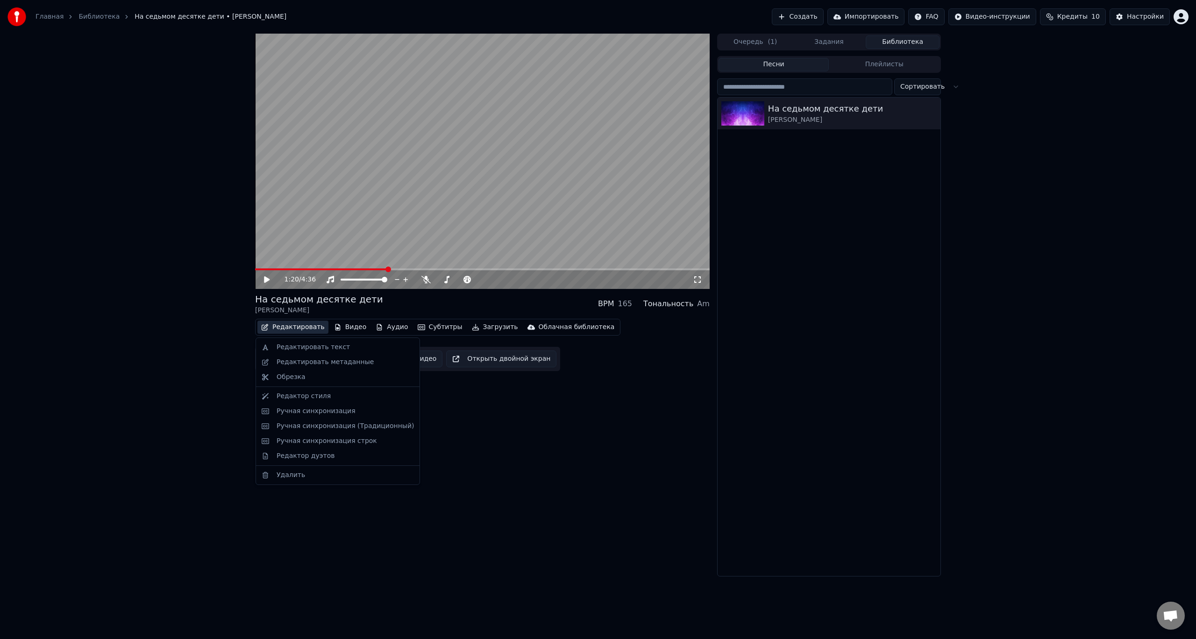
click at [305, 326] on button "Редактировать" at bounding box center [292, 327] width 71 height 13
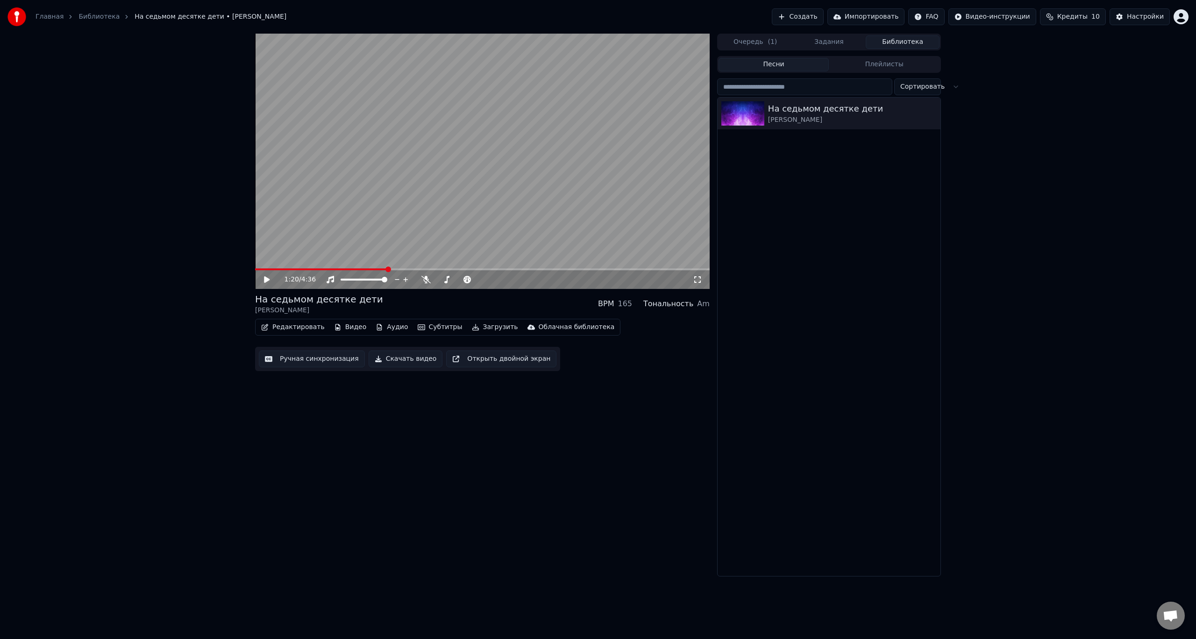
click at [629, 305] on div "165" at bounding box center [624, 303] width 14 height 11
click at [632, 307] on div "165" at bounding box center [624, 303] width 14 height 11
